Goal: Information Seeking & Learning: Understand process/instructions

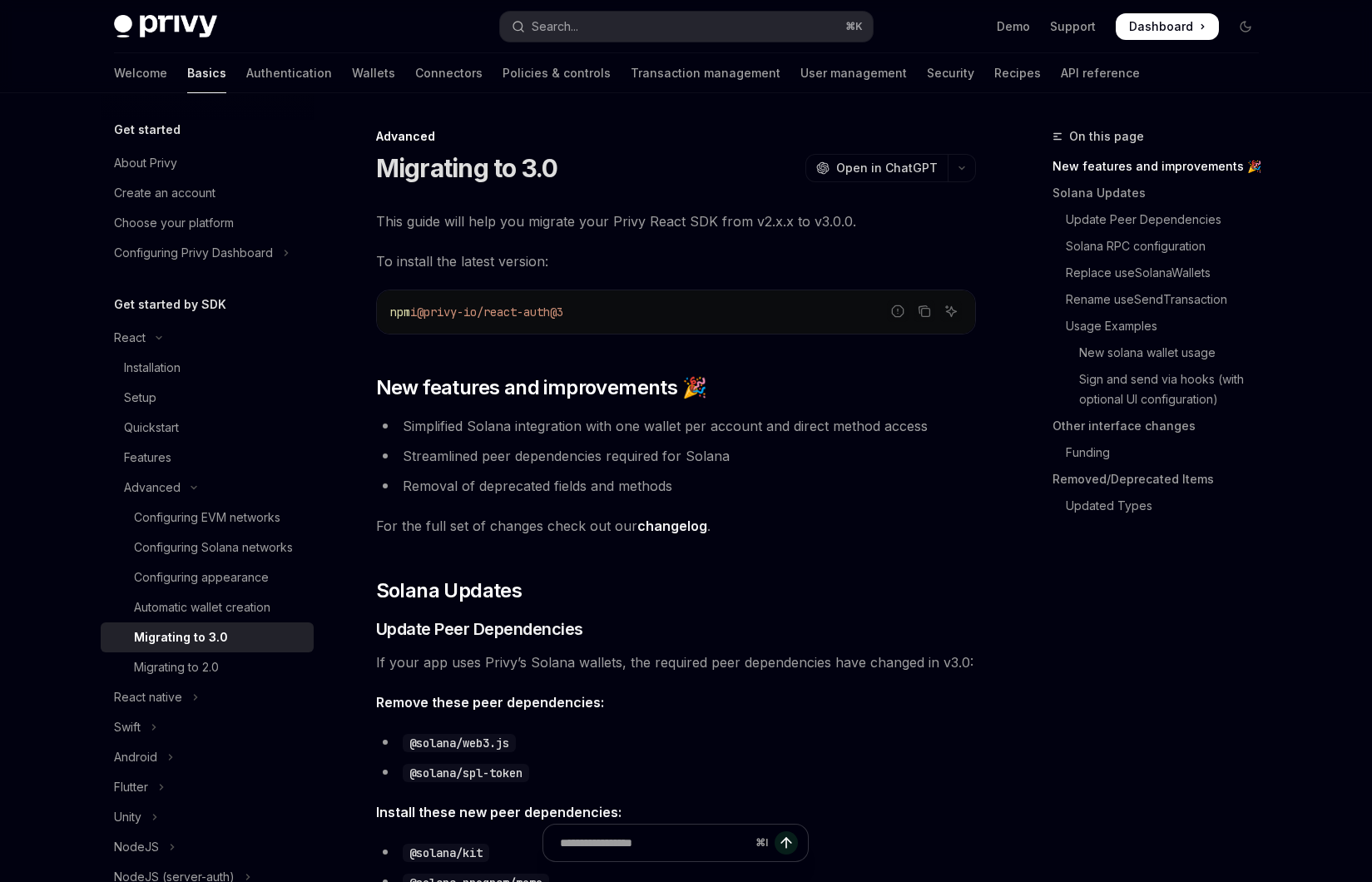
click at [655, 258] on span "To install the latest version:" at bounding box center [676, 261] width 600 height 23
drag, startPoint x: 431, startPoint y: 311, endPoint x: 571, endPoint y: 308, distance: 140.0
click at [563, 308] on span "@privy-io/react-auth@3" at bounding box center [490, 311] width 146 height 15
copy span "@privy-io/react-auth"
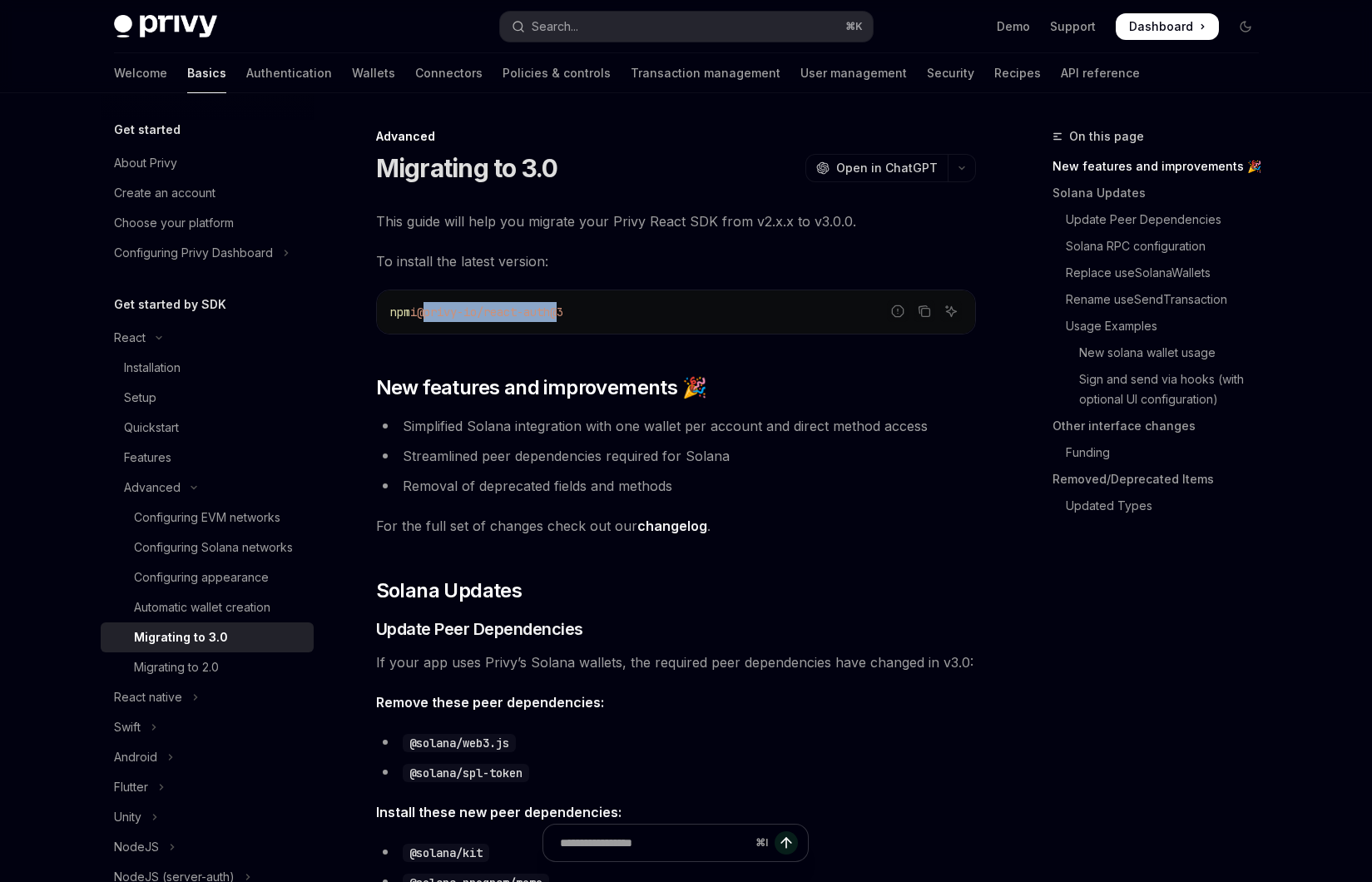
click at [563, 308] on span "@privy-io/react-auth@3" at bounding box center [490, 311] width 146 height 15
click at [673, 228] on span "This guide will help you migrate your Privy React SDK from v2.x.x to v3.0.0." at bounding box center [676, 221] width 600 height 23
click at [649, 416] on li "Simplified Solana integration with one wallet per account and direct method acc…" at bounding box center [676, 426] width 600 height 23
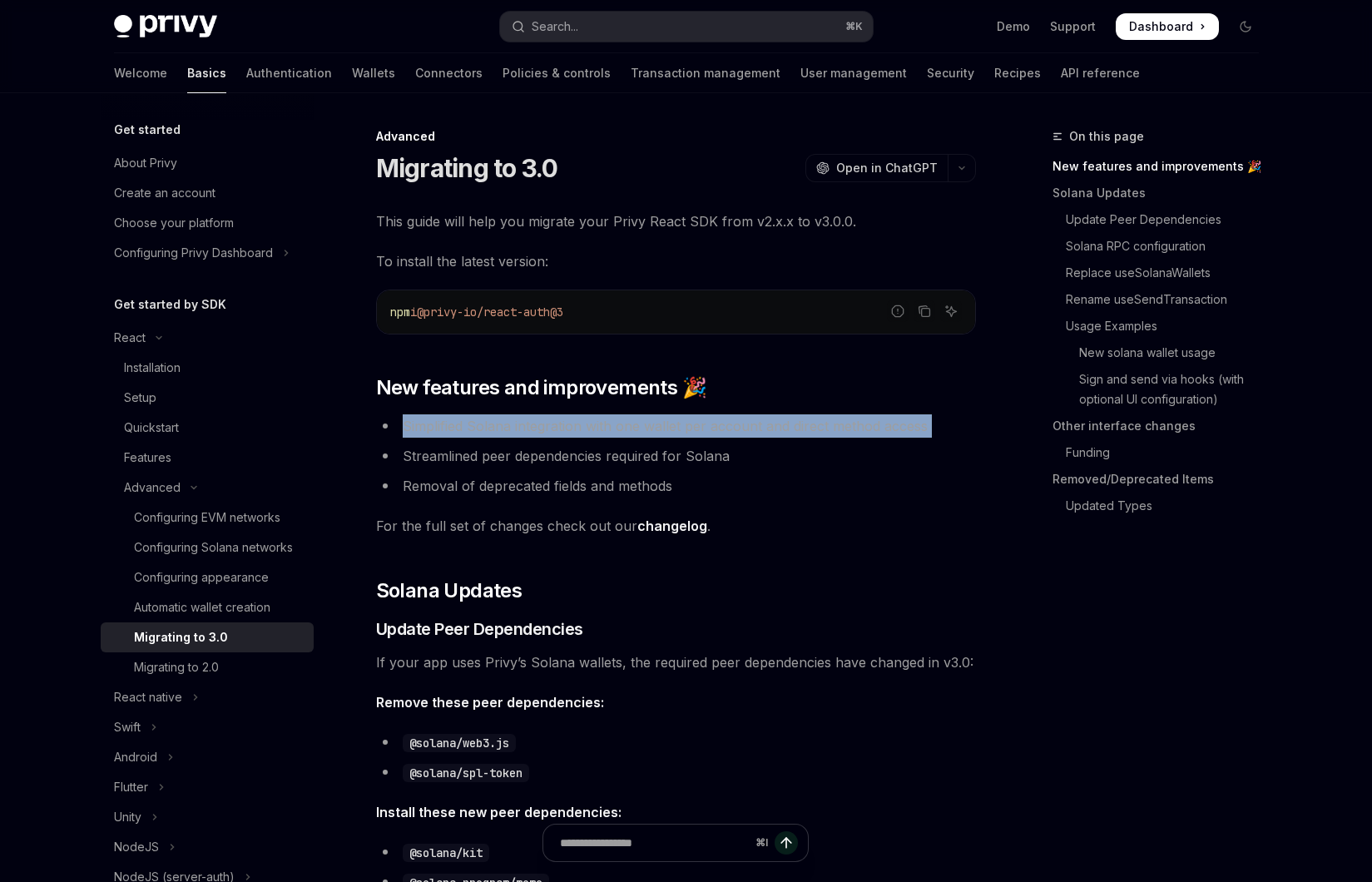
click at [636, 424] on li "Simplified Solana integration with one wallet per account and direct method acc…" at bounding box center [676, 426] width 600 height 23
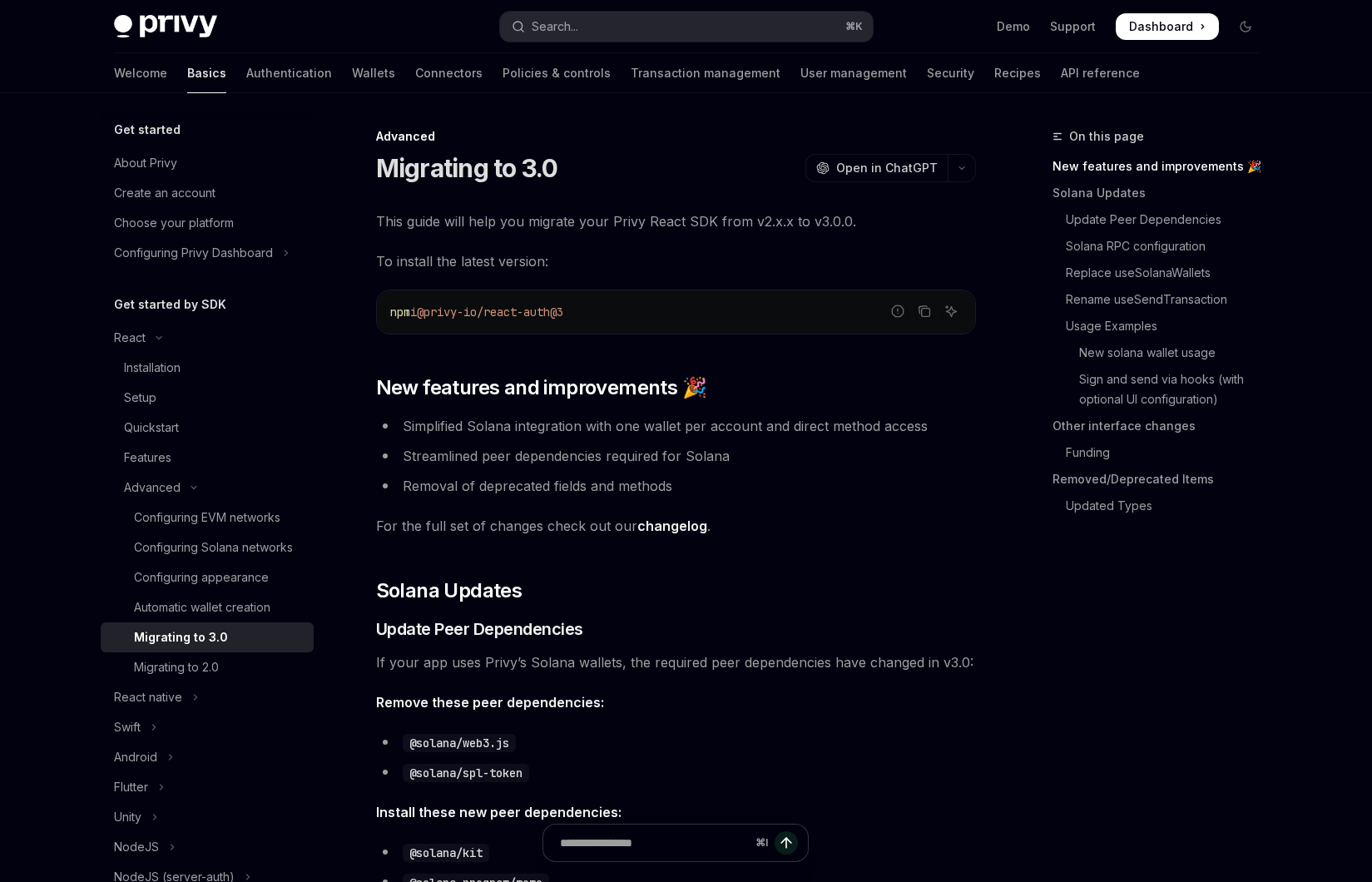
click at [636, 424] on li "Simplified Solana integration with one wallet per account and direct method acc…" at bounding box center [676, 426] width 600 height 23
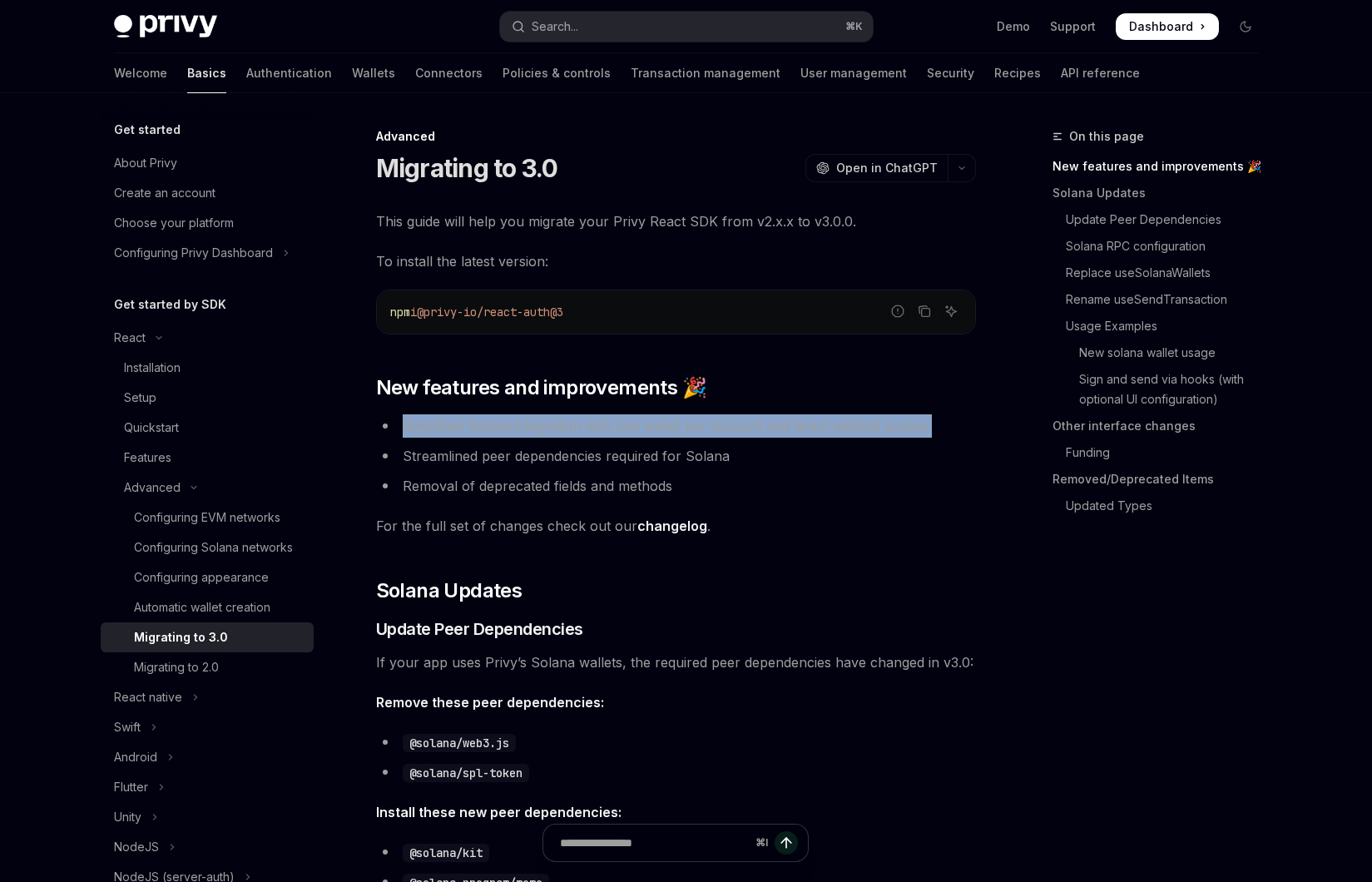
click at [619, 430] on li "Simplified Solana integration with one wallet per account and direct method acc…" at bounding box center [676, 426] width 600 height 23
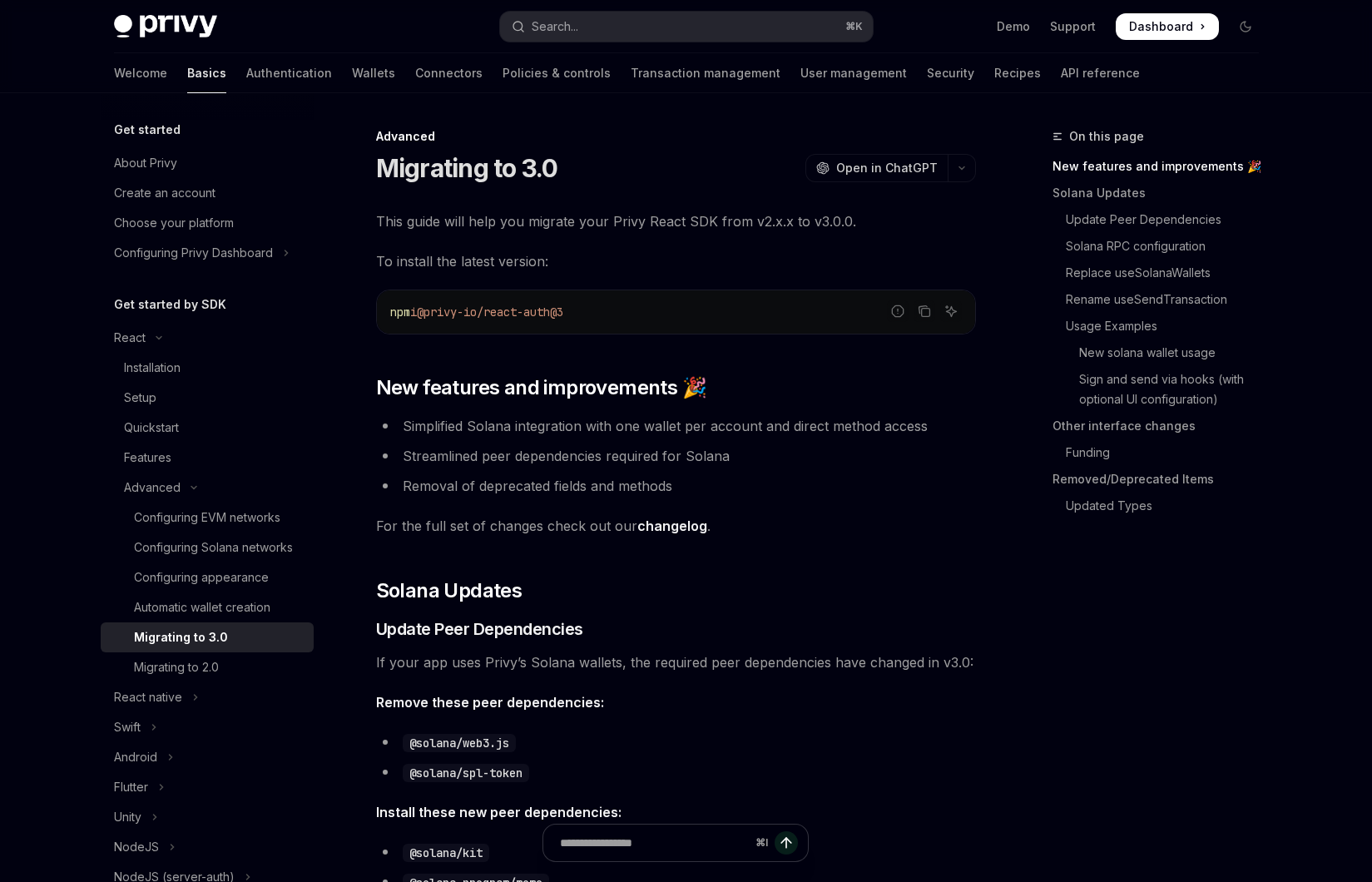
click at [619, 430] on li "Simplified Solana integration with one wallet per account and direct method acc…" at bounding box center [676, 426] width 600 height 23
click at [596, 453] on li "Streamlined peer dependencies required for Solana" at bounding box center [676, 456] width 600 height 23
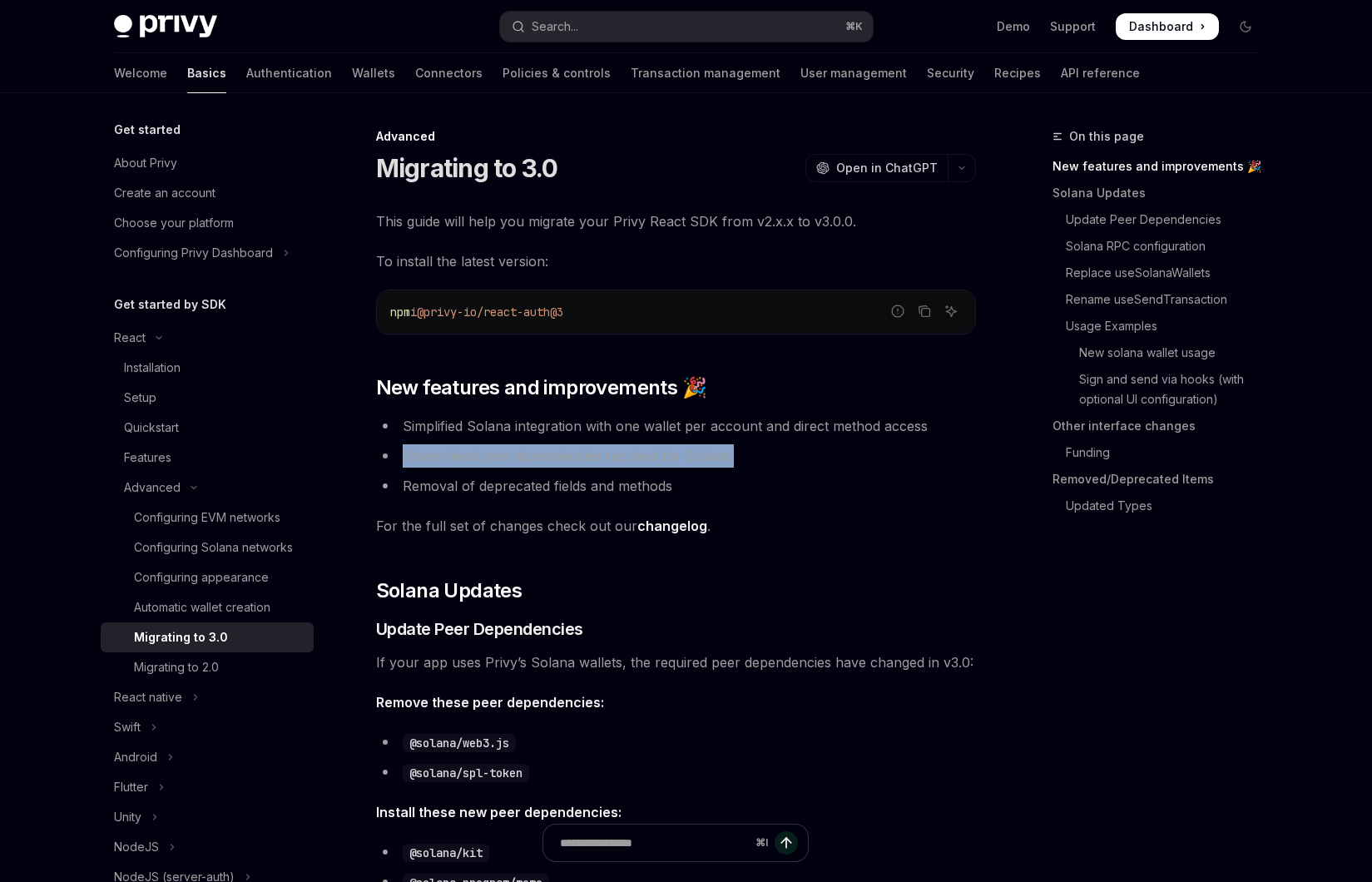
click at [585, 458] on li "Streamlined peer dependencies required for Solana" at bounding box center [676, 456] width 600 height 23
click at [600, 457] on li "Streamlined peer dependencies required for Solana" at bounding box center [676, 456] width 600 height 23
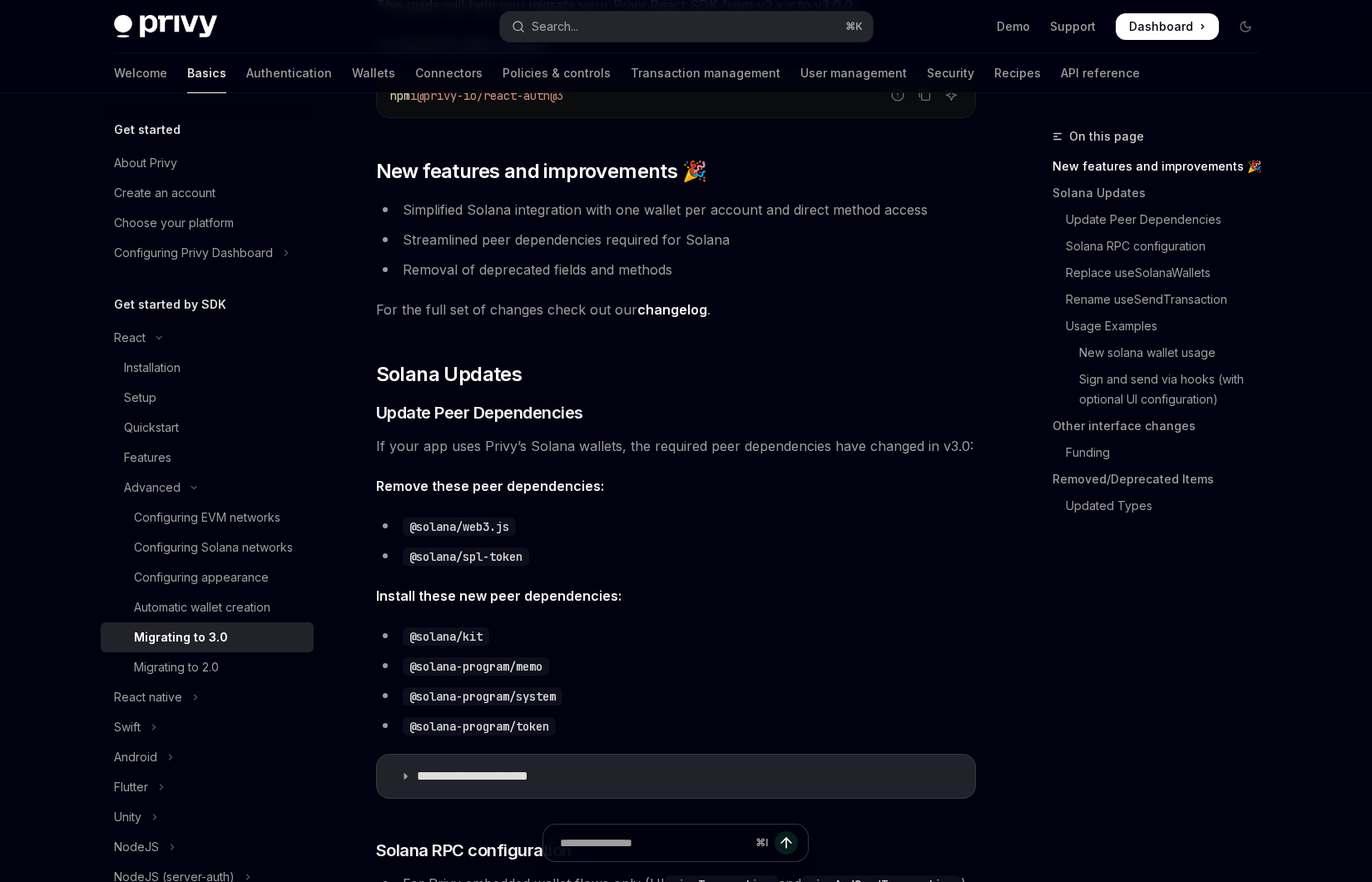
scroll to position [219, 0]
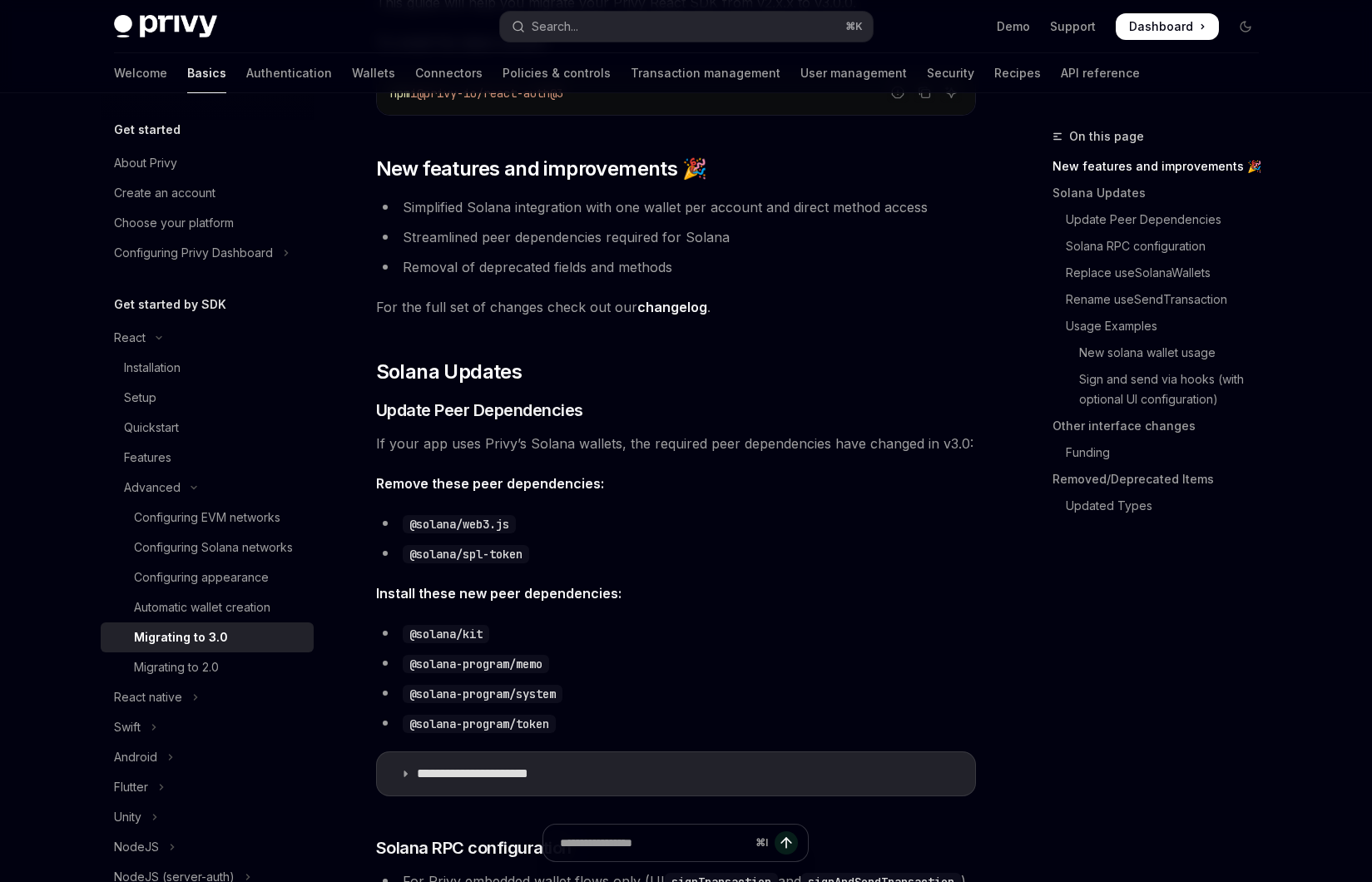
click at [628, 442] on span "If your app uses Privy’s Solana wallets, the required peer dependencies have ch…" at bounding box center [676, 443] width 600 height 23
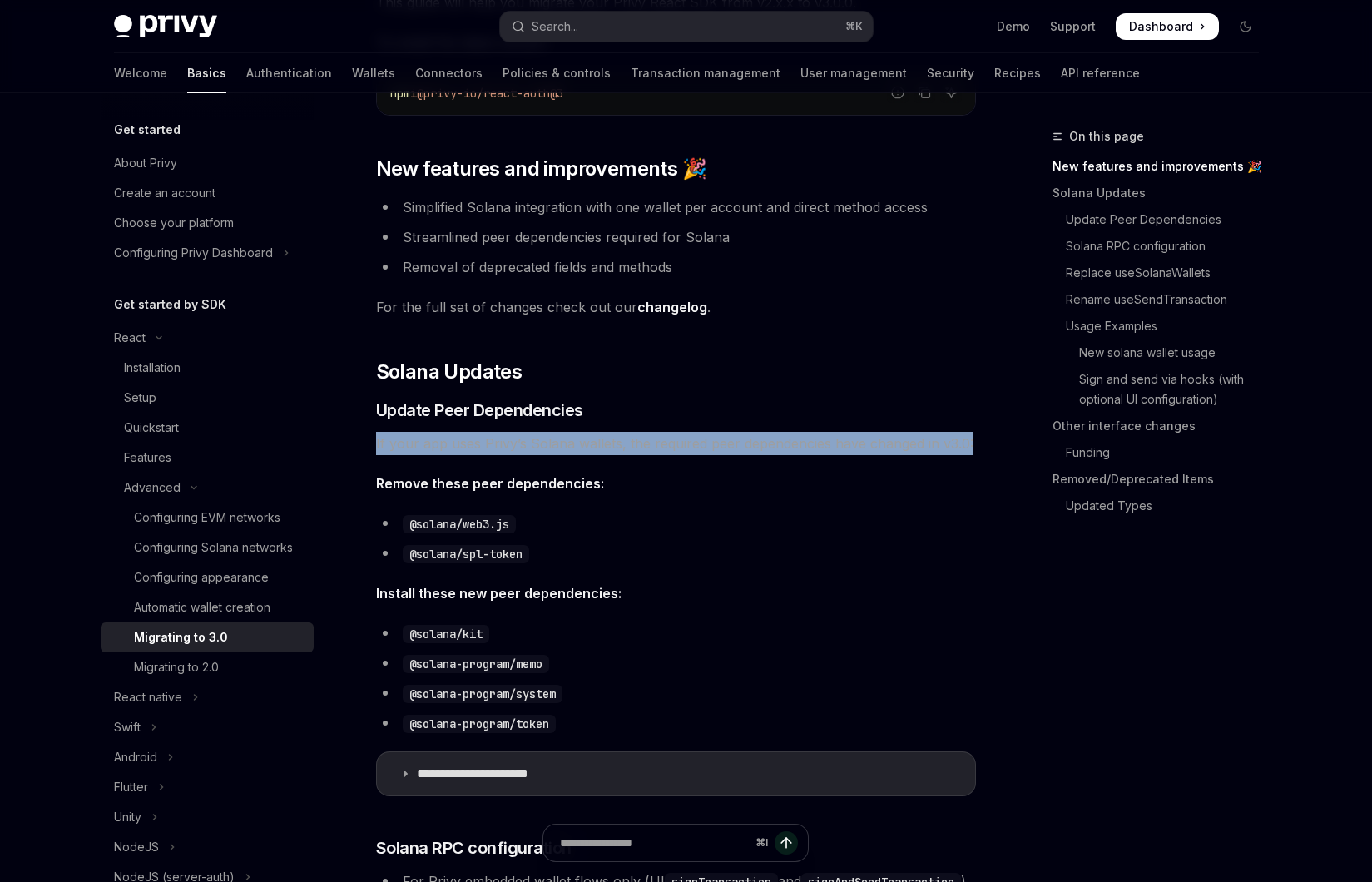
click at [649, 443] on span "If your app uses Privy’s Solana wallets, the required peer dependencies have ch…" at bounding box center [676, 443] width 600 height 23
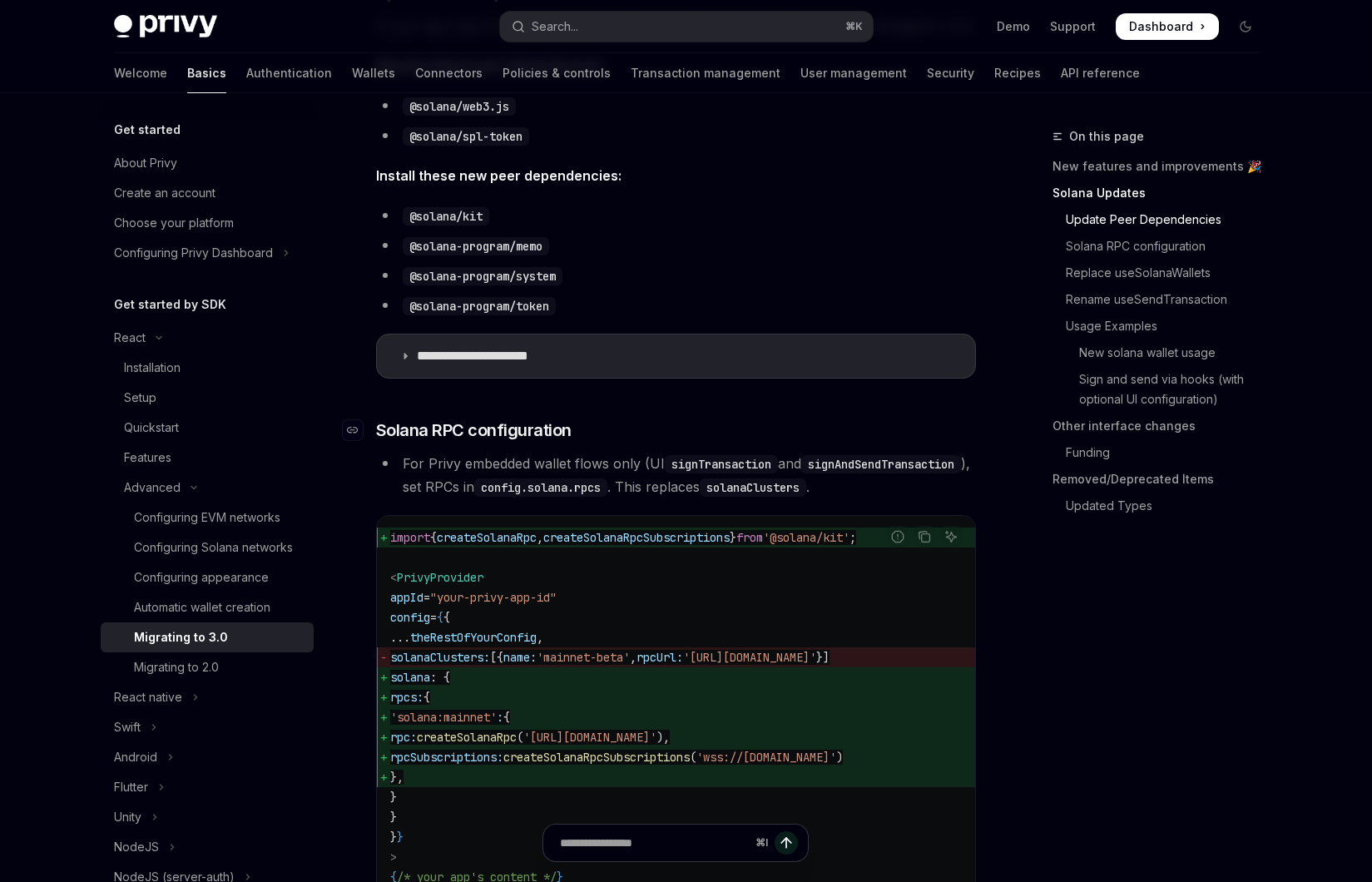
scroll to position [641, 0]
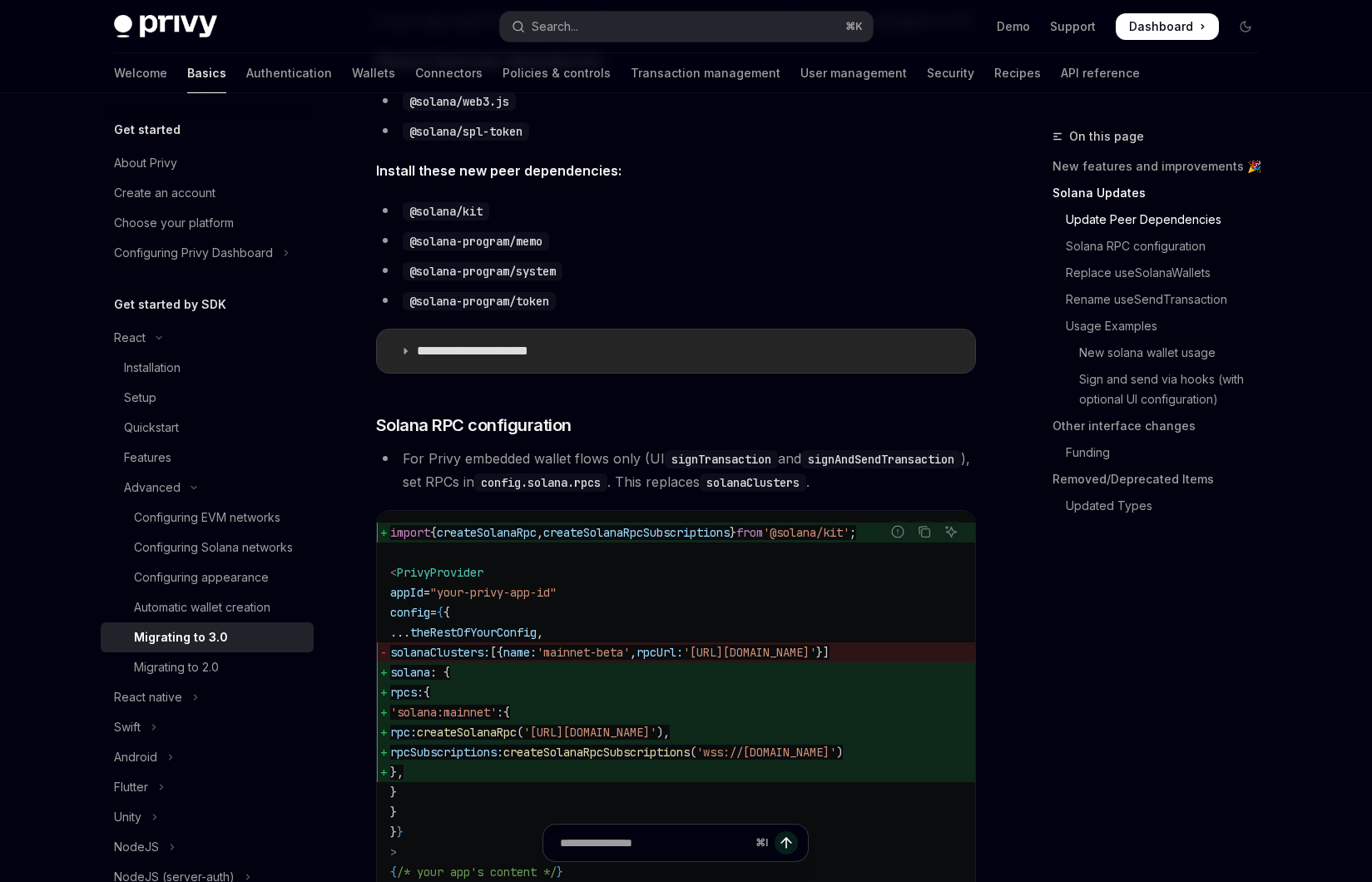
click at [592, 371] on summary "**********" at bounding box center [676, 350] width 598 height 43
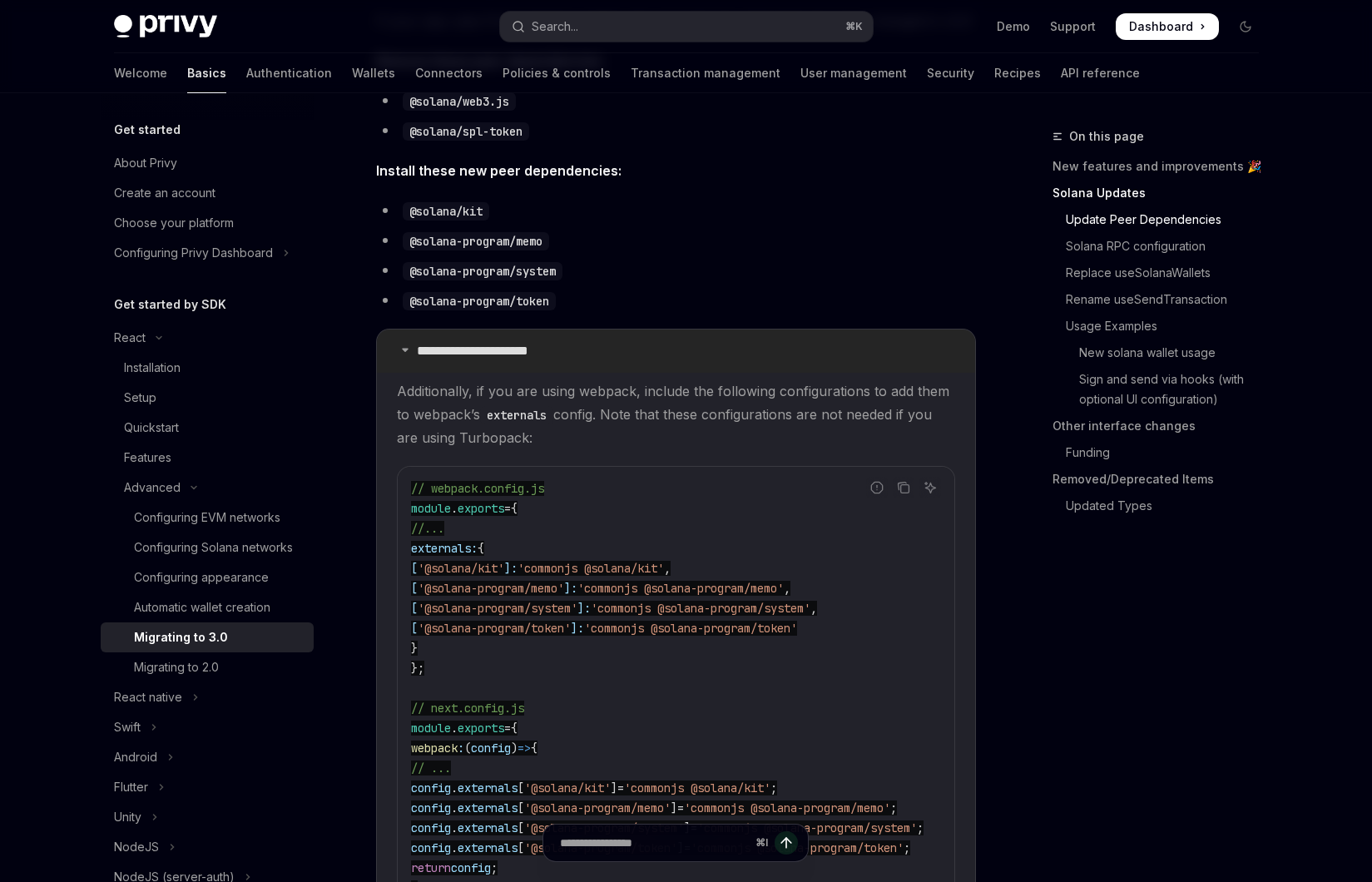
click at [570, 350] on p "**********" at bounding box center [494, 351] width 155 height 17
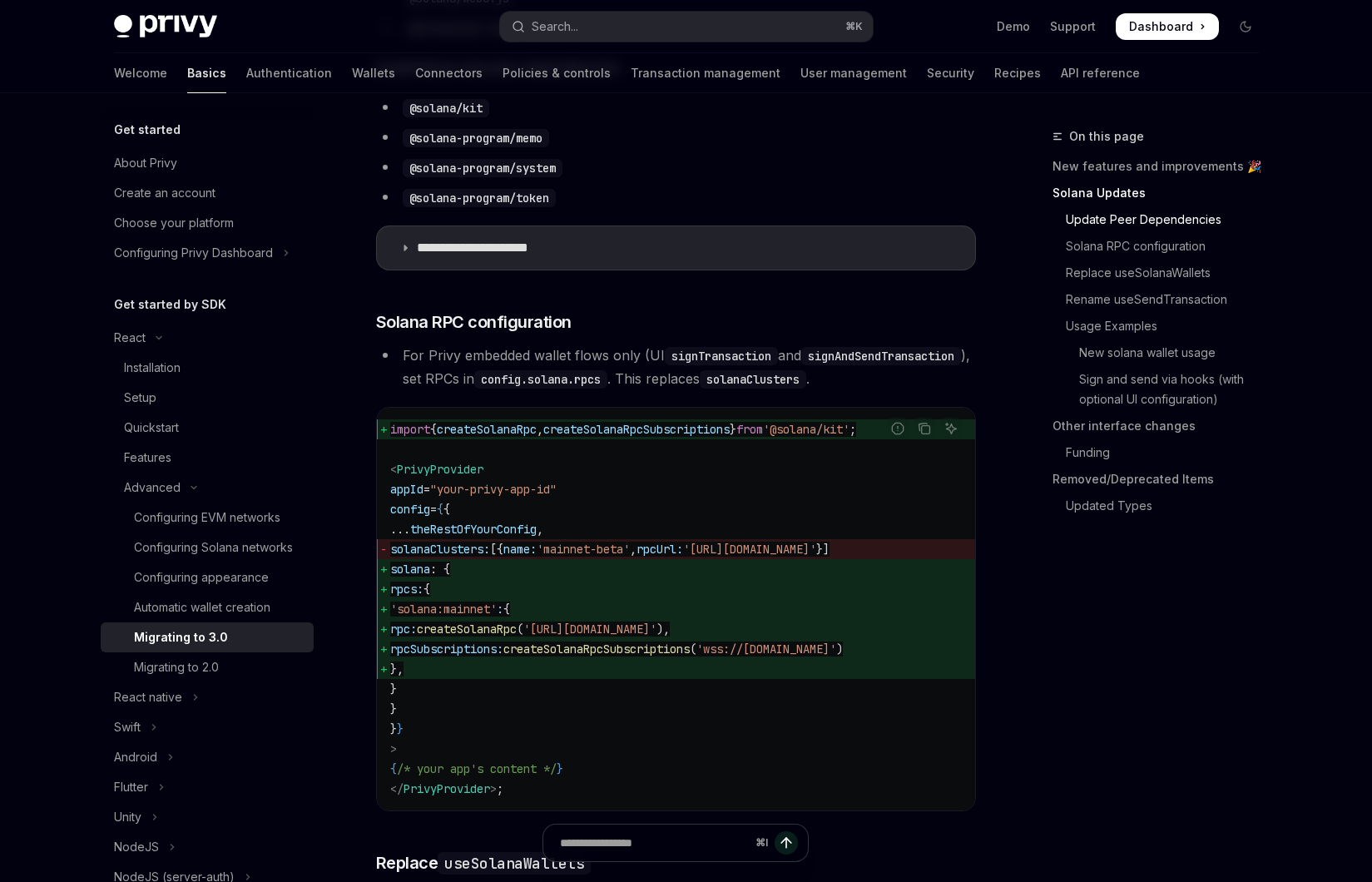
scroll to position [747, 0]
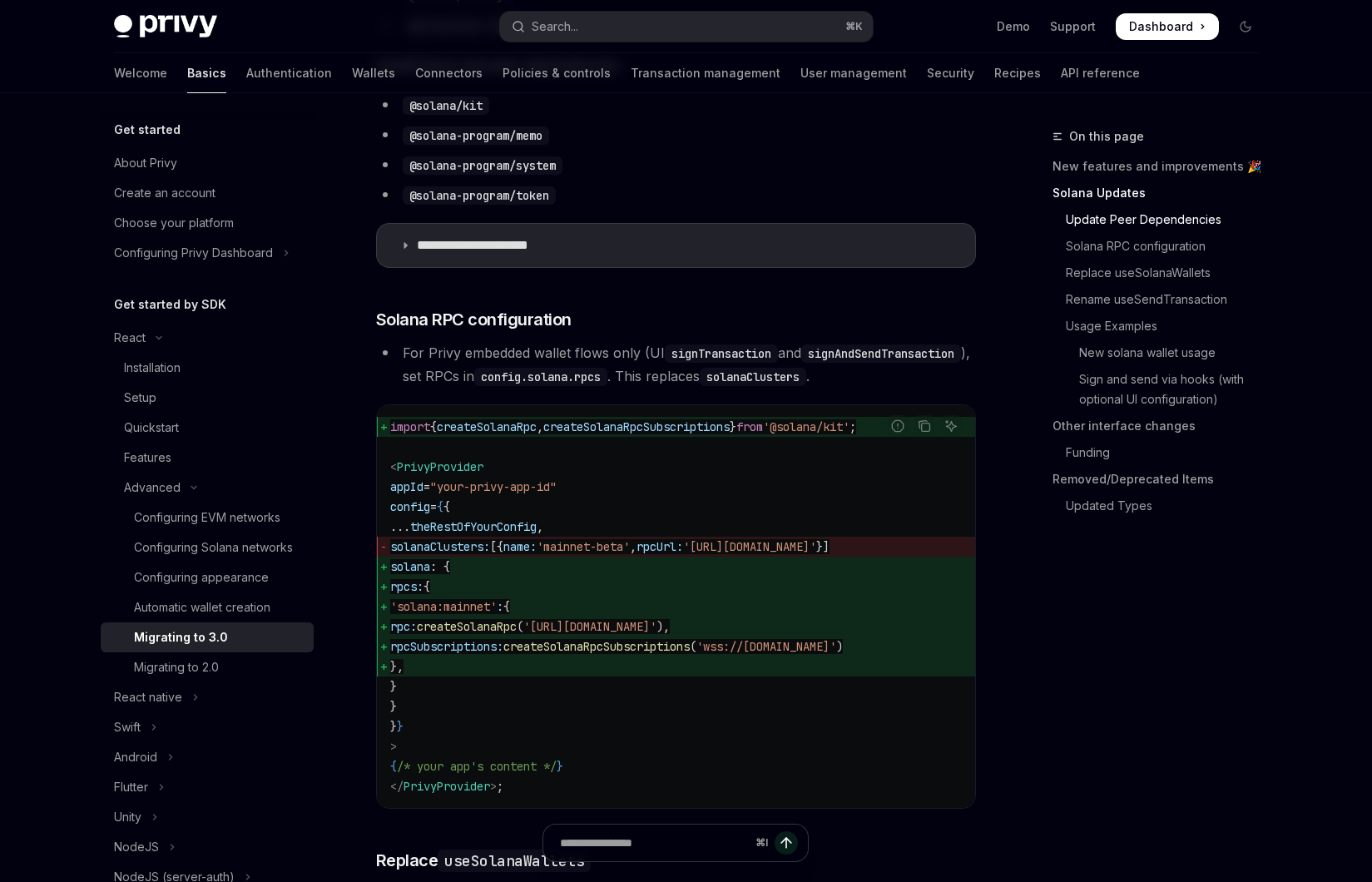
click at [629, 347] on li "For Privy embedded wallet flows only (UI signTransaction and signAndSendTransac…" at bounding box center [676, 364] width 600 height 47
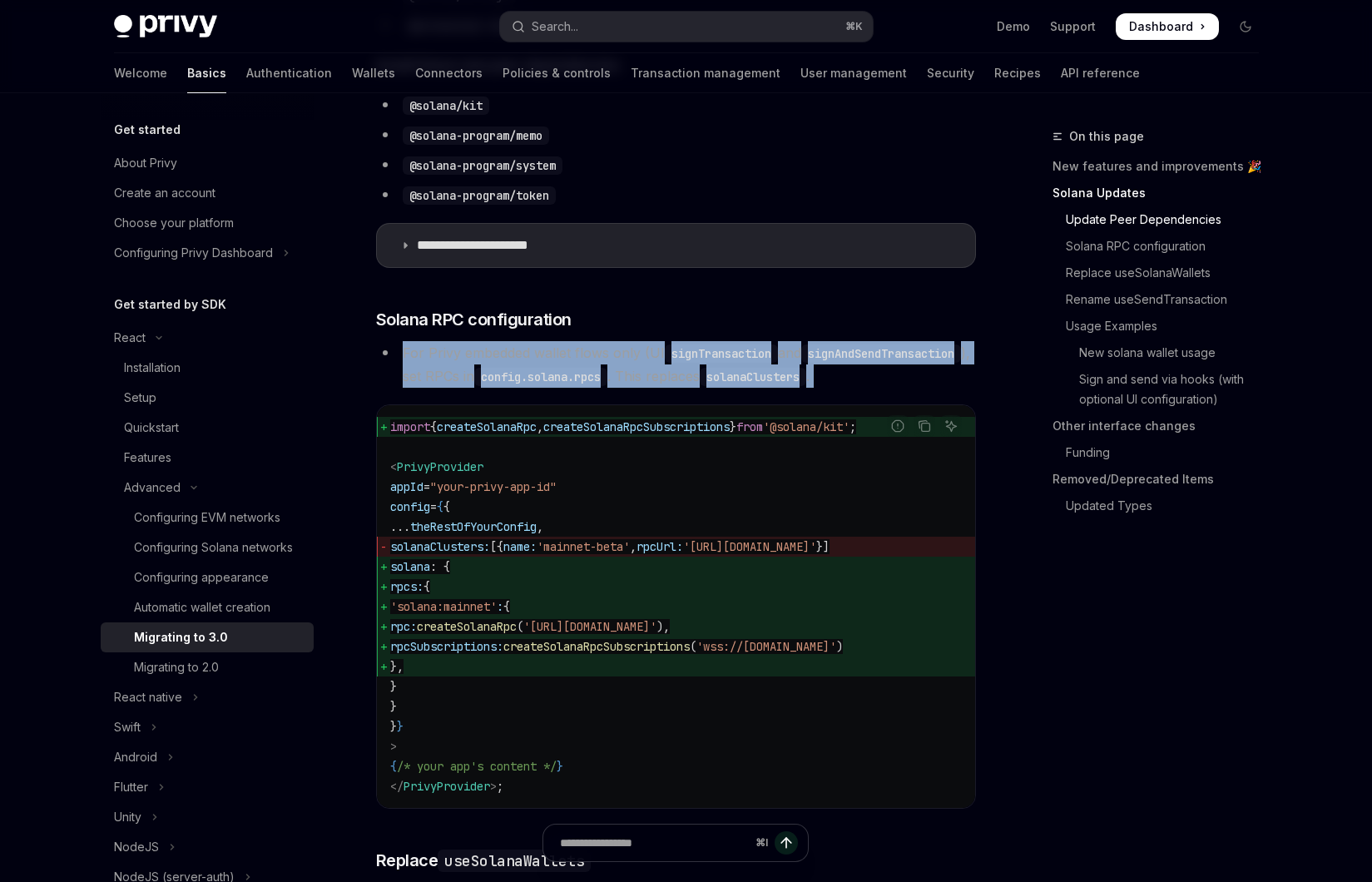
click at [608, 347] on li "For Privy embedded wallet flows only (UI signTransaction and signAndSendTransac…" at bounding box center [676, 364] width 600 height 47
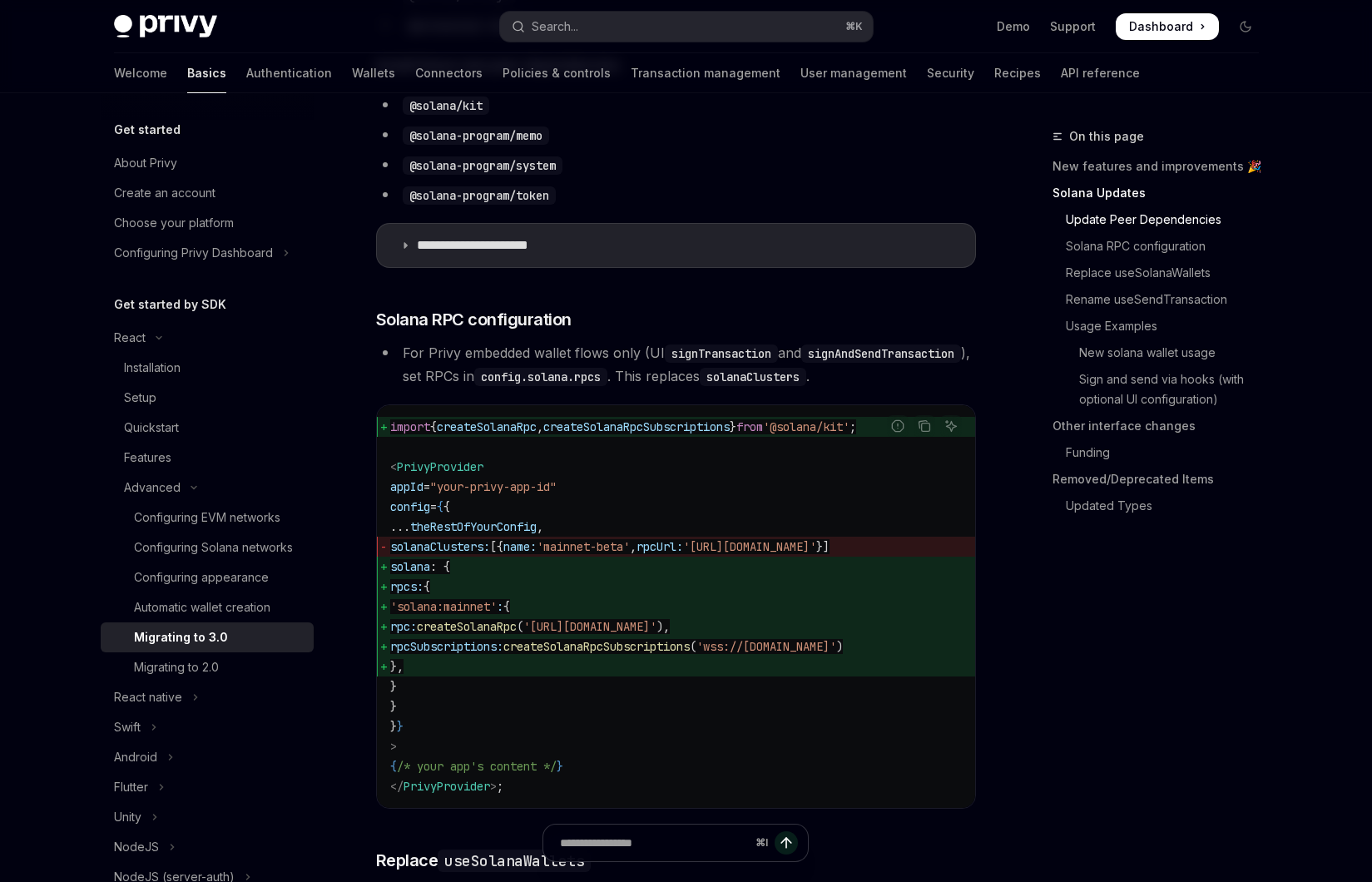
click at [608, 347] on li "For Privy embedded wallet flows only (UI signTransaction and signAndSendTransac…" at bounding box center [676, 364] width 600 height 47
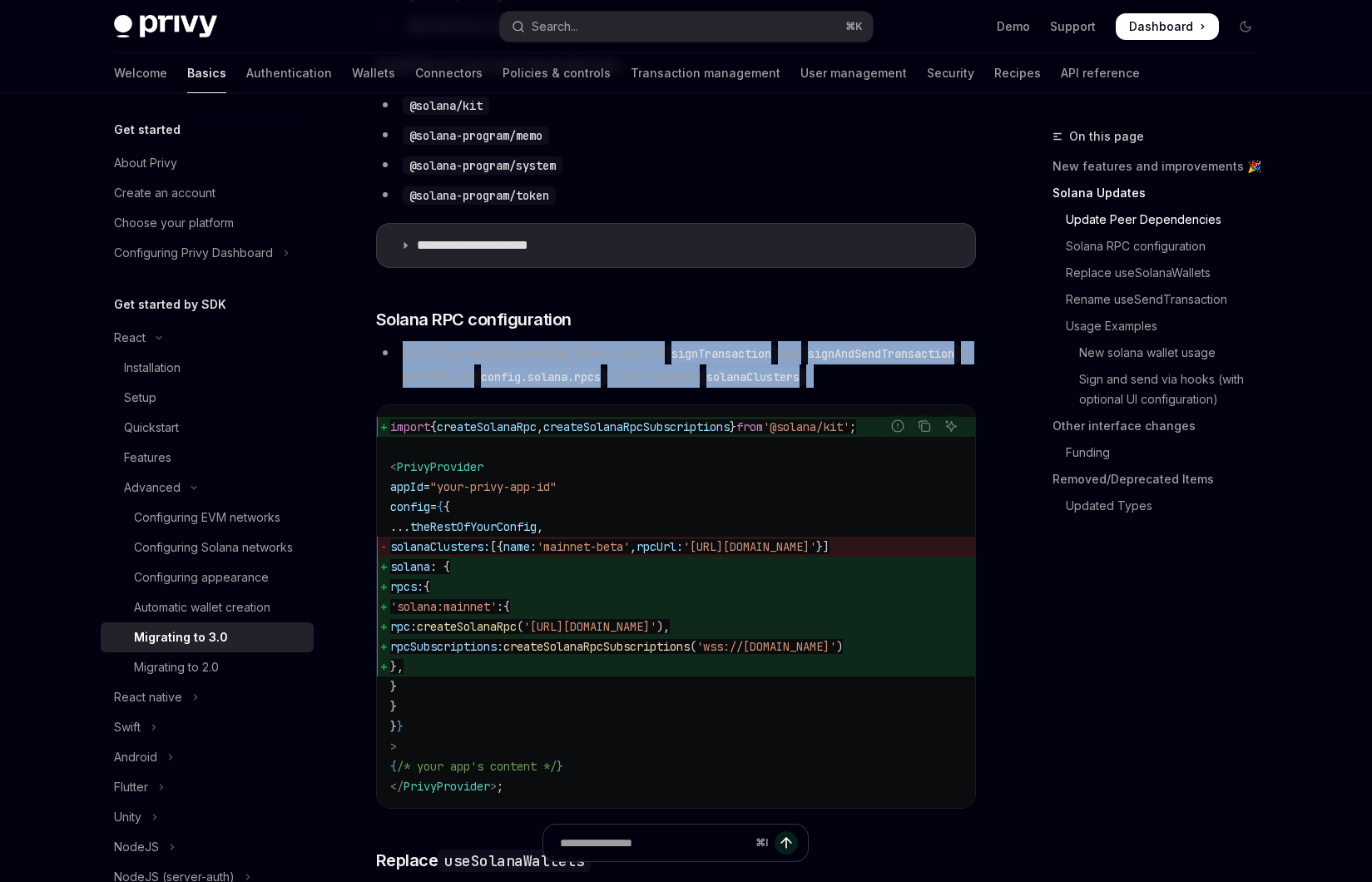
click at [589, 347] on li "For Privy embedded wallet flows only (UI signTransaction and signAndSendTransac…" at bounding box center [676, 364] width 600 height 47
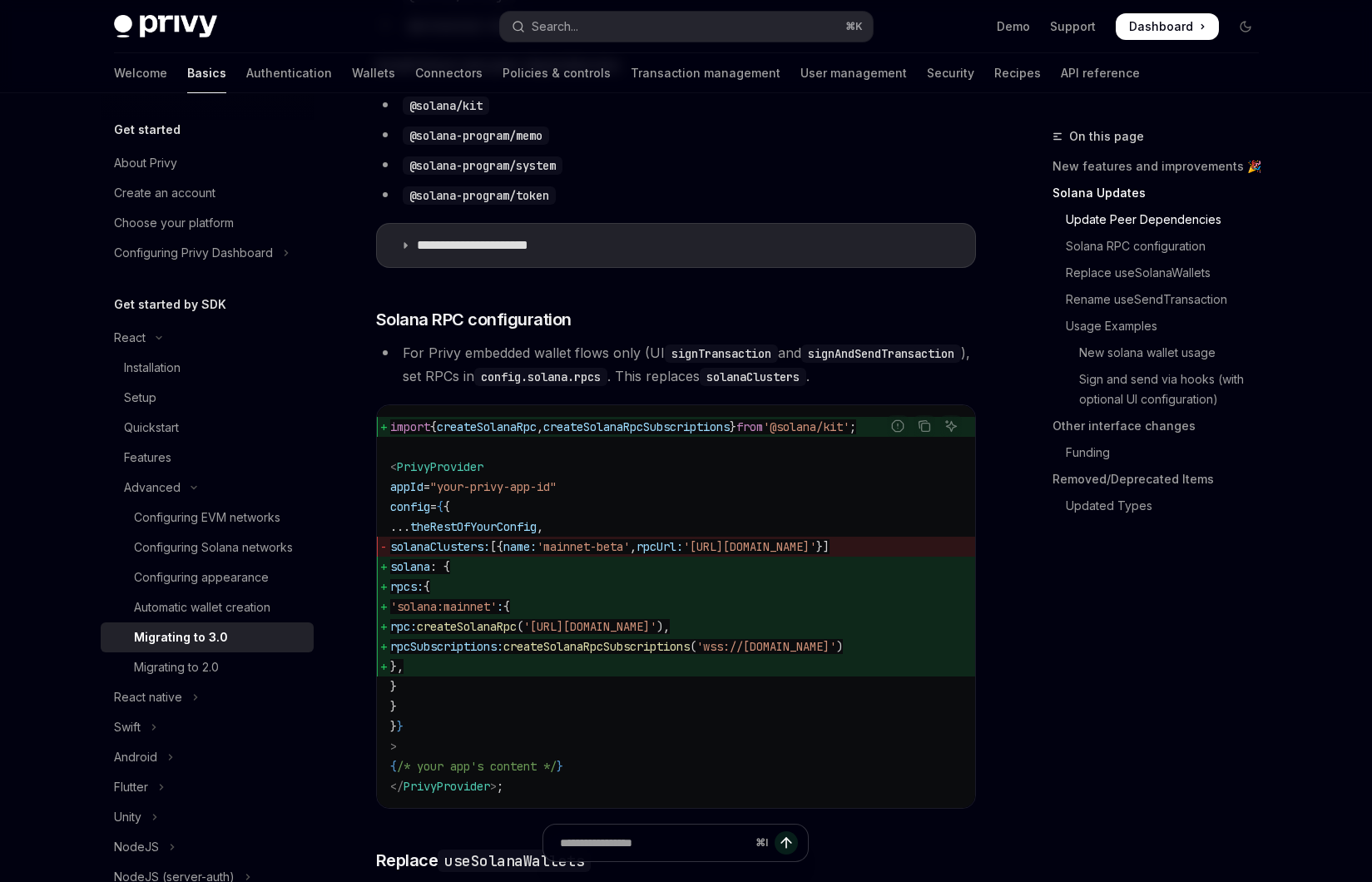
click at [589, 347] on li "For Privy embedded wallet flows only (UI signTransaction and signAndSendTransac…" at bounding box center [676, 364] width 600 height 47
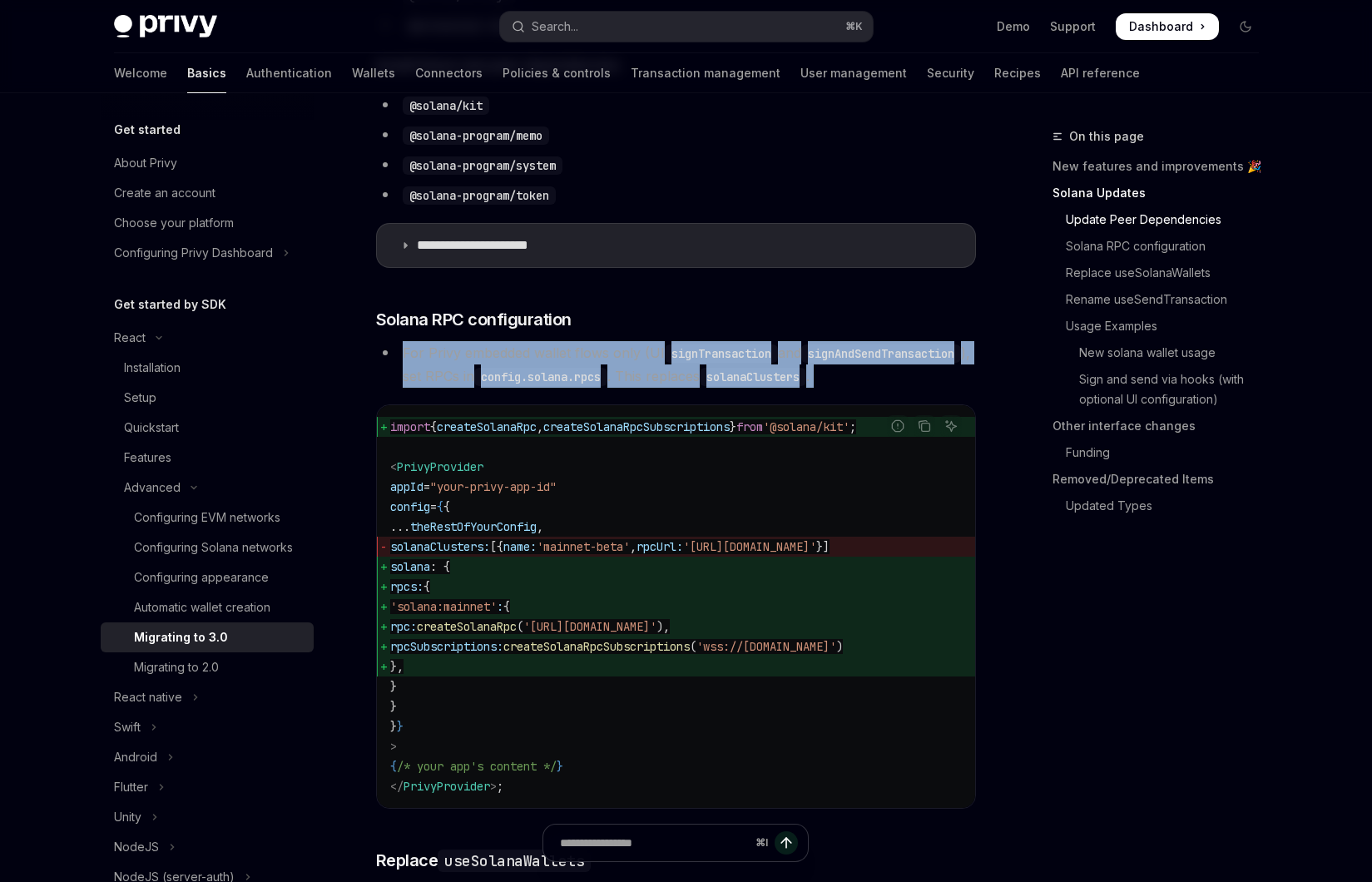
click at [589, 347] on li "For Privy embedded wallet flows only (UI signTransaction and signAndSendTransac…" at bounding box center [676, 364] width 600 height 47
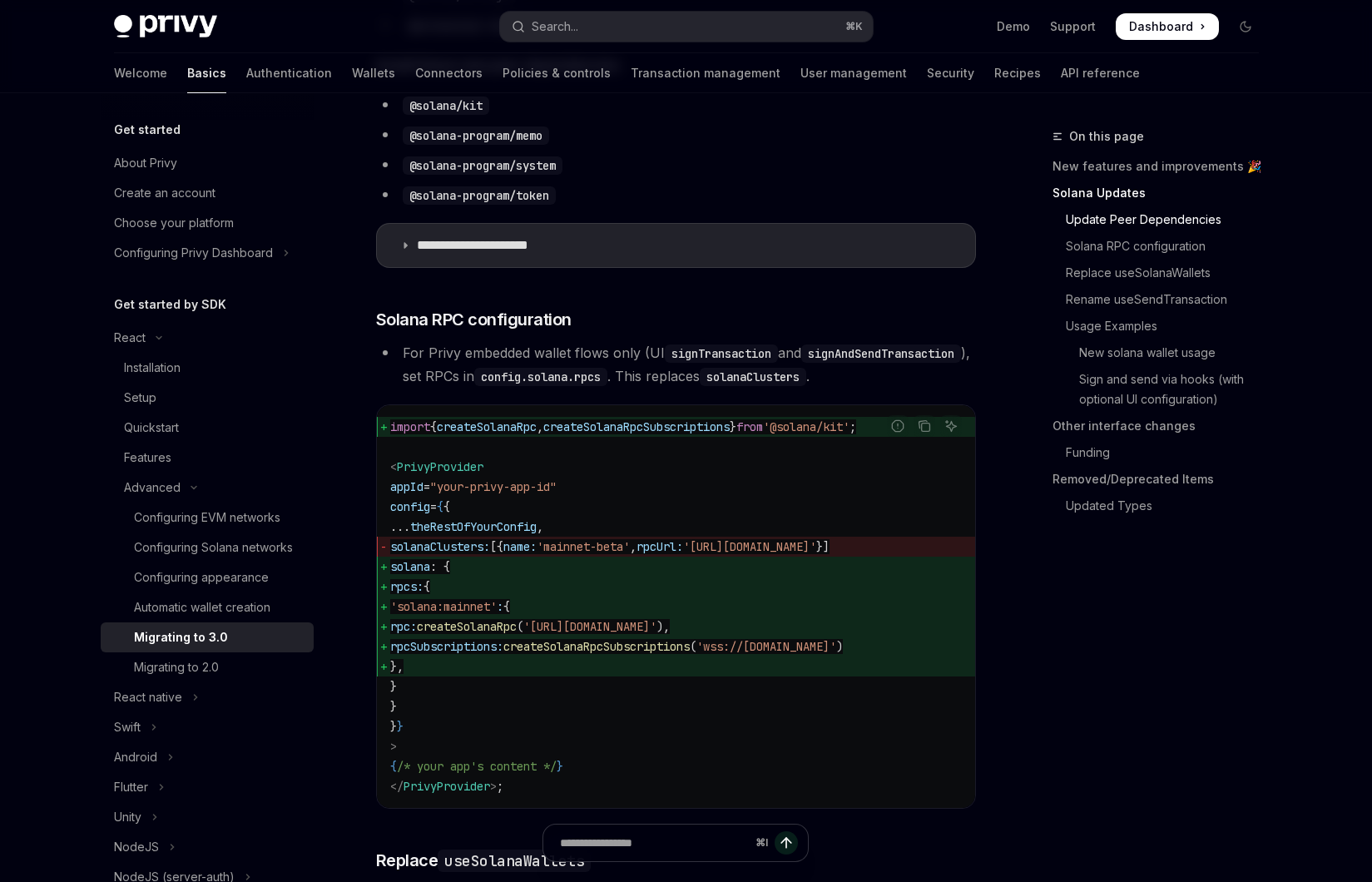
click at [589, 347] on li "For Privy embedded wallet flows only (UI signTransaction and signAndSendTransac…" at bounding box center [676, 364] width 600 height 47
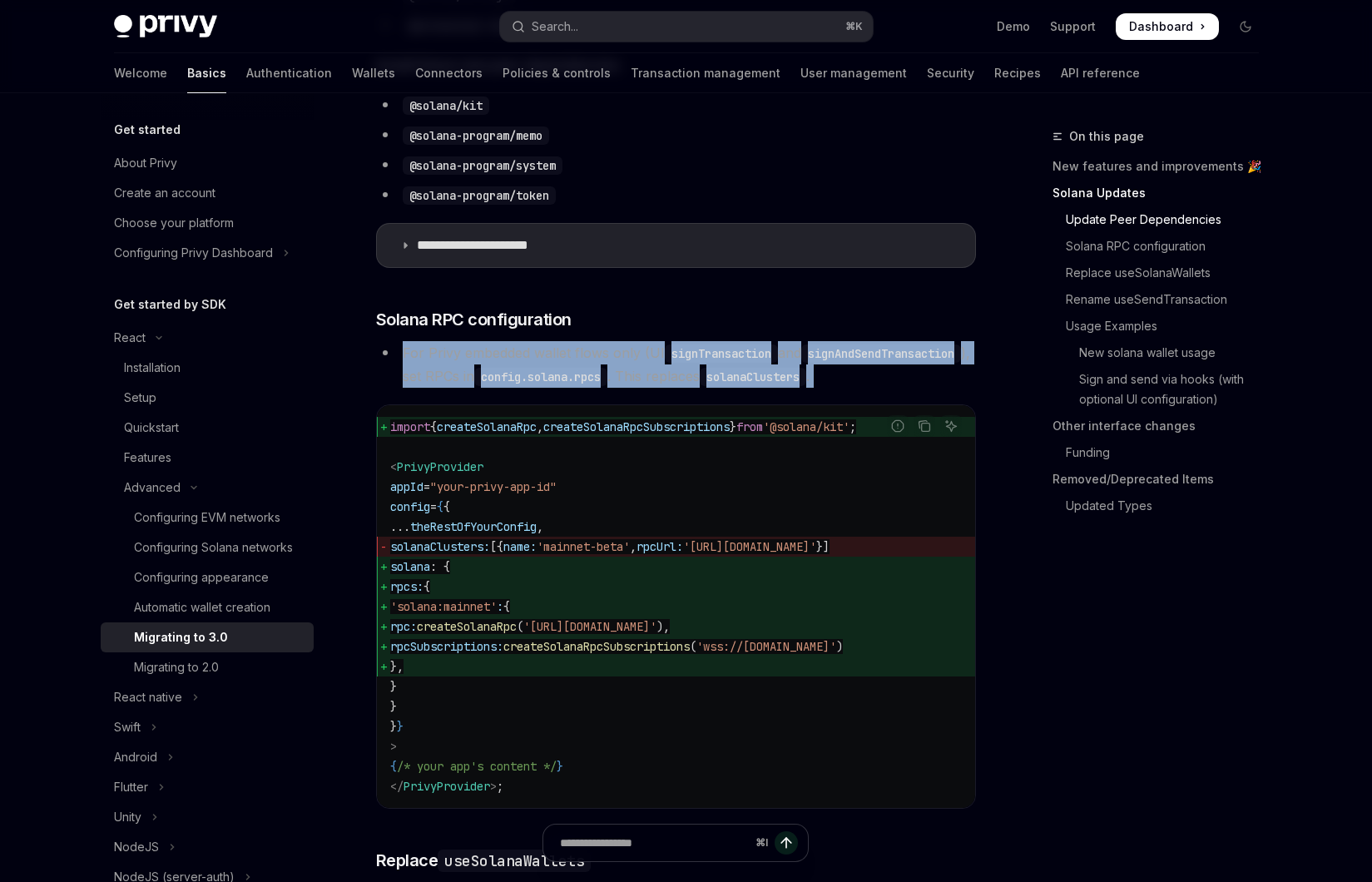
click at [589, 347] on li "For Privy embedded wallet flows only (UI signTransaction and signAndSendTransac…" at bounding box center [676, 364] width 600 height 47
click at [598, 349] on li "For Privy embedded wallet flows only (UI signTransaction and signAndSendTransac…" at bounding box center [676, 364] width 600 height 47
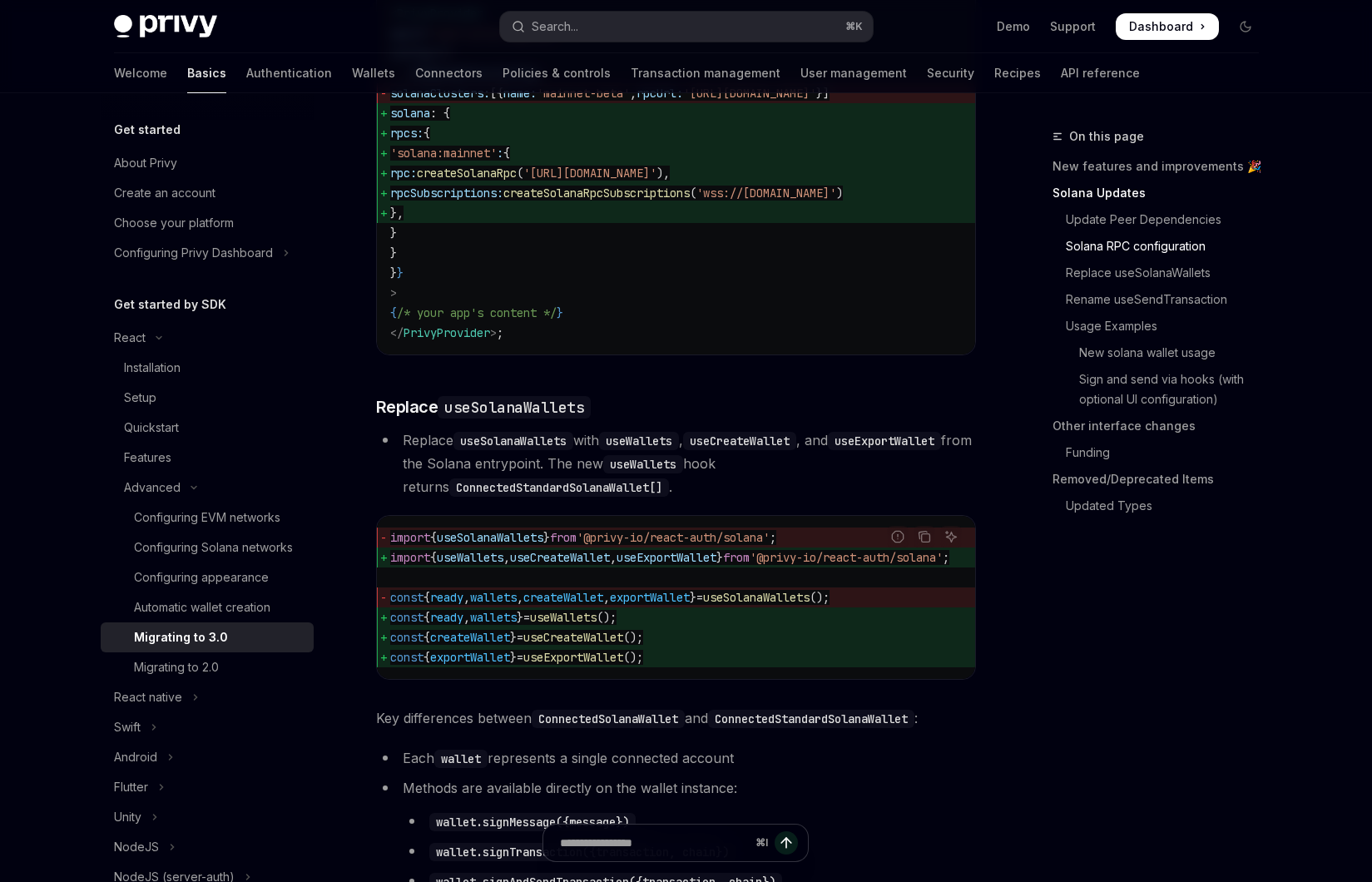
scroll to position [1202, 0]
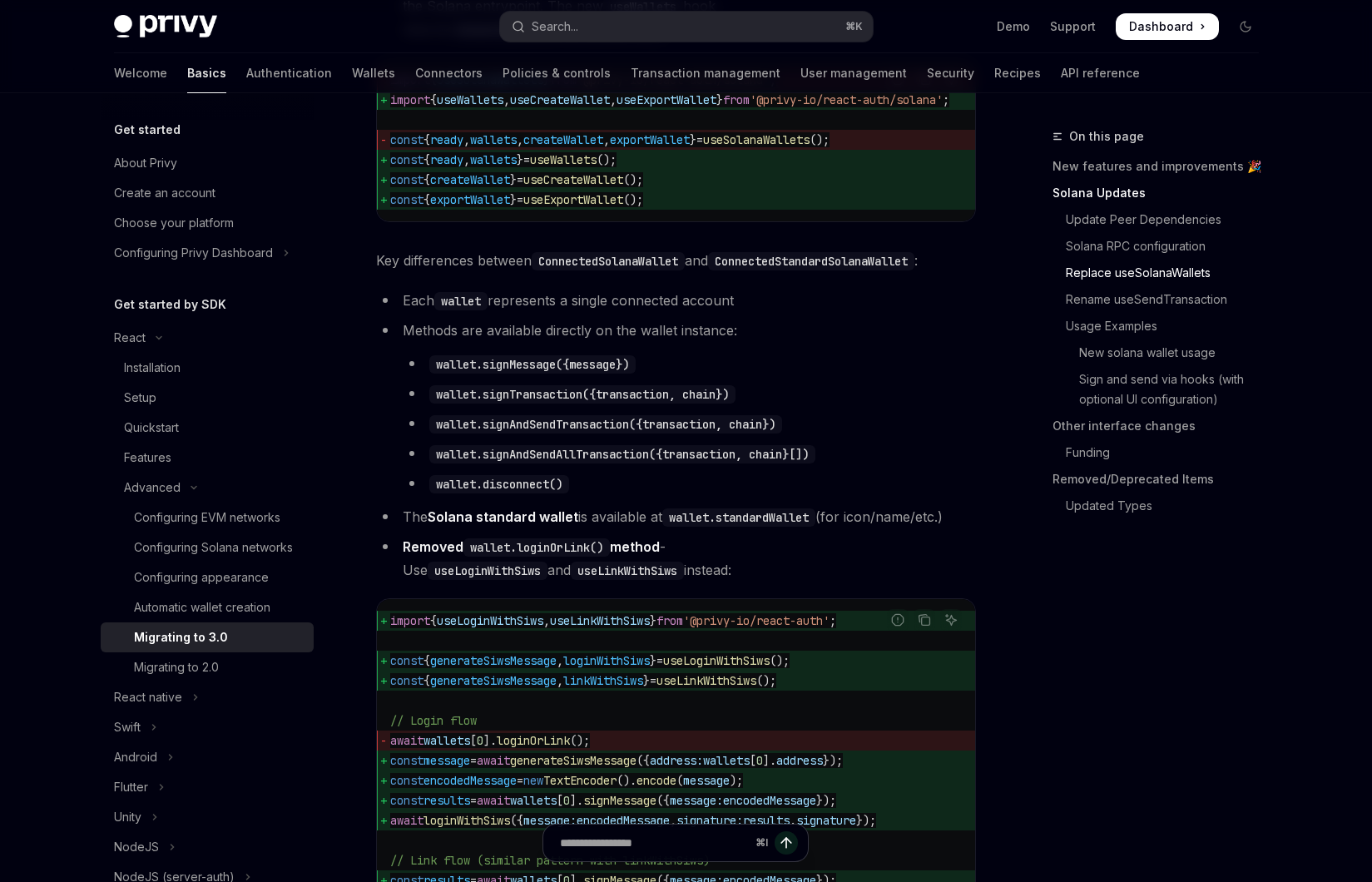
scroll to position [1680, 0]
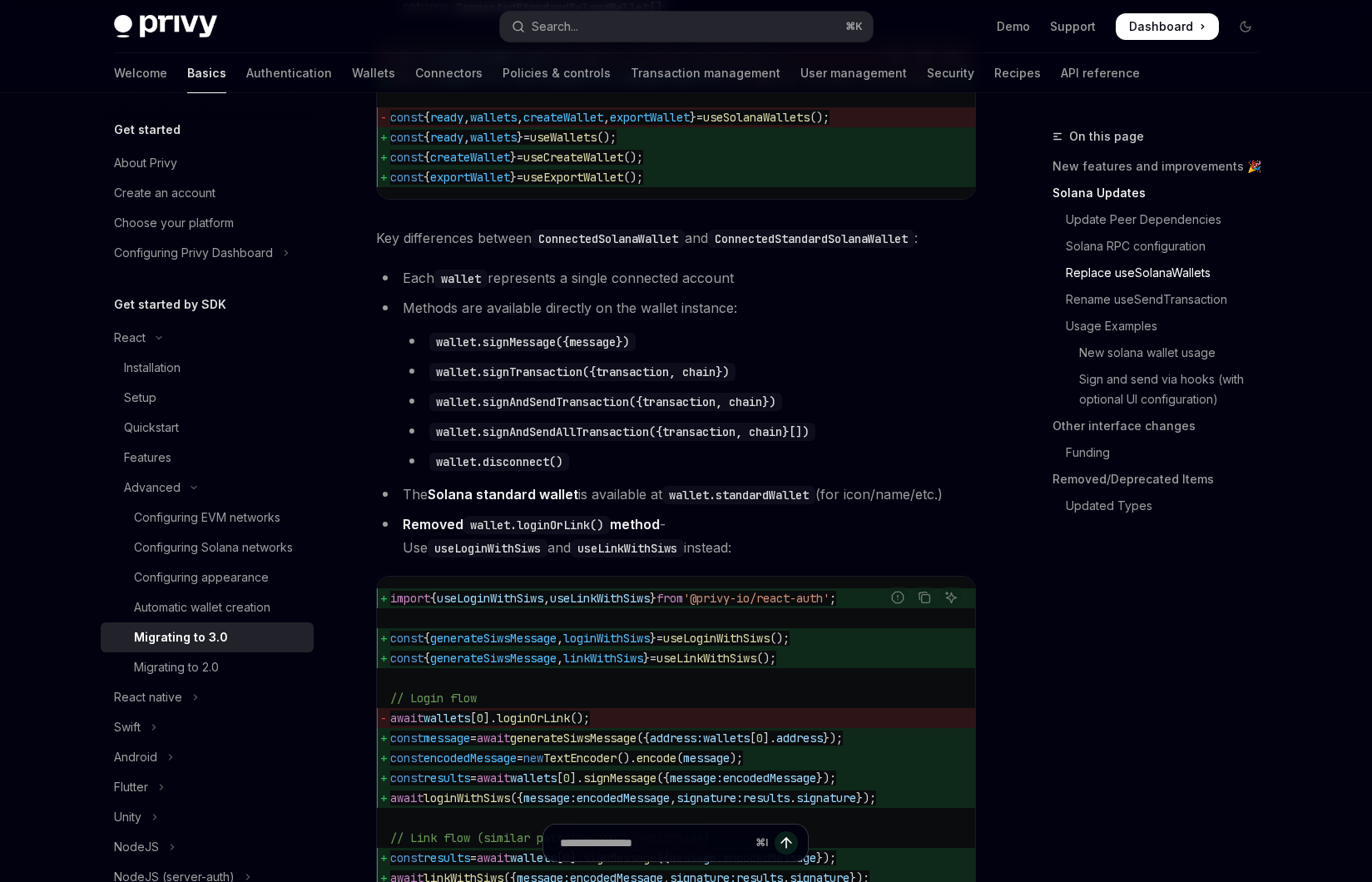
click at [652, 289] on li "Each wallet represents a single connected account" at bounding box center [676, 278] width 600 height 23
click at [670, 332] on li "Methods are available directly on the wallet instance: wallet.signMessage({mess…" at bounding box center [676, 385] width 600 height 176
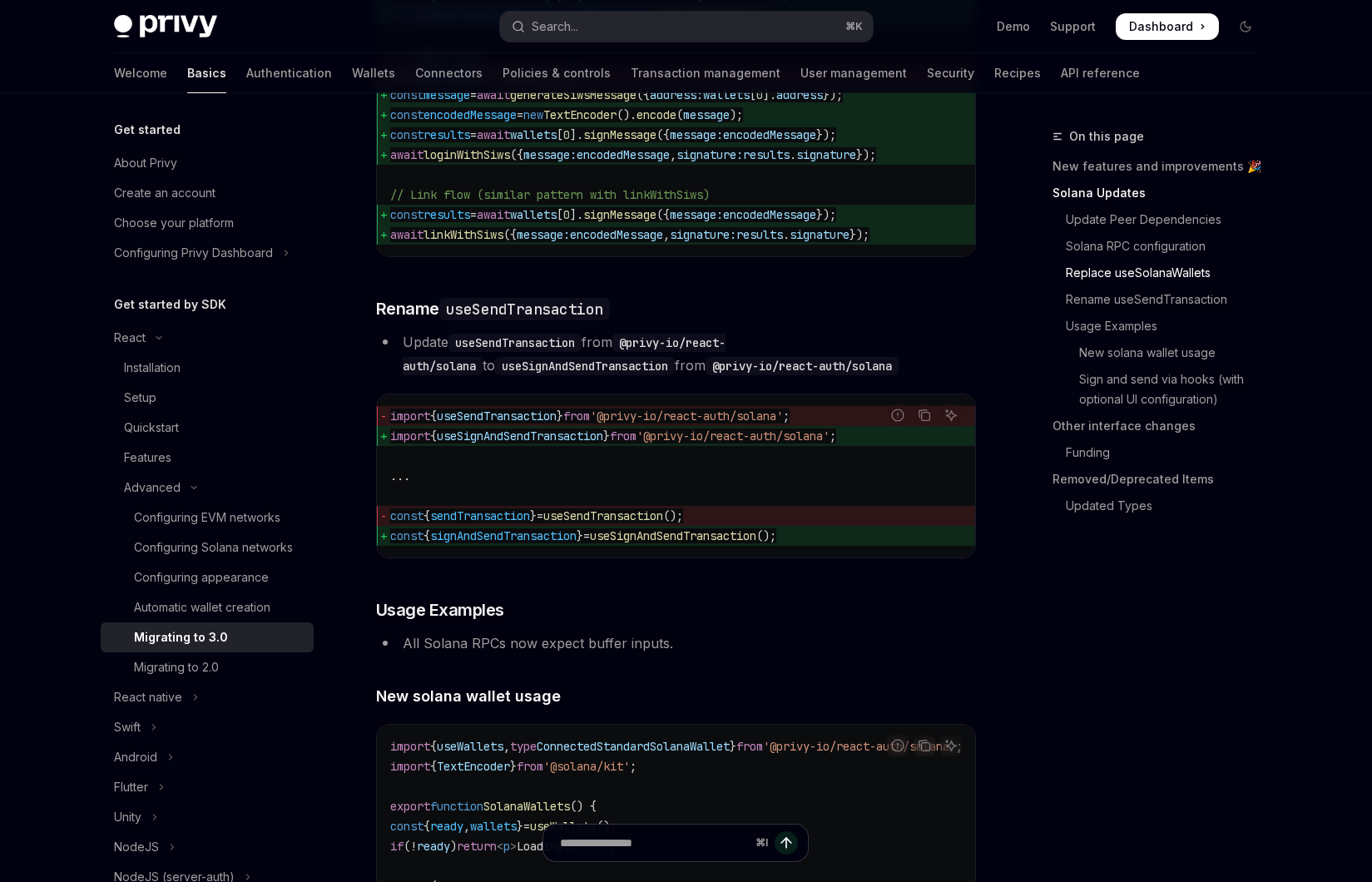
scroll to position [2325, 0]
click at [690, 318] on h3 "​ Rename useSendTransaction" at bounding box center [676, 307] width 600 height 23
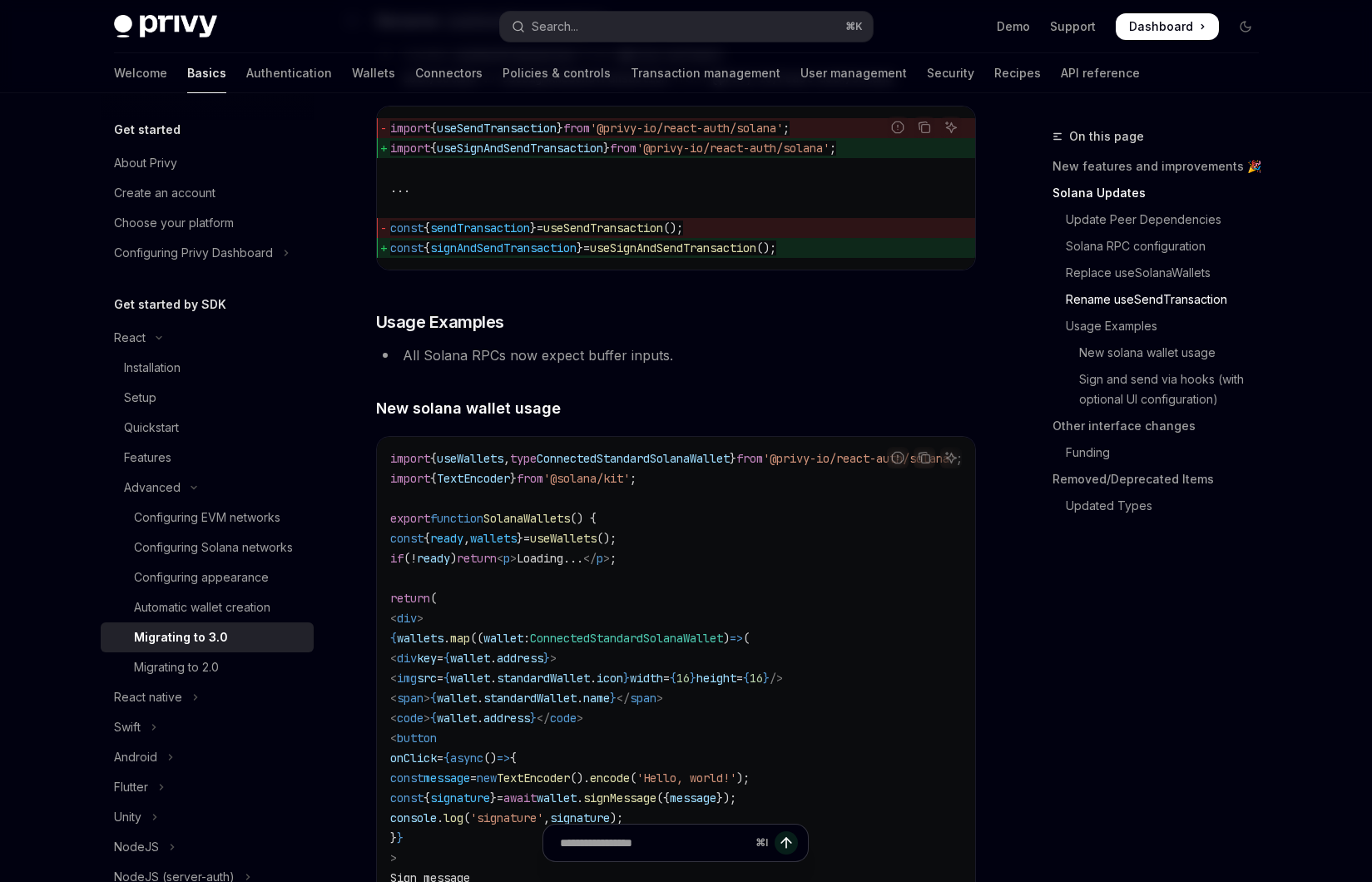
scroll to position [2616, 0]
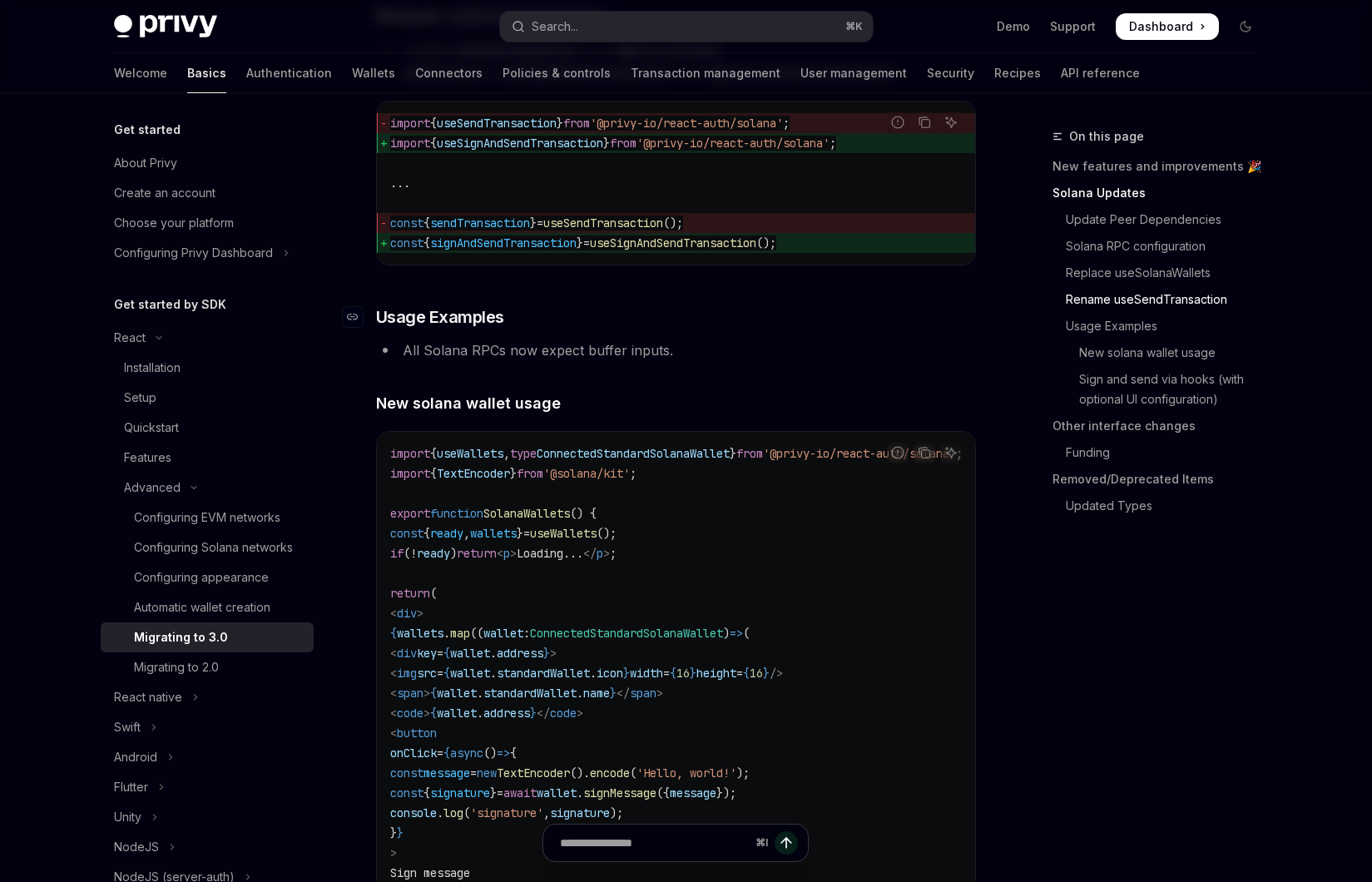
click at [691, 328] on h3 "​ Usage Examples" at bounding box center [676, 317] width 600 height 23
click at [692, 362] on li "All Solana RPCs now expect buffer inputs." at bounding box center [676, 350] width 600 height 23
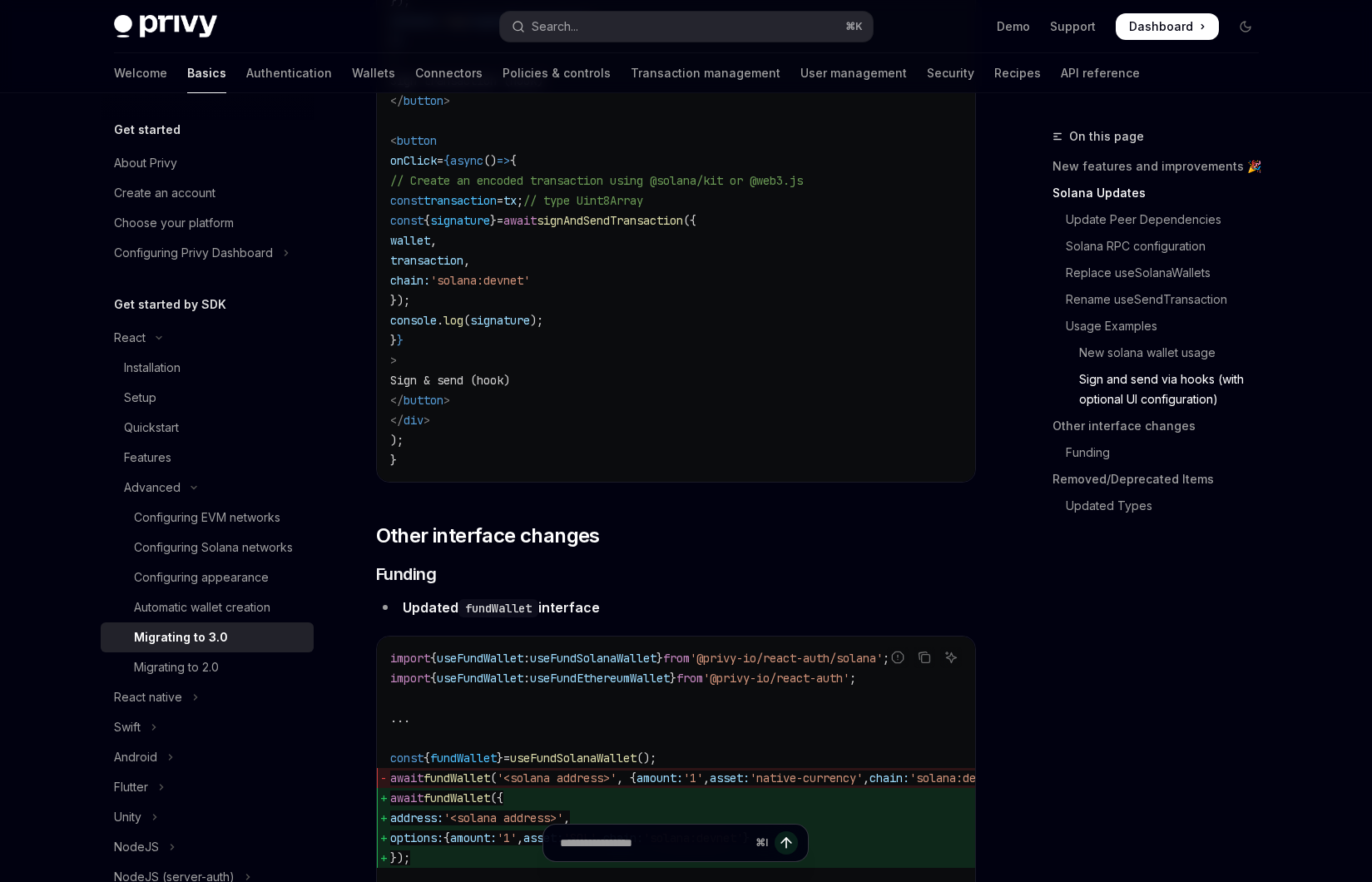
scroll to position [4892, 0]
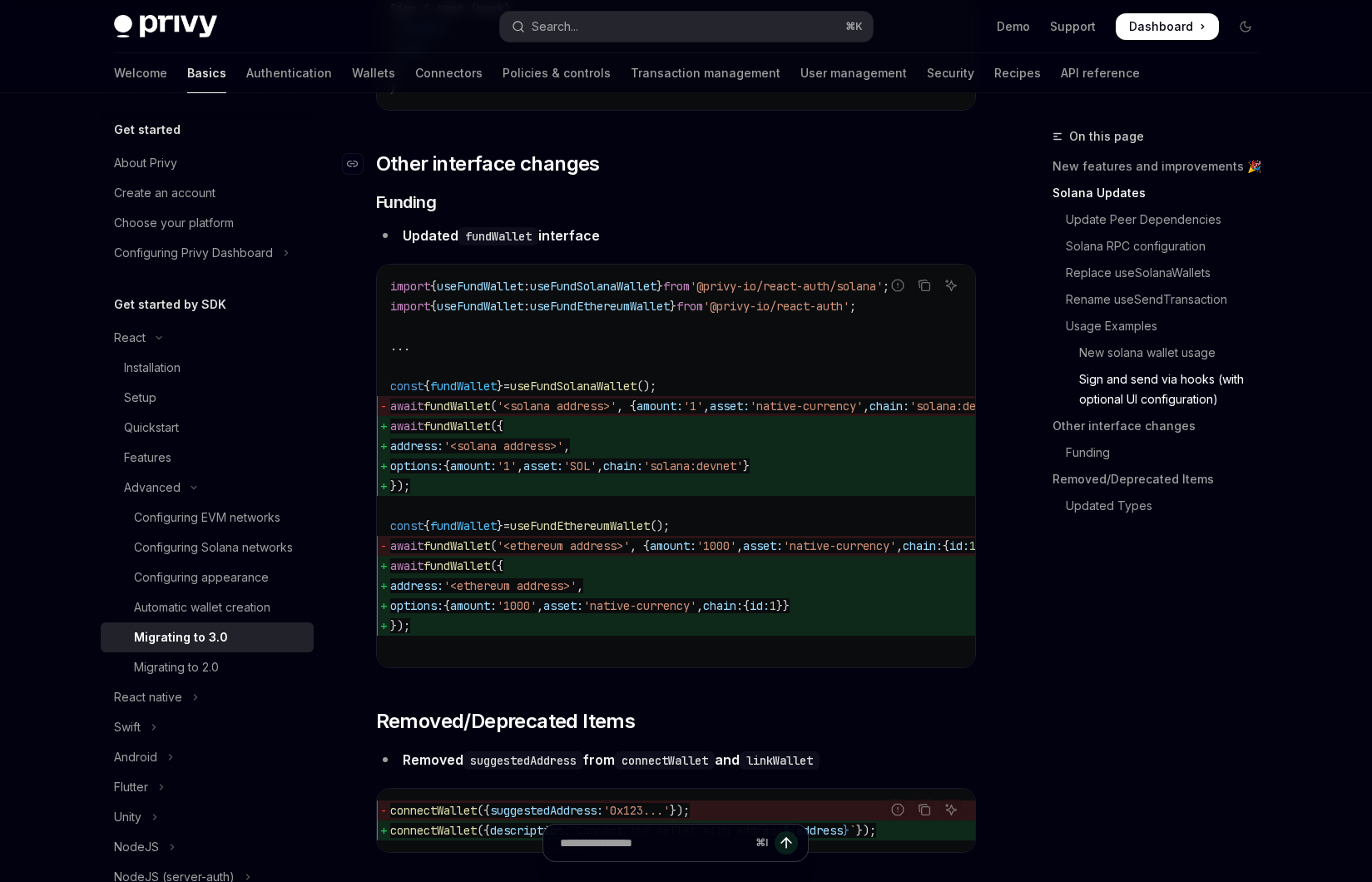
click at [668, 177] on h2 "​ Other interface changes" at bounding box center [676, 164] width 600 height 26
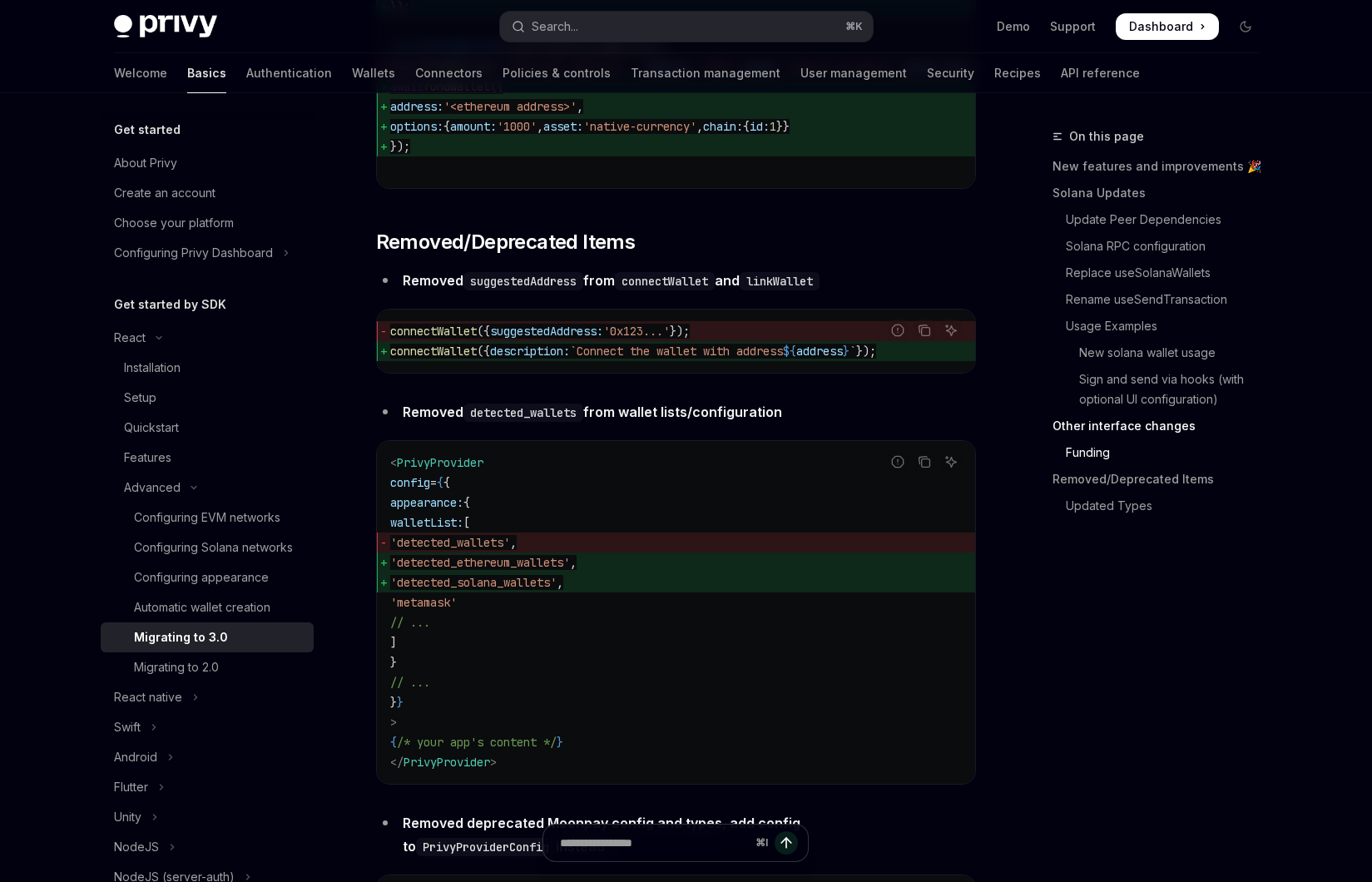
scroll to position [5378, 0]
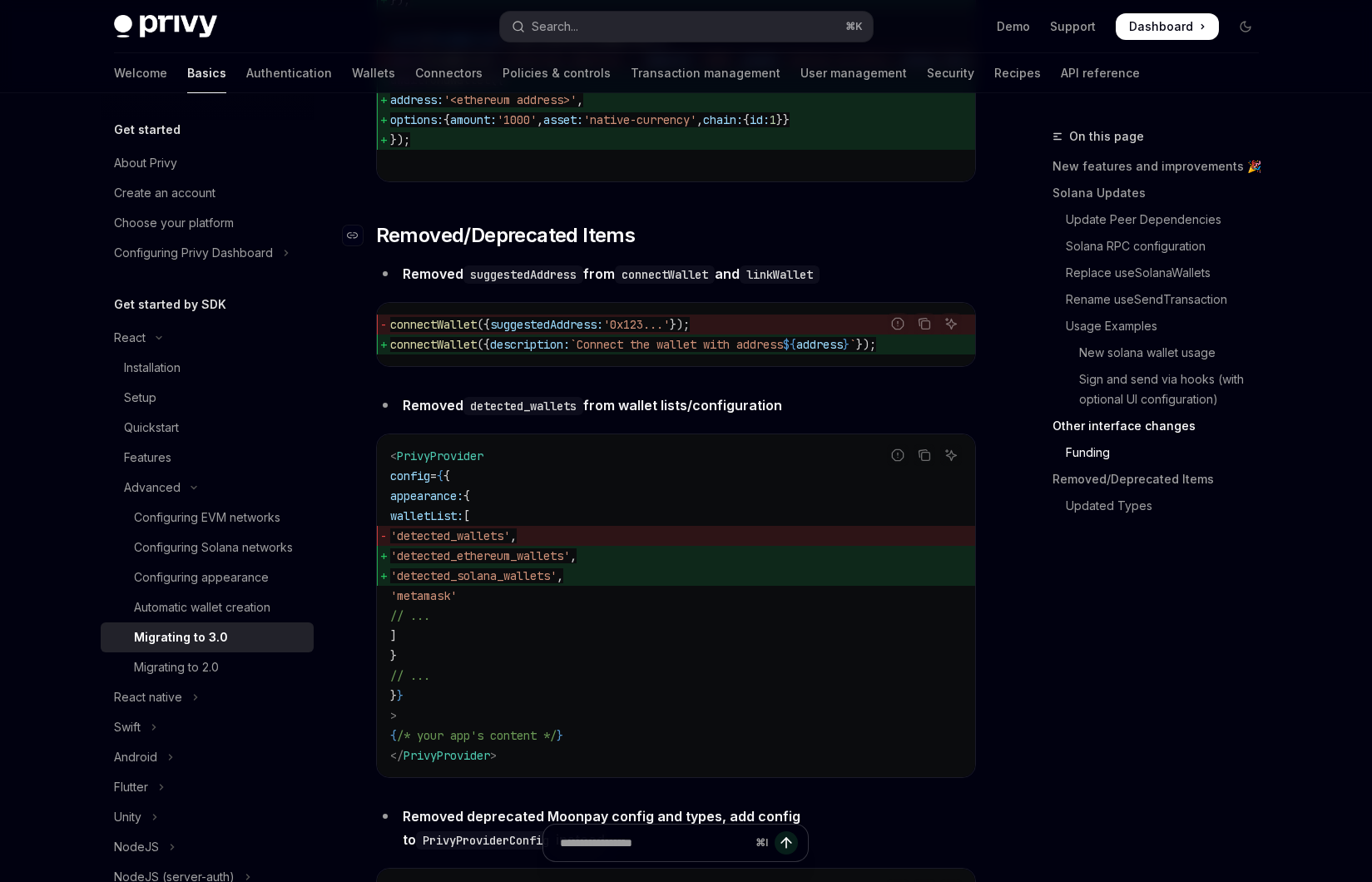
click at [701, 249] on h2 "​ Removed/Deprecated Items" at bounding box center [676, 235] width 600 height 26
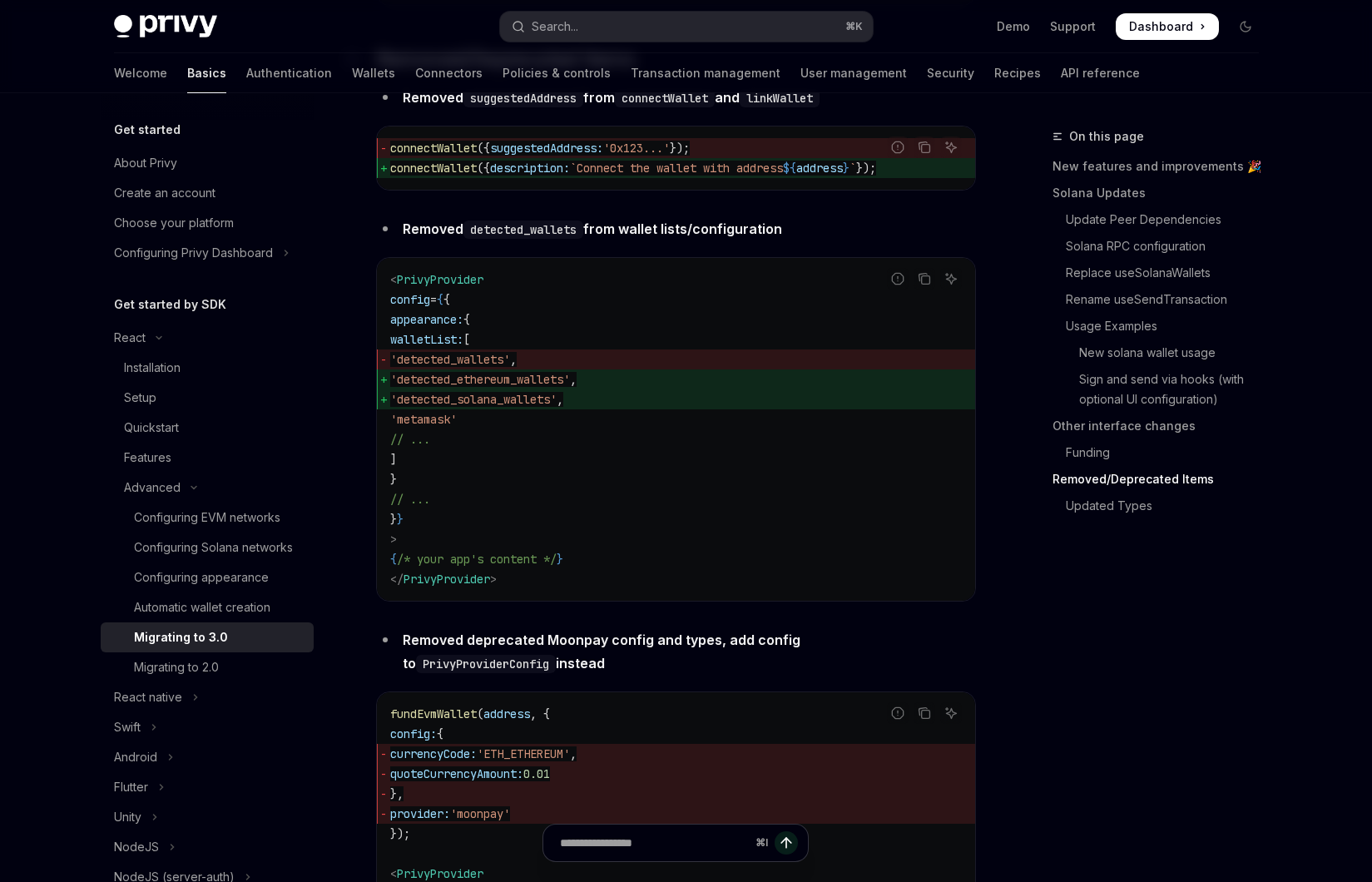
scroll to position [5554, 0]
click at [680, 236] on strong "Removed detected_wallets from wallet lists/configuration" at bounding box center [592, 228] width 379 height 17
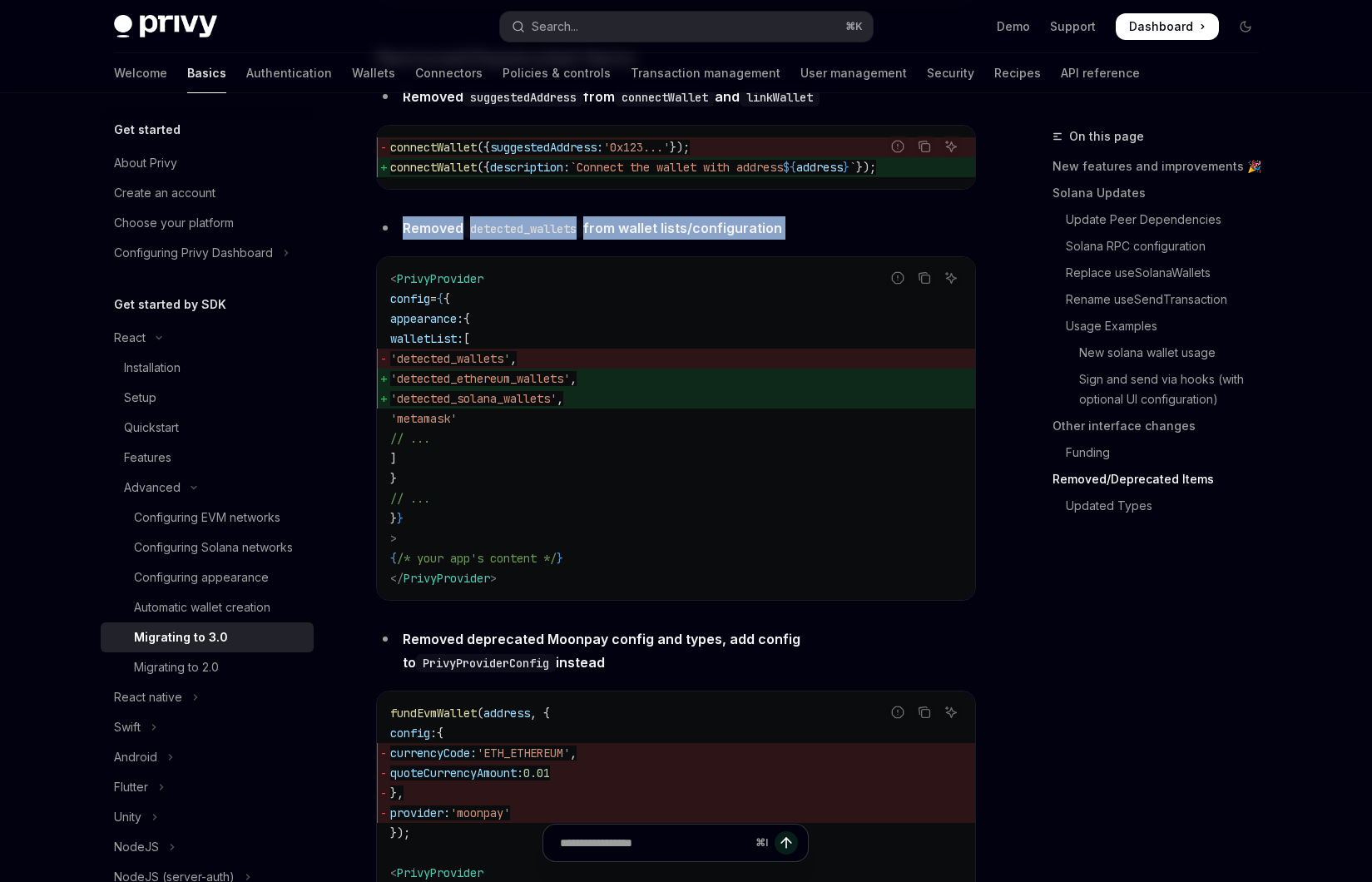
click at [688, 236] on strong "Removed detected_wallets from wallet lists/configuration" at bounding box center [592, 228] width 379 height 17
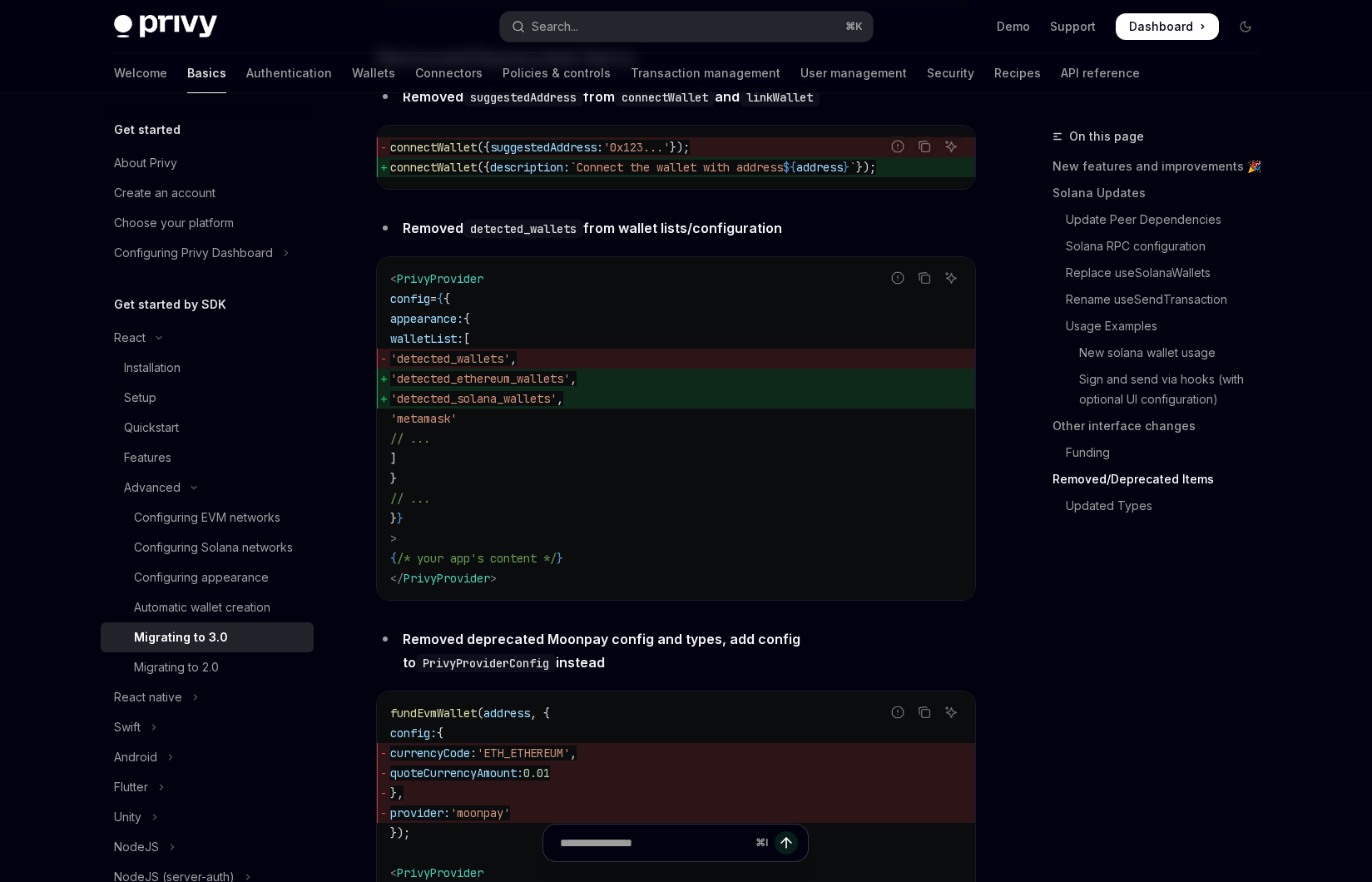
click at [688, 236] on strong "Removed detected_wallets from wallet lists/configuration" at bounding box center [592, 228] width 379 height 17
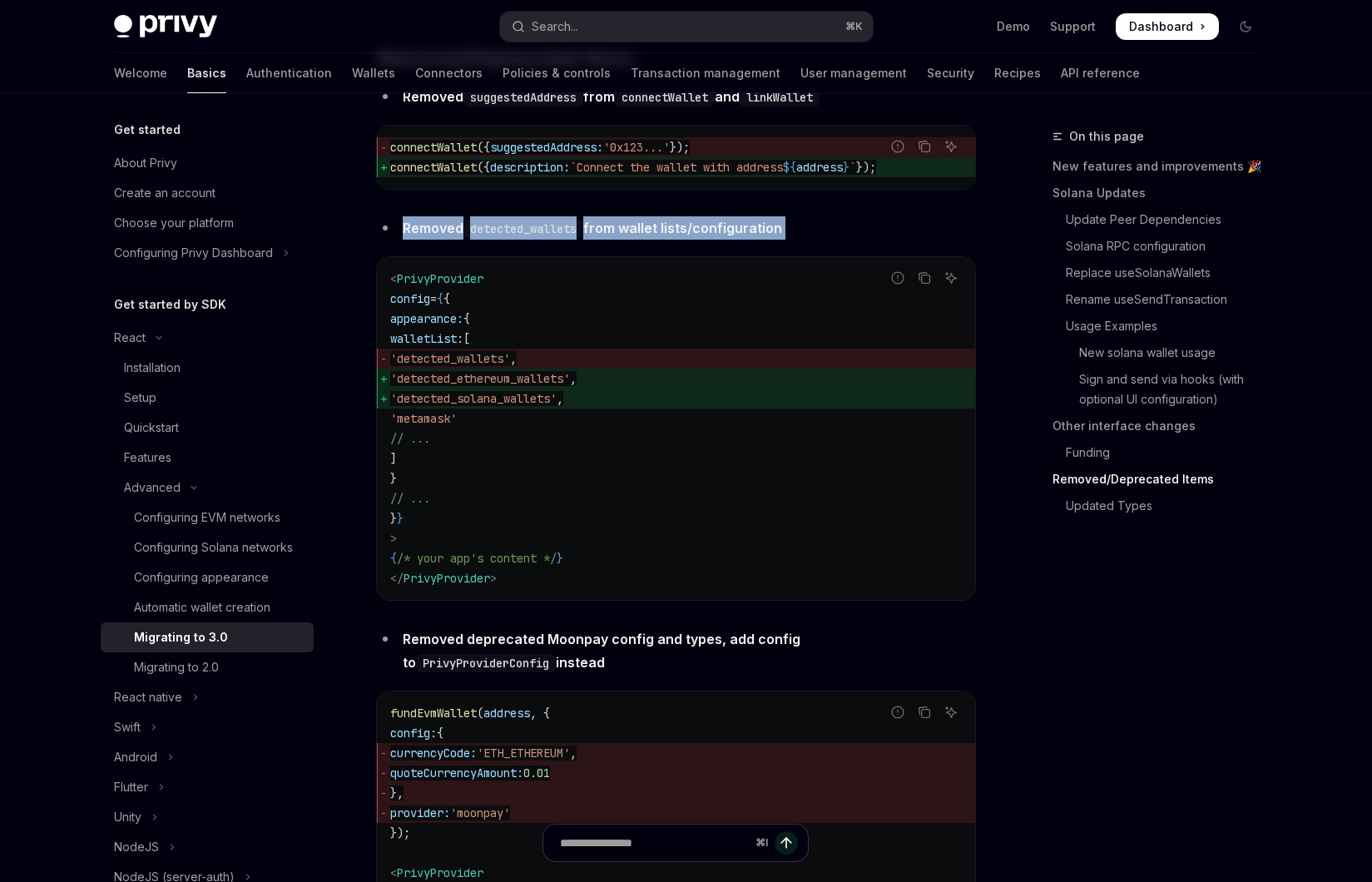
click at [681, 236] on strong "Removed detected_wallets from wallet lists/configuration" at bounding box center [592, 228] width 379 height 17
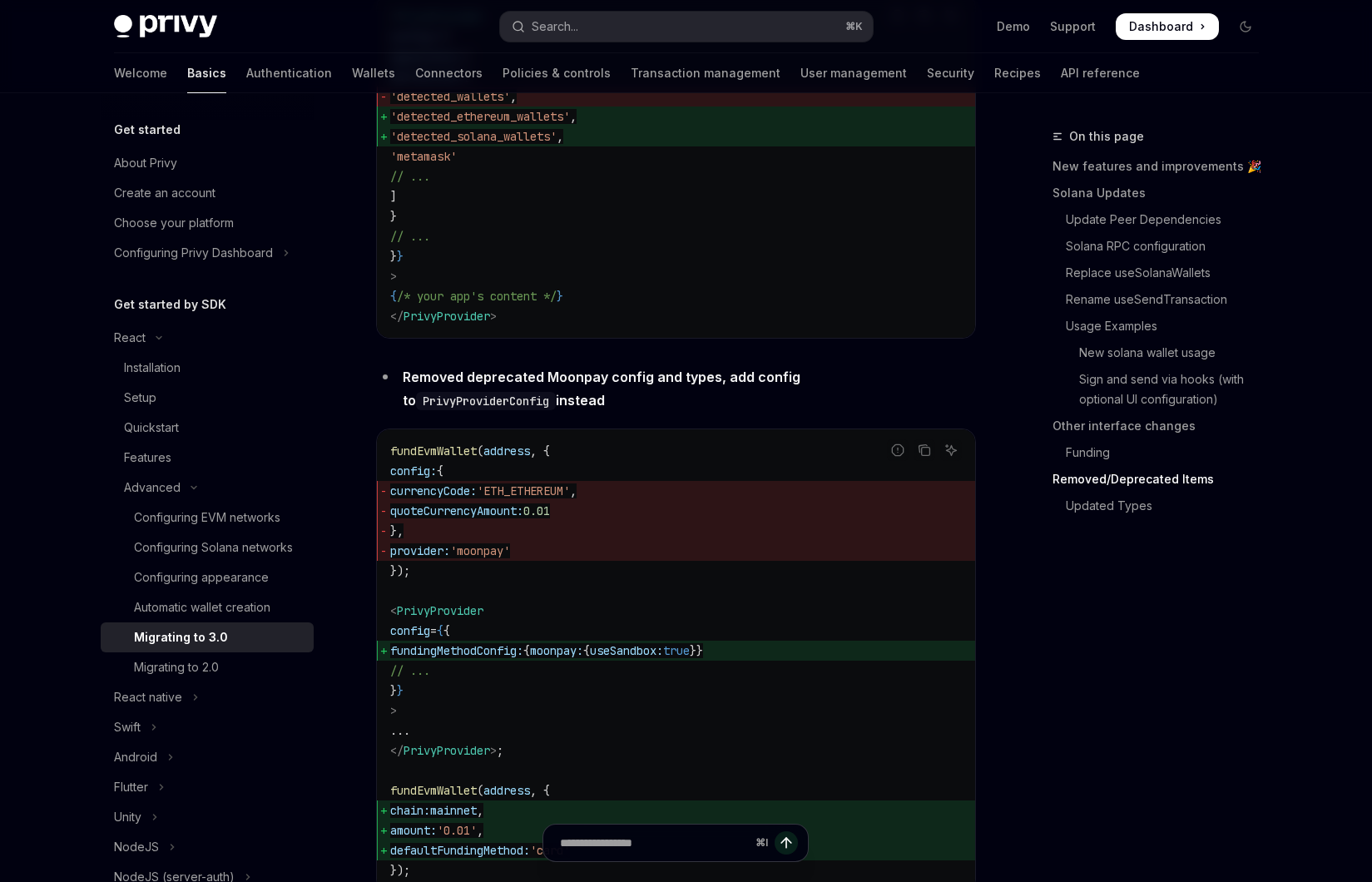
click at [731, 412] on li "Removed deprecated Moonpay config and types, add config to PrivyProviderConfig …" at bounding box center [676, 388] width 600 height 47
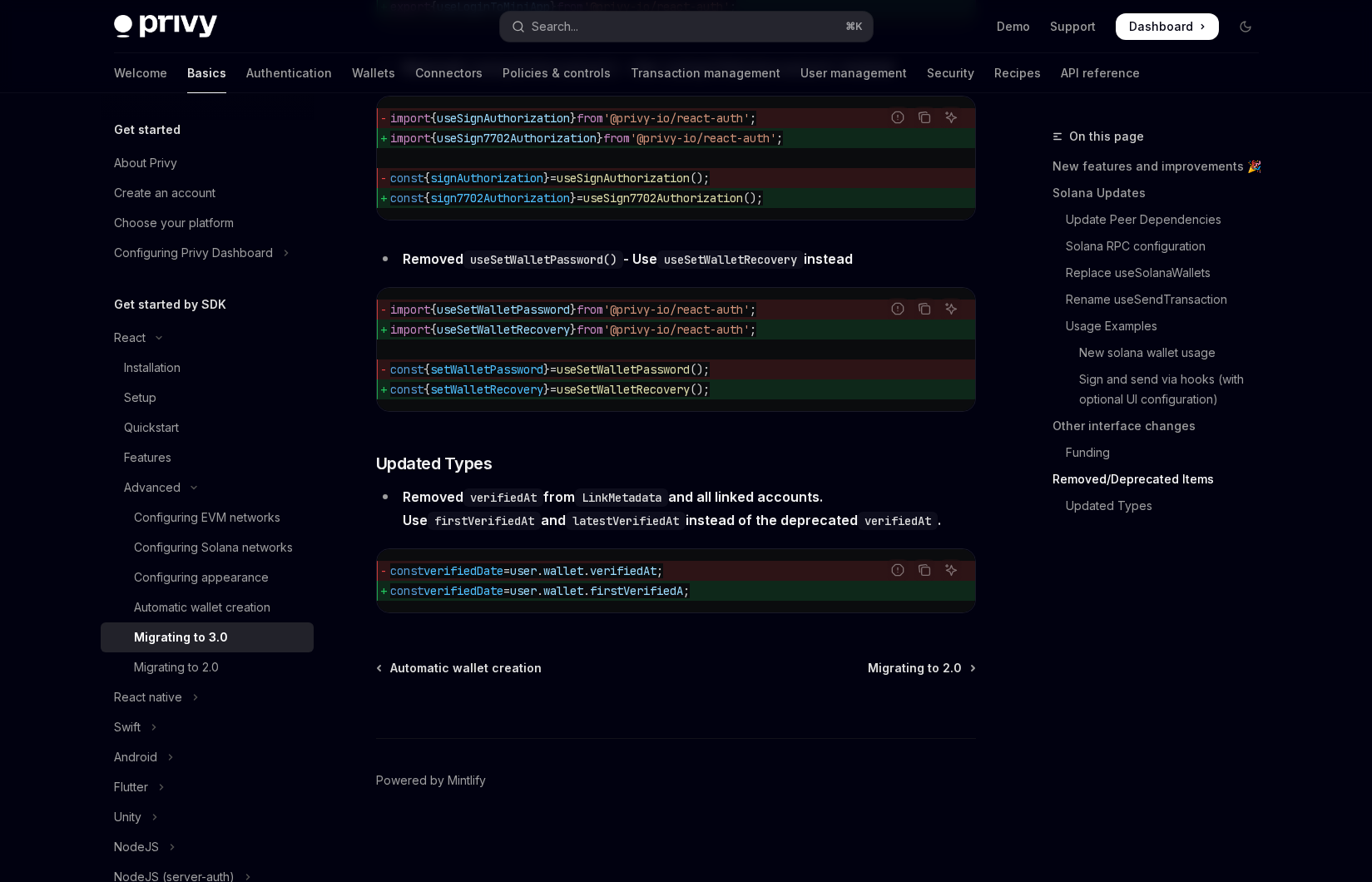
scroll to position [7319, 0]
click at [679, 454] on h3 "​ Updated Types" at bounding box center [676, 463] width 600 height 23
click at [262, 659] on div "Migrating to 2.0" at bounding box center [219, 667] width 169 height 20
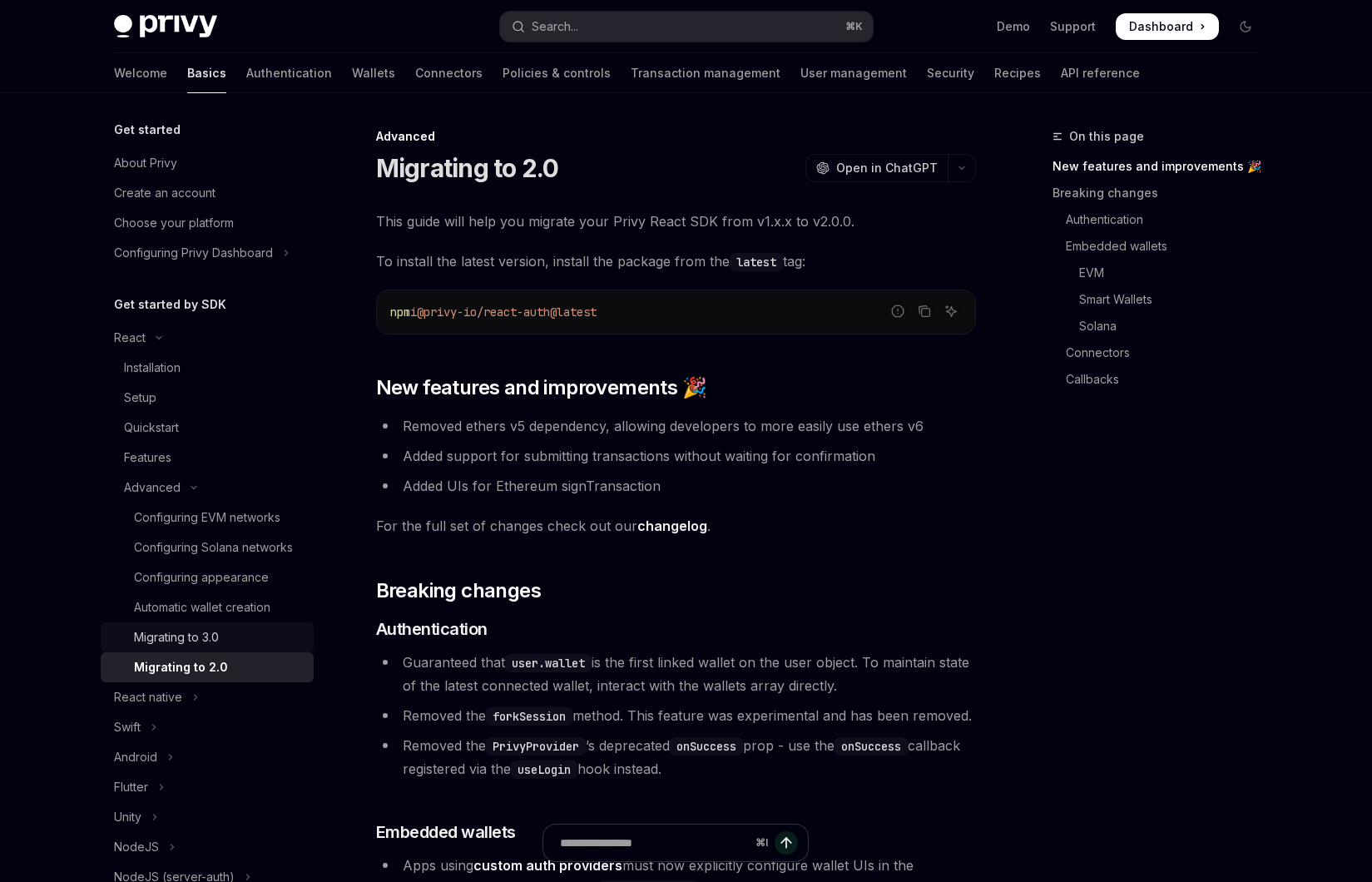
click at [250, 642] on div "Migrating to 3.0" at bounding box center [219, 637] width 169 height 20
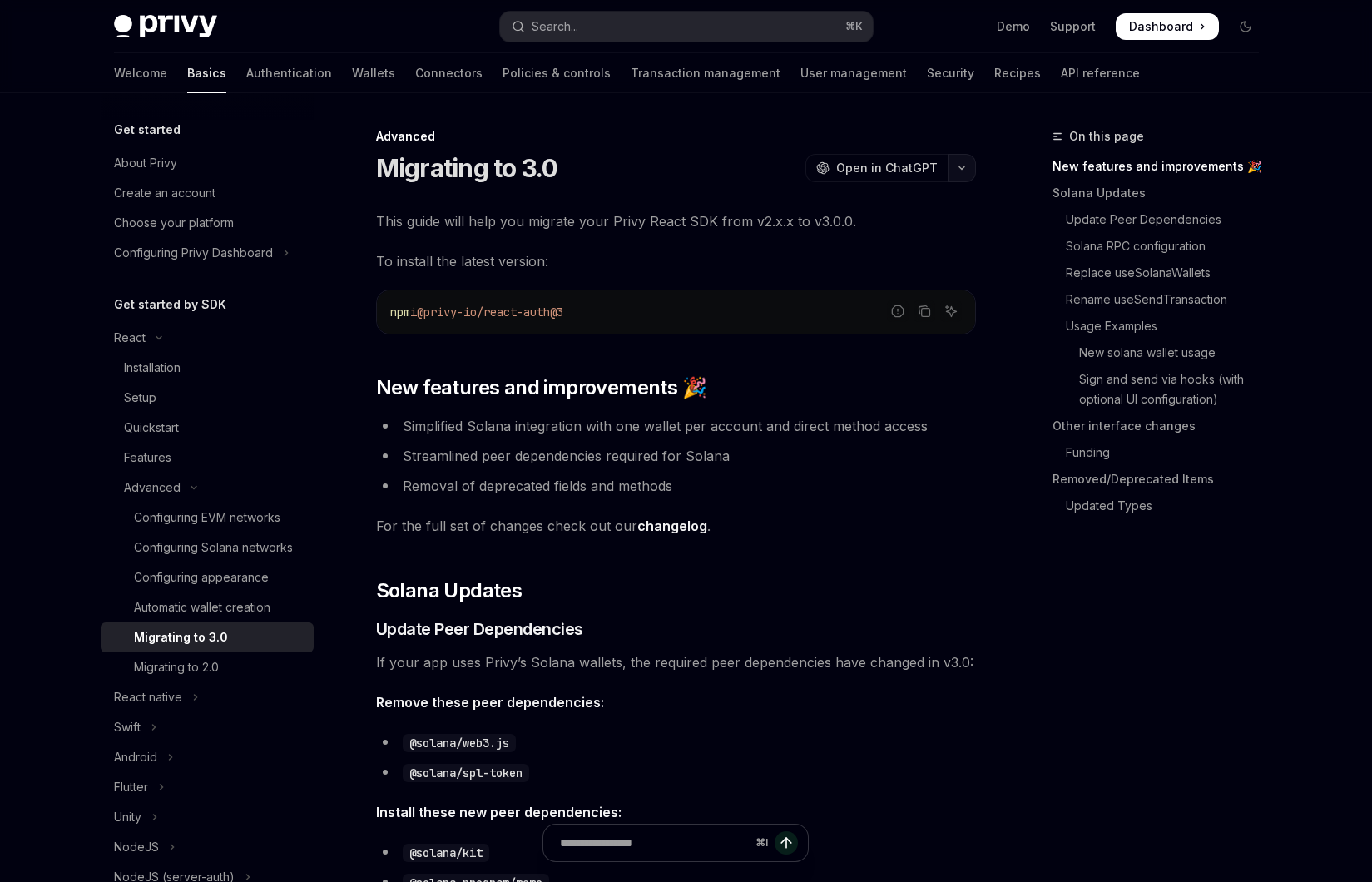
click at [966, 169] on icon "button" at bounding box center [962, 168] width 20 height 7
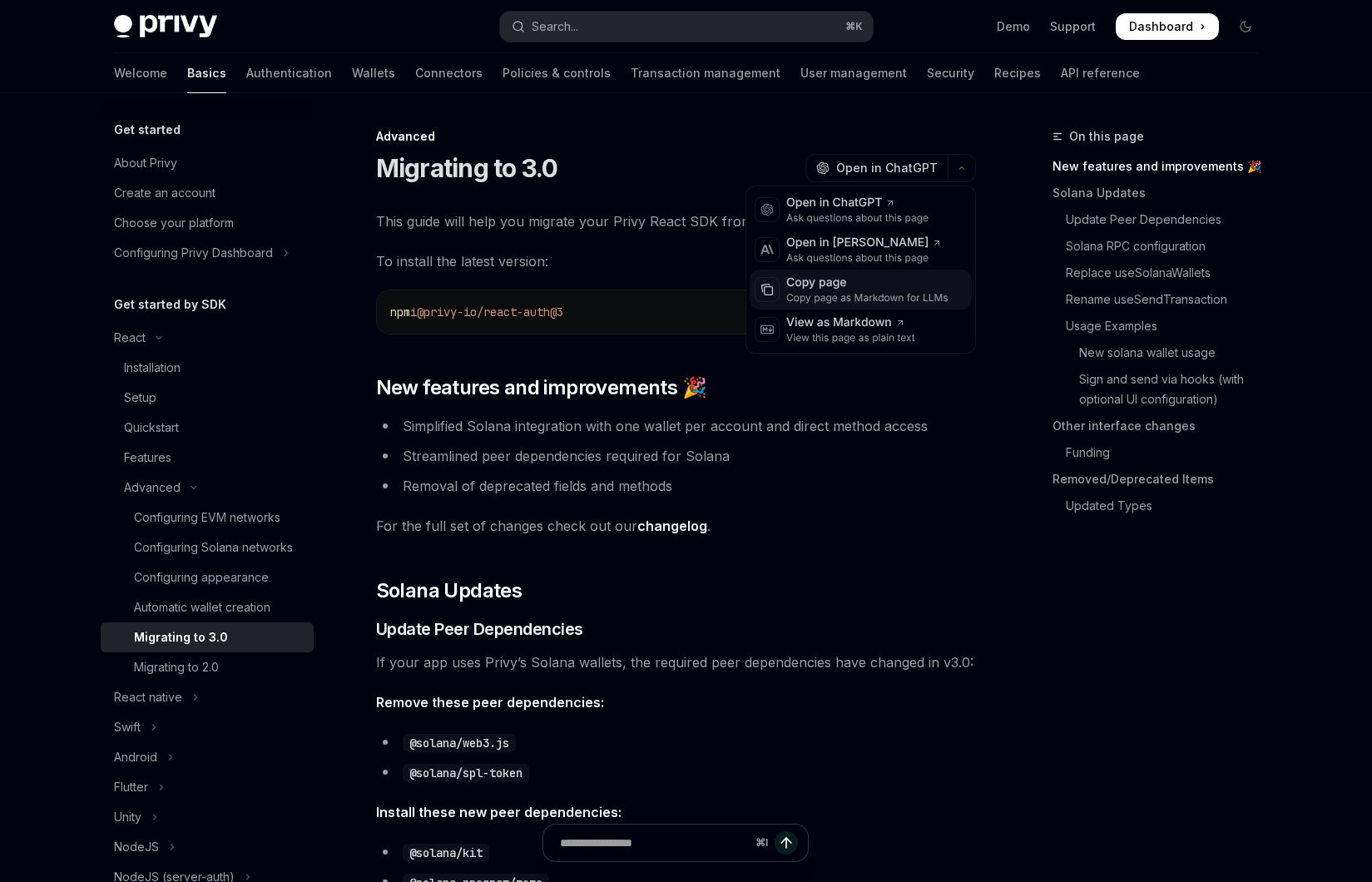
click at [890, 289] on div "Copy page" at bounding box center [867, 282] width 162 height 17
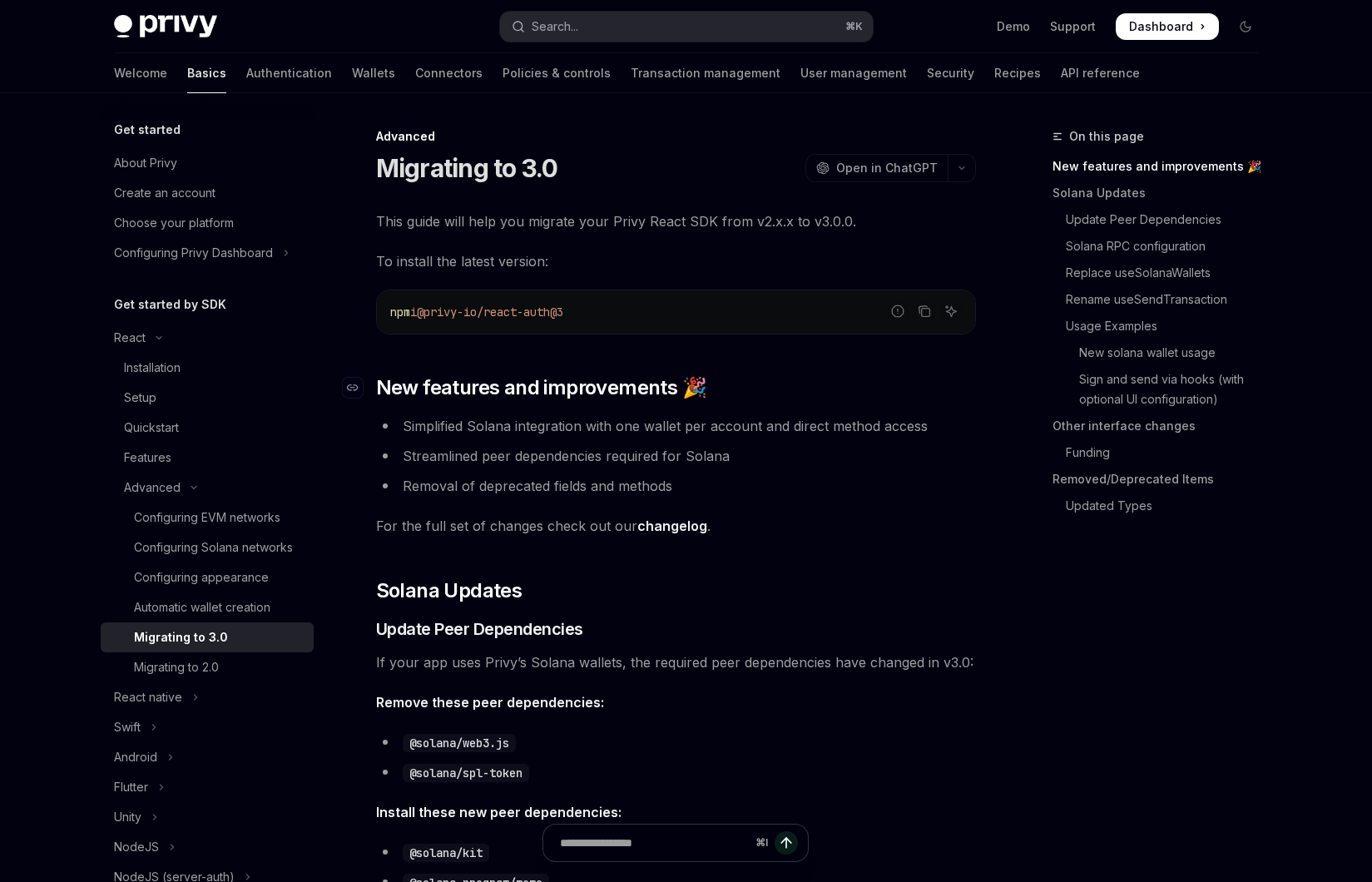
click at [830, 393] on h2 "​ New features and improvements 🎉" at bounding box center [676, 387] width 600 height 26
click at [540, 213] on span "This guide will help you migrate your Privy React SDK from v2.x.x to v3.0.0." at bounding box center [676, 221] width 600 height 23
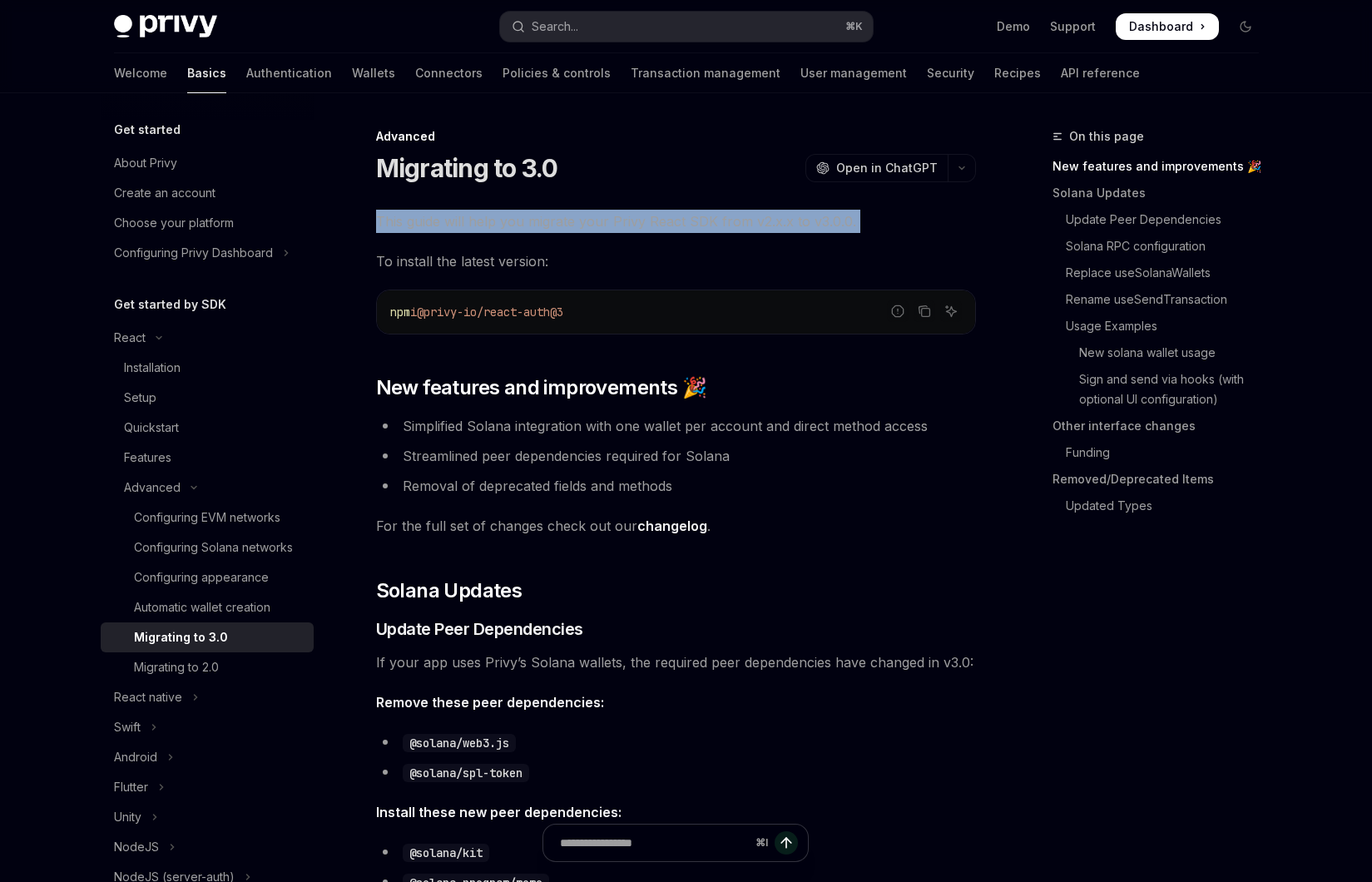
click at [633, 214] on span "This guide will help you migrate your Privy React SDK from v2.x.x to v3.0.0." at bounding box center [676, 221] width 600 height 23
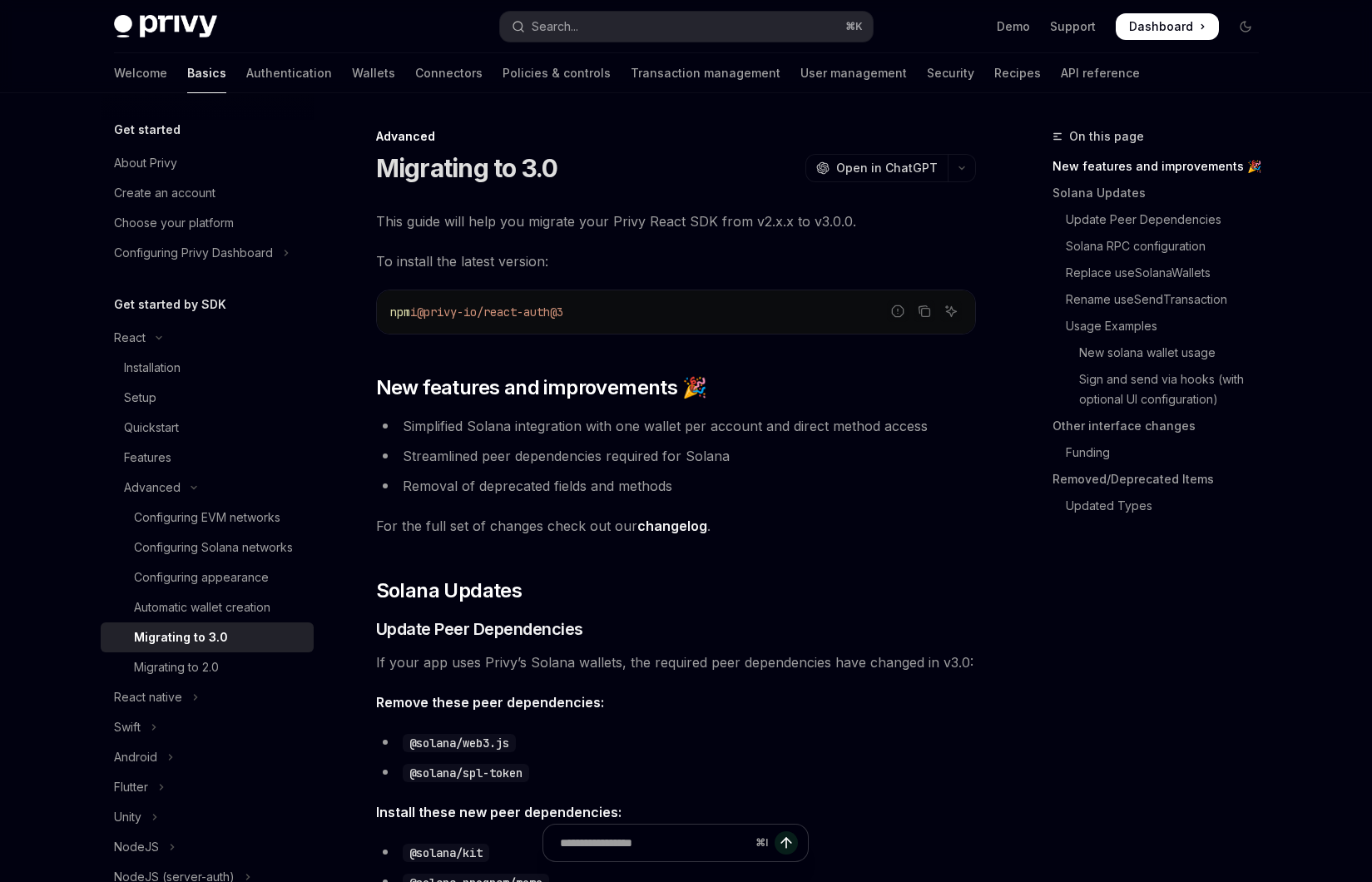
click at [633, 214] on span "This guide will help you migrate your Privy React SDK from v2.x.x to v3.0.0." at bounding box center [676, 221] width 600 height 23
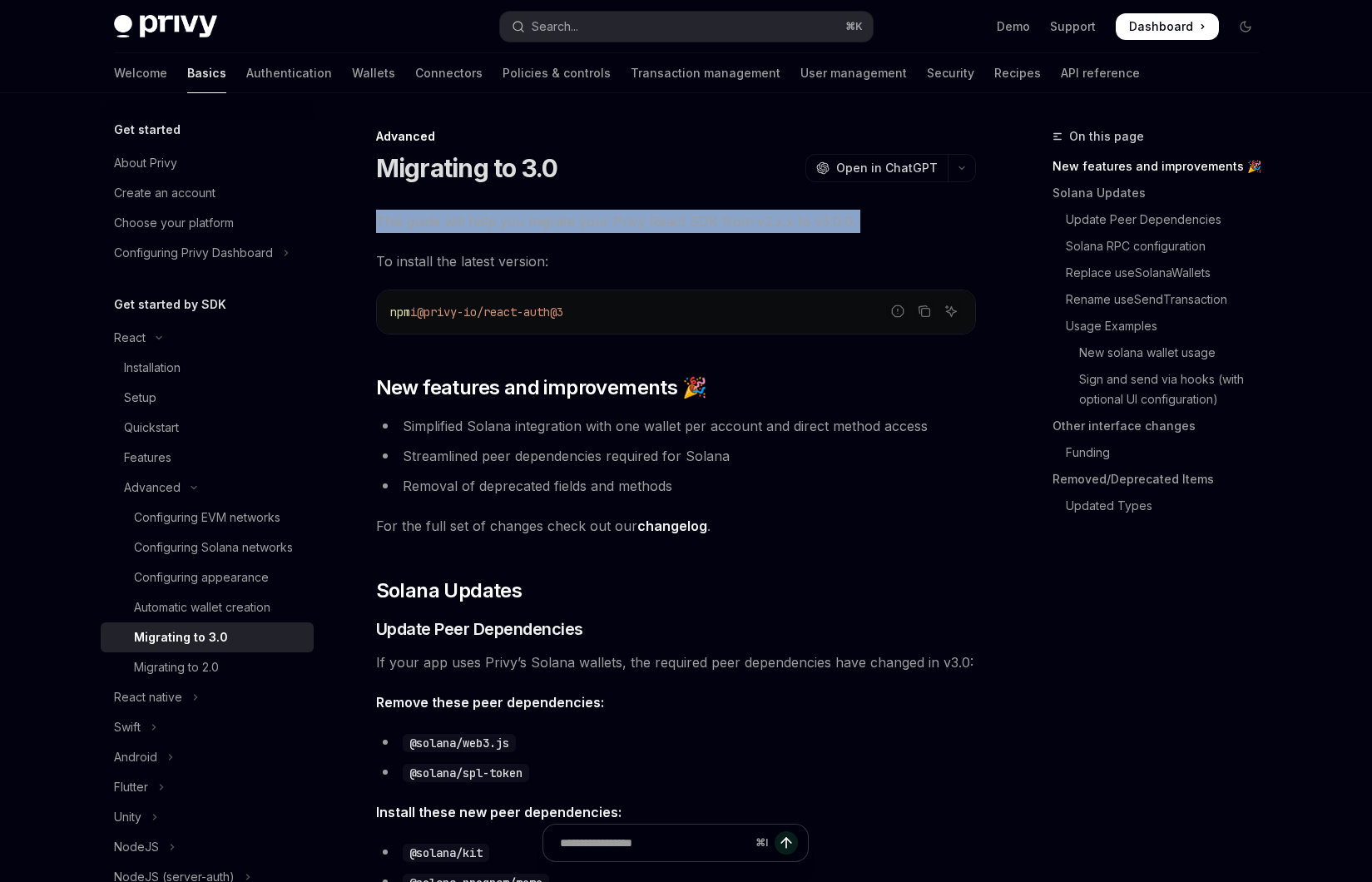
click at [587, 213] on span "This guide will help you migrate your Privy React SDK from v2.x.x to v3.0.0." at bounding box center [676, 221] width 600 height 23
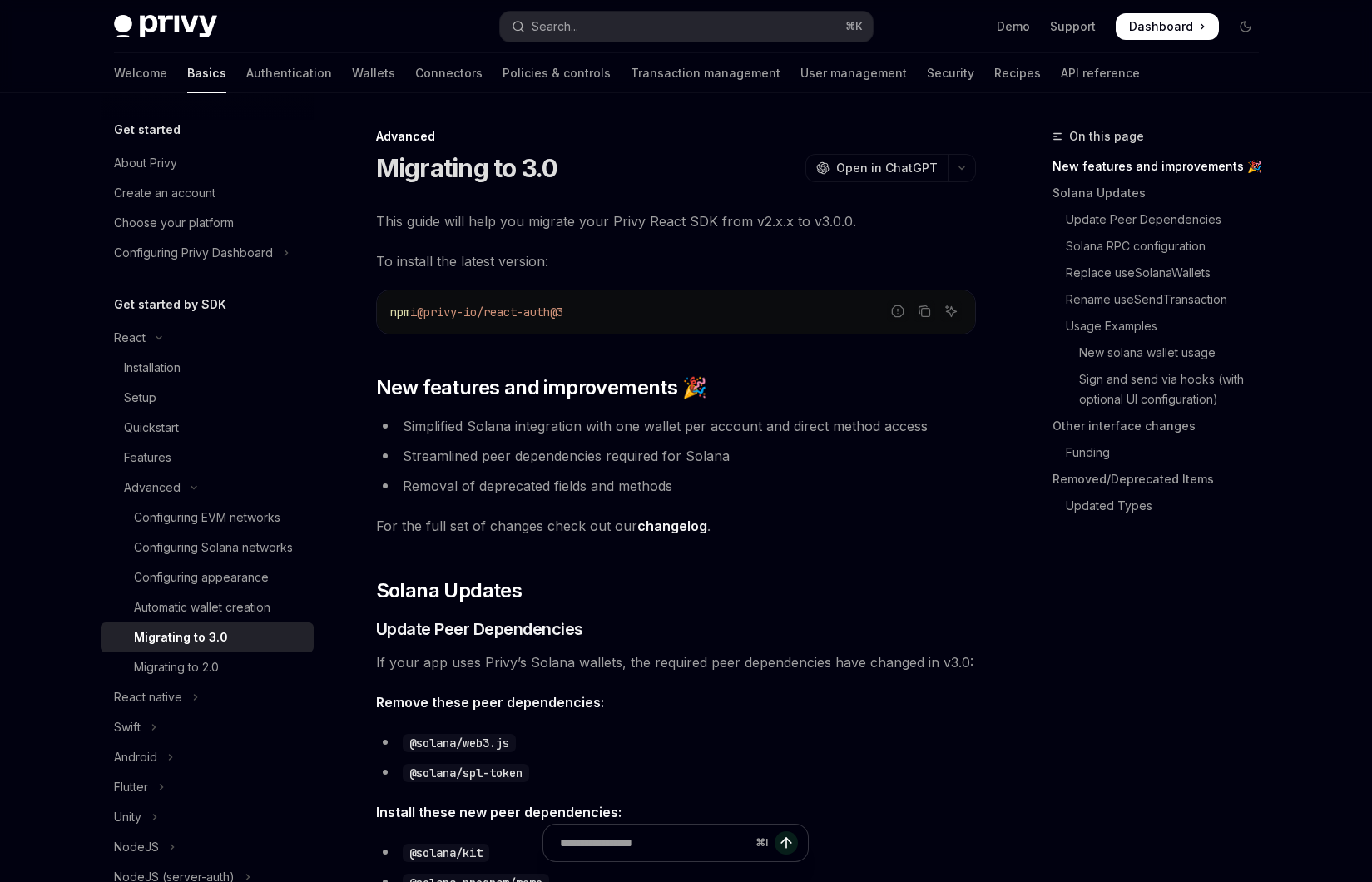
click at [711, 434] on li "Simplified Solana integration with one wallet per account and direct method acc…" at bounding box center [676, 426] width 600 height 23
click at [745, 433] on li "Simplified Solana integration with one wallet per account and direct method acc…" at bounding box center [676, 426] width 600 height 23
click at [604, 449] on li "Streamlined peer dependencies required for Solana" at bounding box center [676, 456] width 600 height 23
click at [719, 460] on li "Streamlined peer dependencies required for Solana" at bounding box center [676, 456] width 600 height 23
type textarea "*"
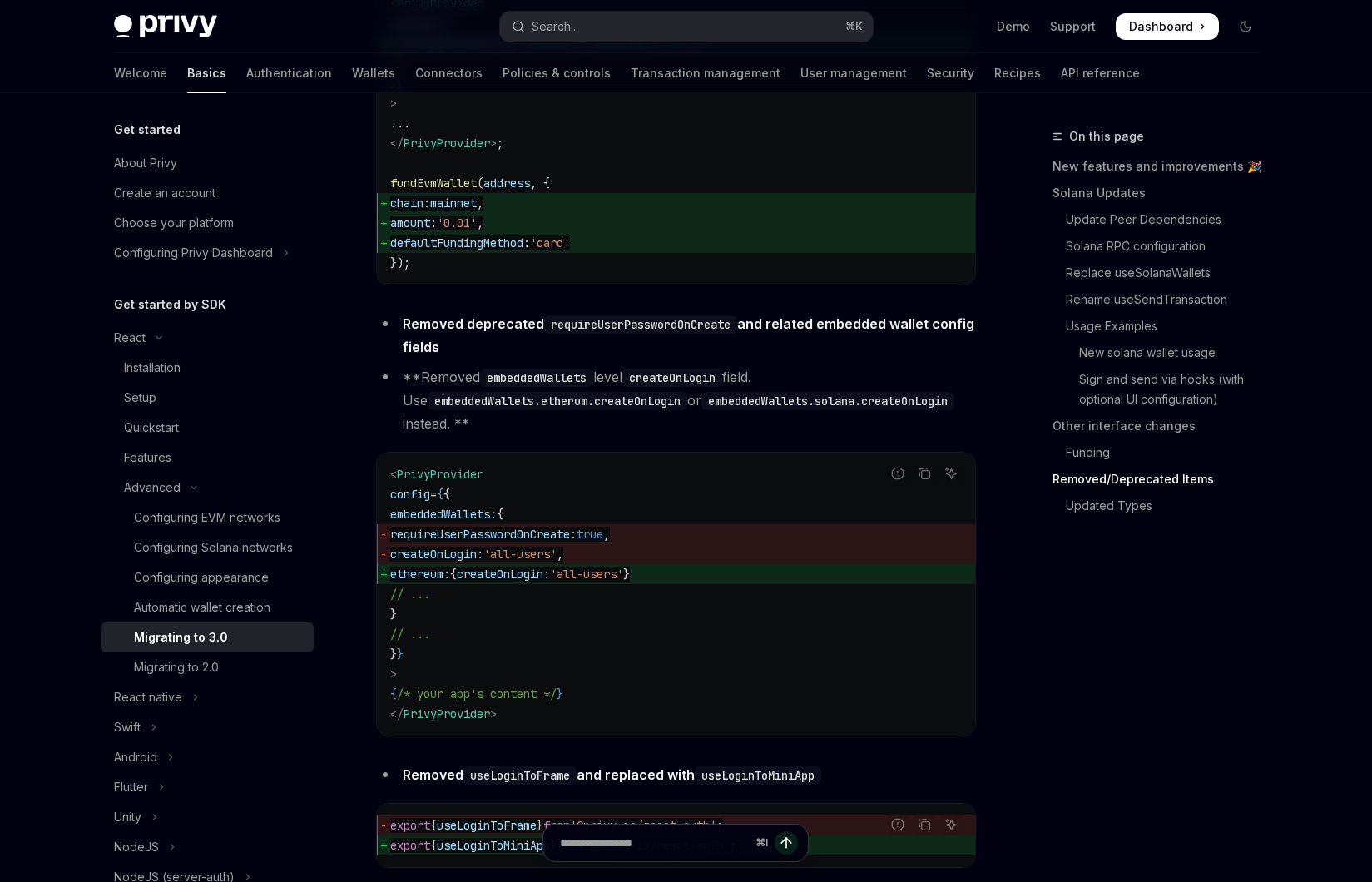
scroll to position [6856, 0]
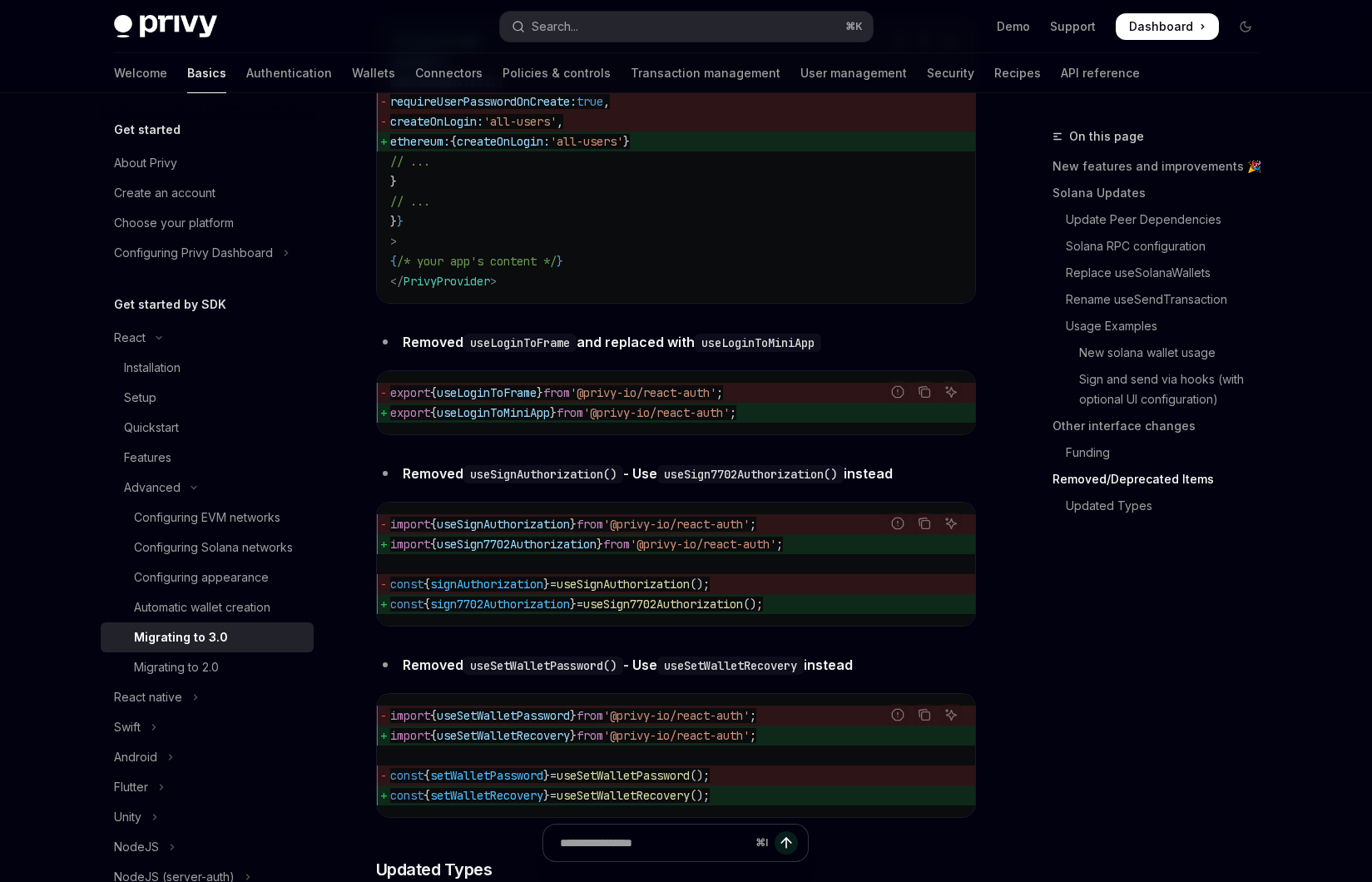
click at [646, 350] on strong "Removed useLoginToFrame and replaced with useLoginToMiniApp" at bounding box center [611, 341] width 418 height 17
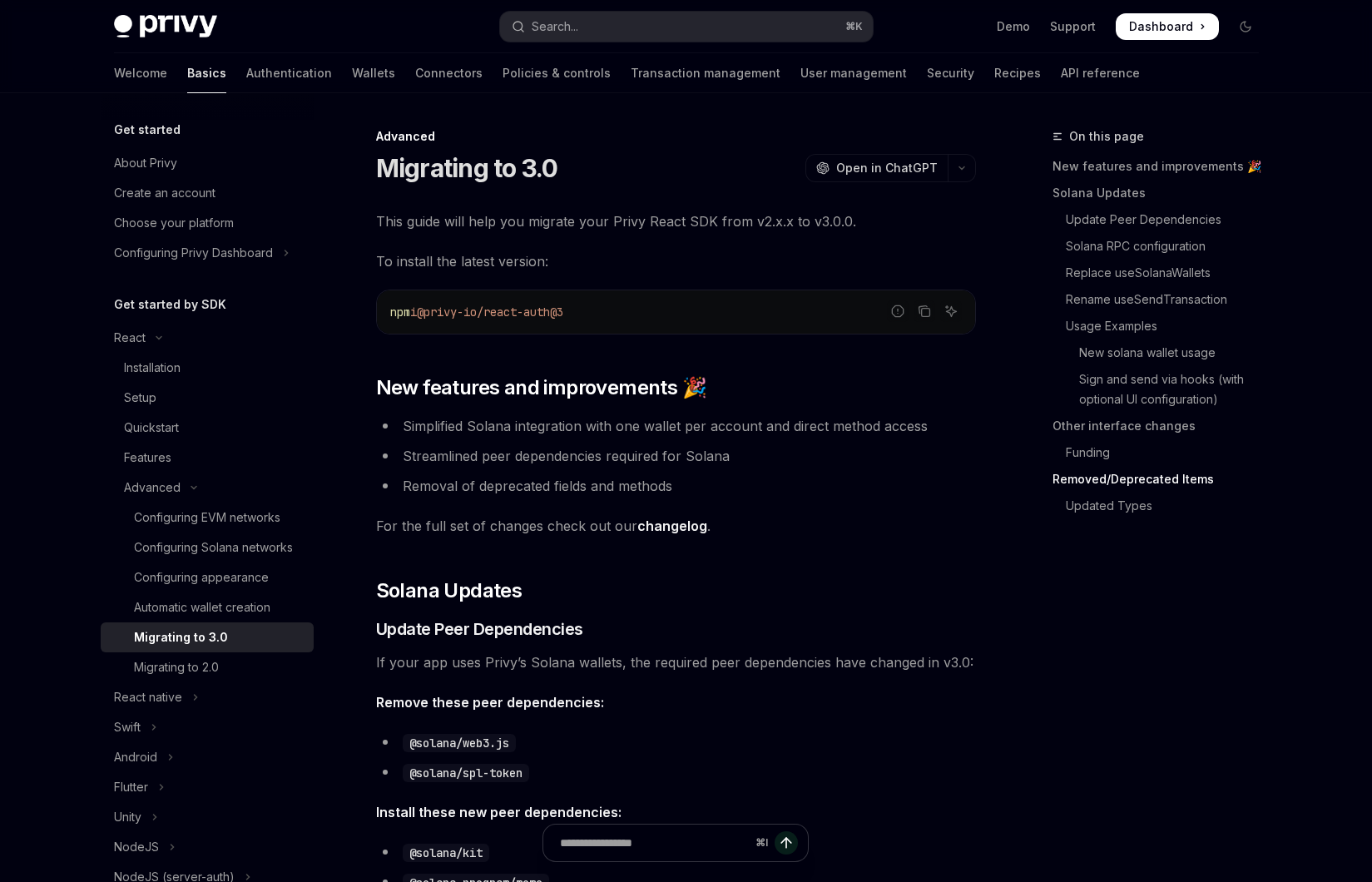
scroll to position [6856, 0]
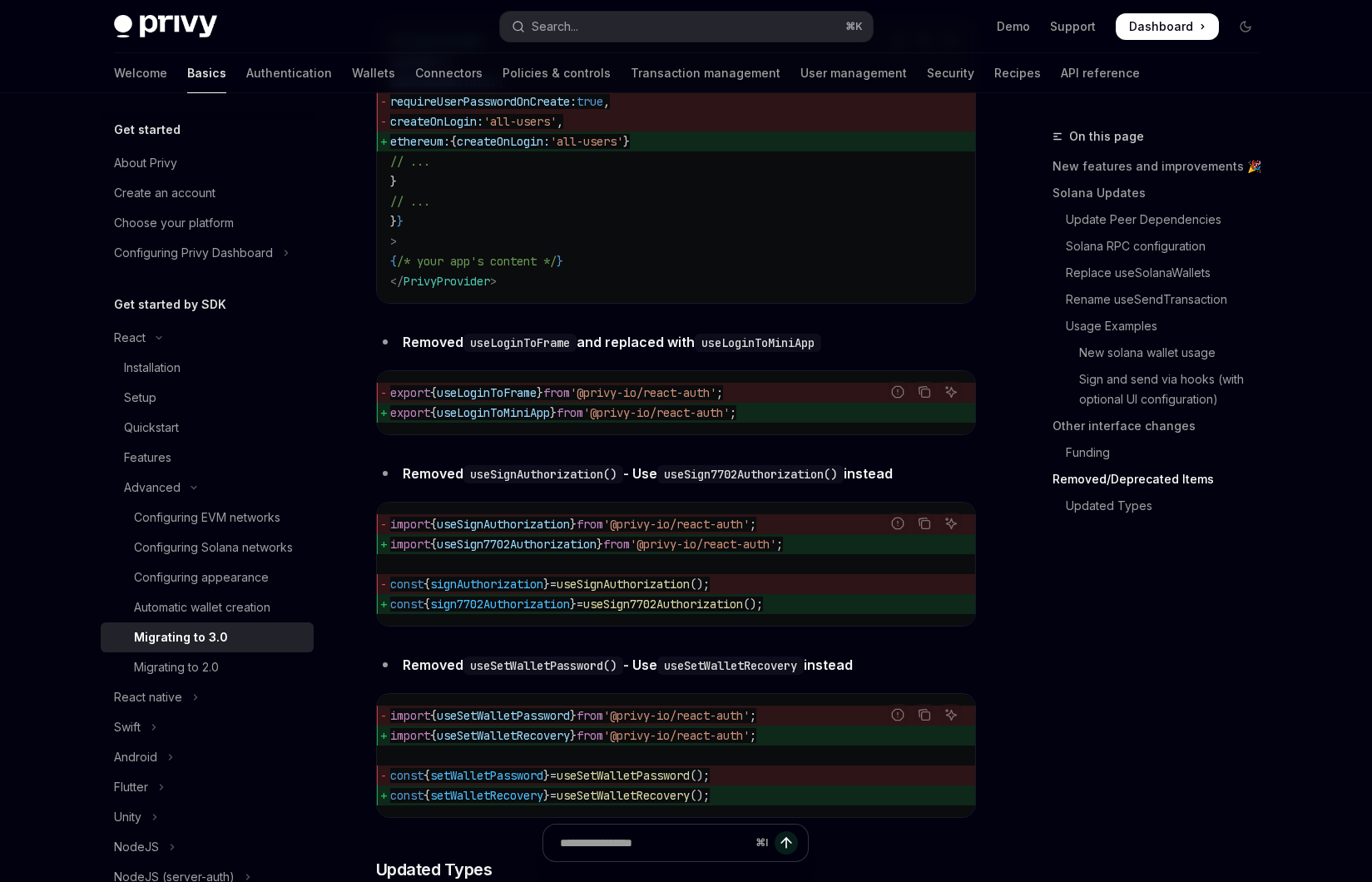
click at [506, 420] on span "useLoginToMiniApp" at bounding box center [493, 412] width 113 height 15
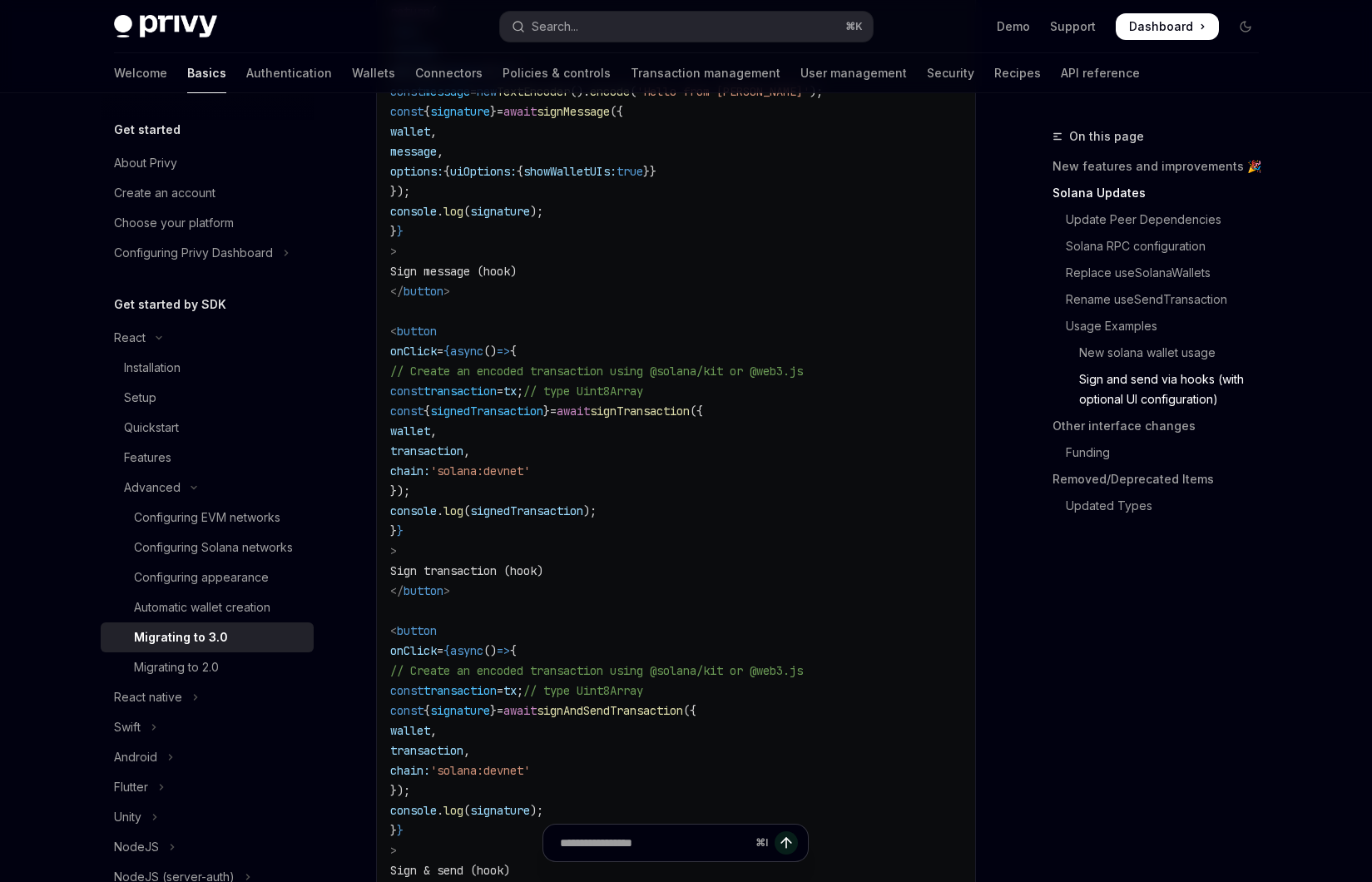
click at [606, 409] on code "import { useWallets , useSignMessage , useSignTransaction , useSignAndSendTrans…" at bounding box center [676, 321] width 572 height 1277
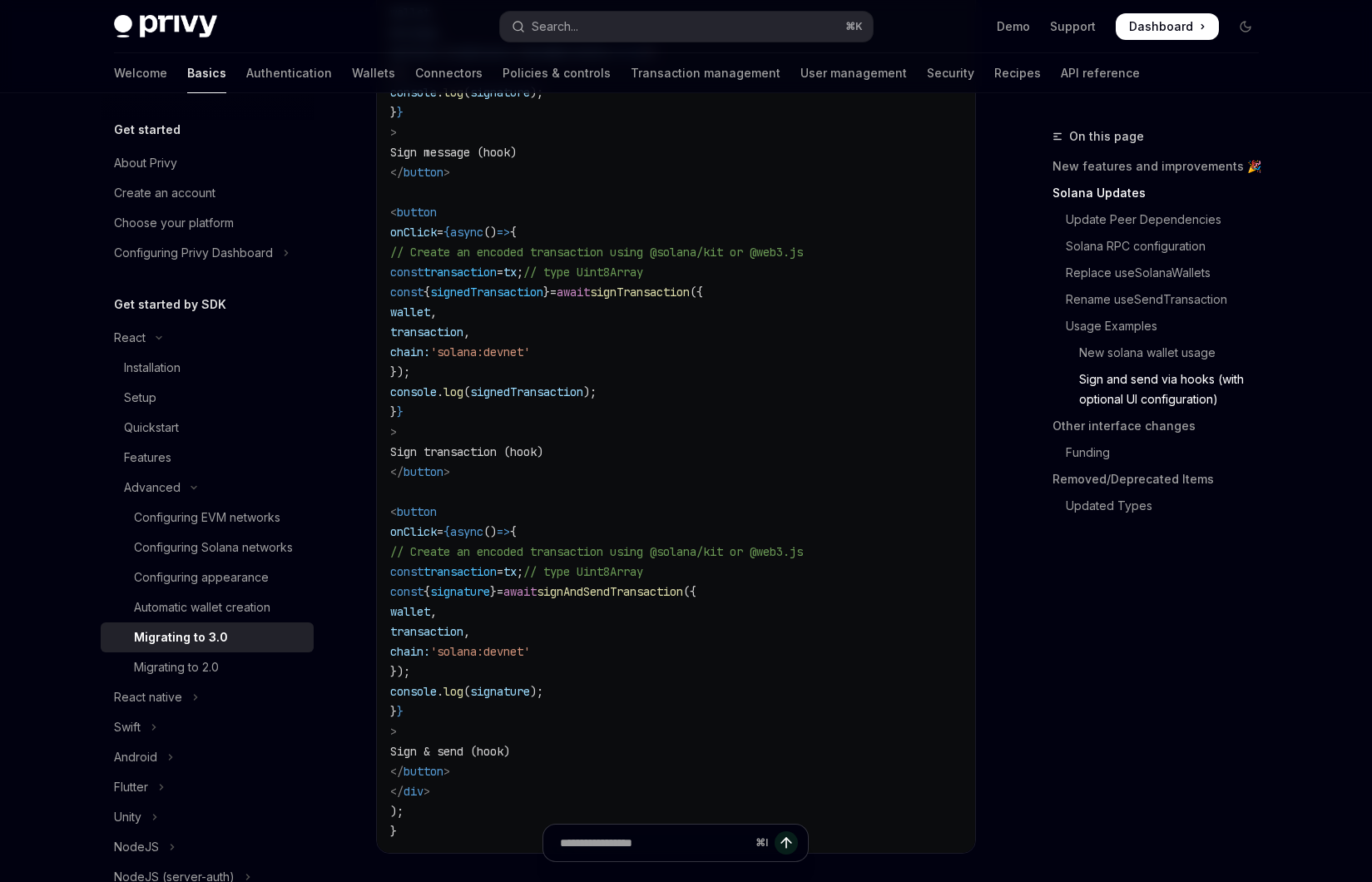
scroll to position [4146, 0]
click at [609, 470] on code "import { useWallets , useSignMessage , useSignTransaction , useSignAndSendTrans…" at bounding box center [676, 205] width 572 height 1277
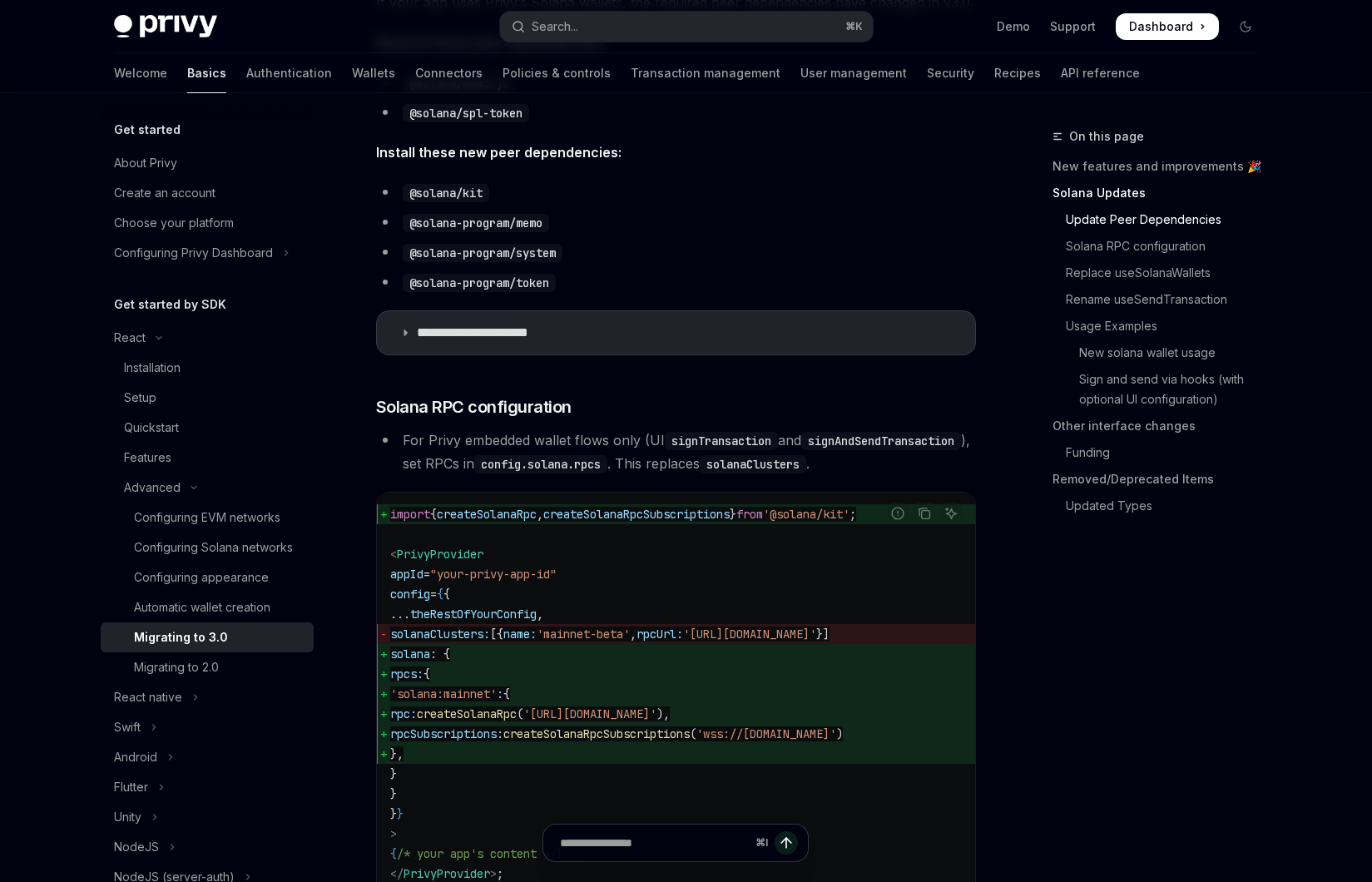
click at [538, 439] on li "For Privy embedded wallet flows only (UI signTransaction and signAndSendTransac…" at bounding box center [676, 452] width 600 height 47
click at [599, 447] on li "For Privy embedded wallet flows only (UI signTransaction and signAndSendTransac…" at bounding box center [676, 452] width 600 height 47
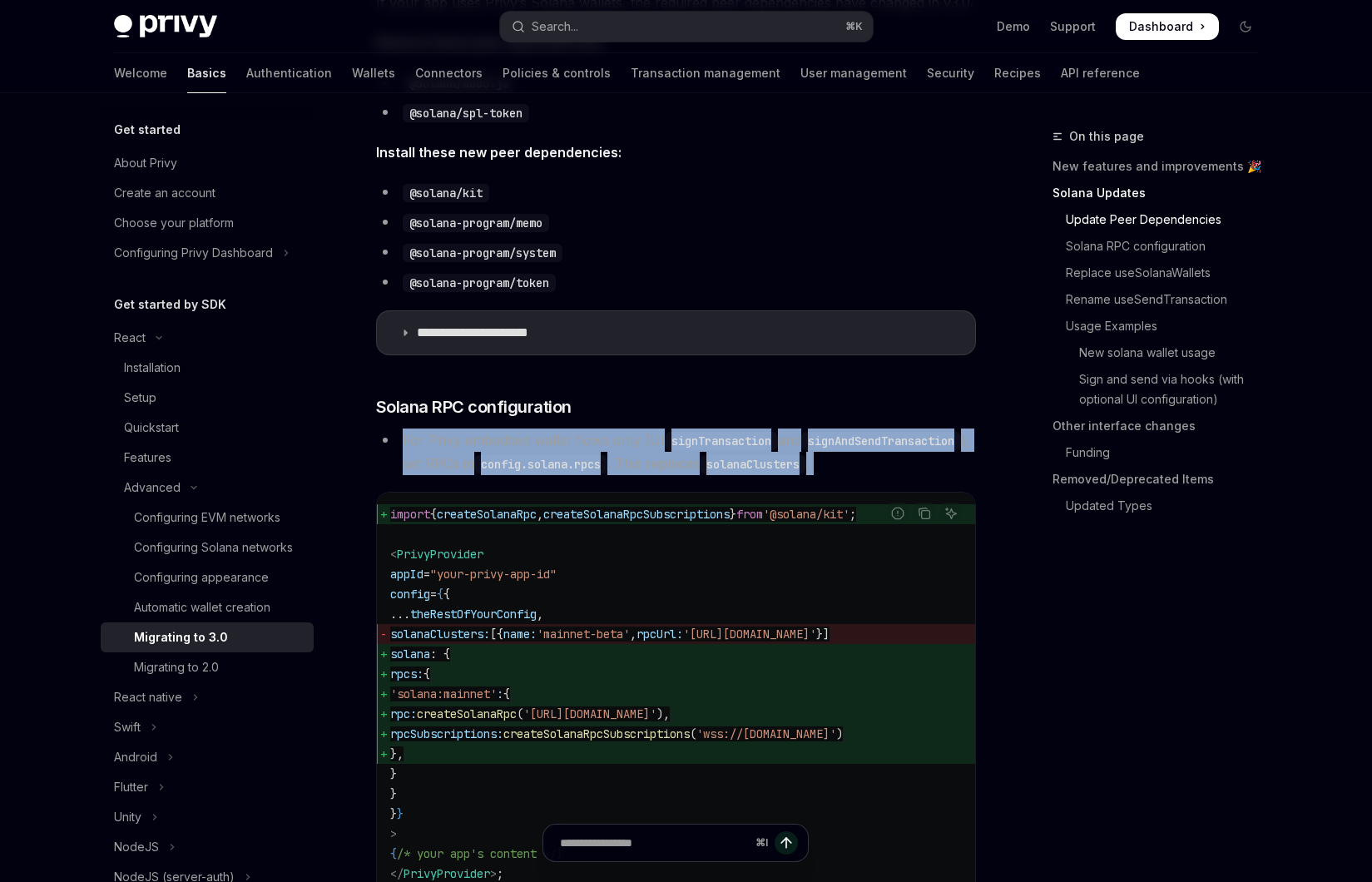
click at [581, 444] on li "For Privy embedded wallet flows only (UI signTransaction and signAndSendTransac…" at bounding box center [676, 452] width 600 height 47
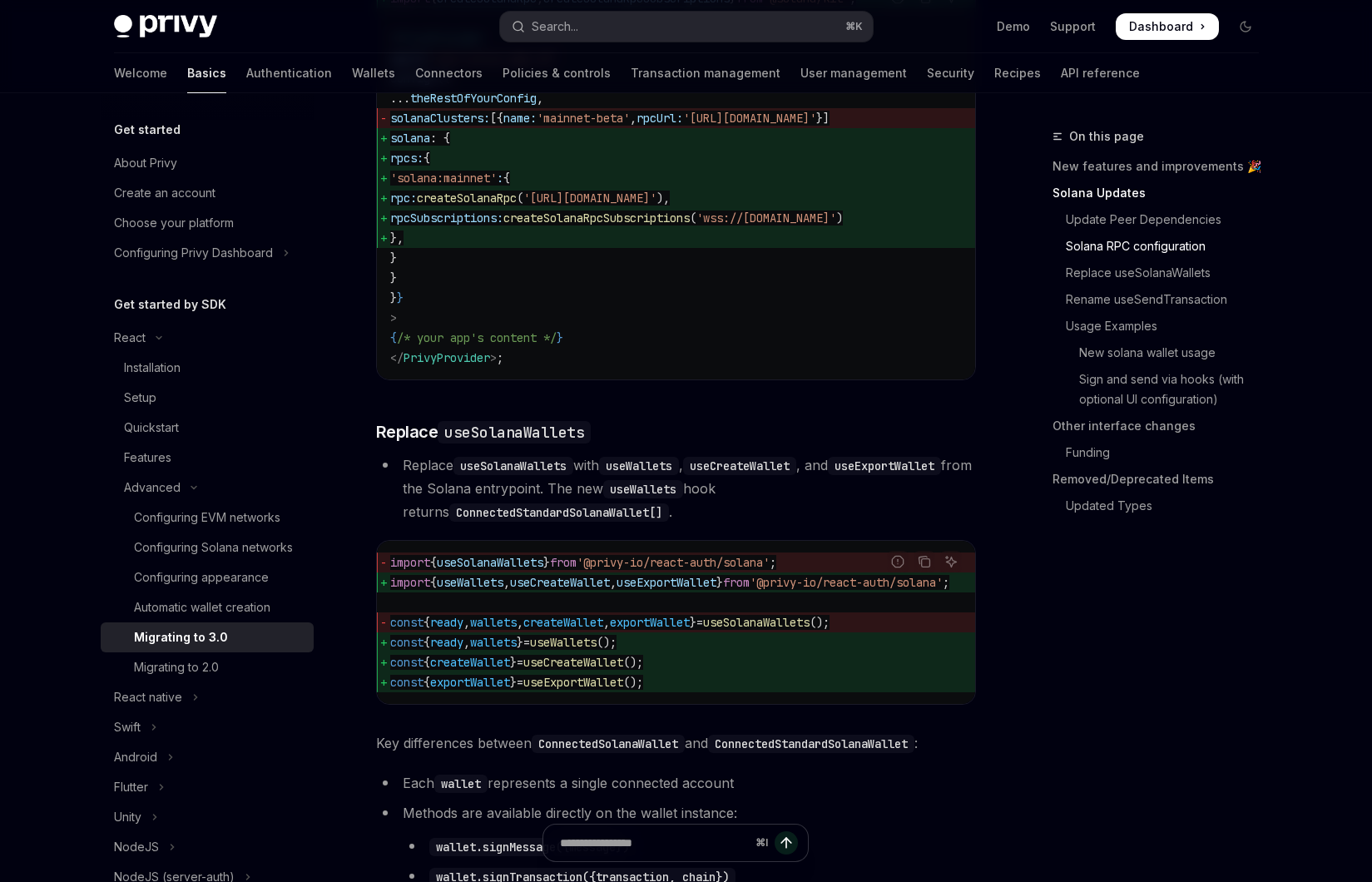
scroll to position [1180, 0]
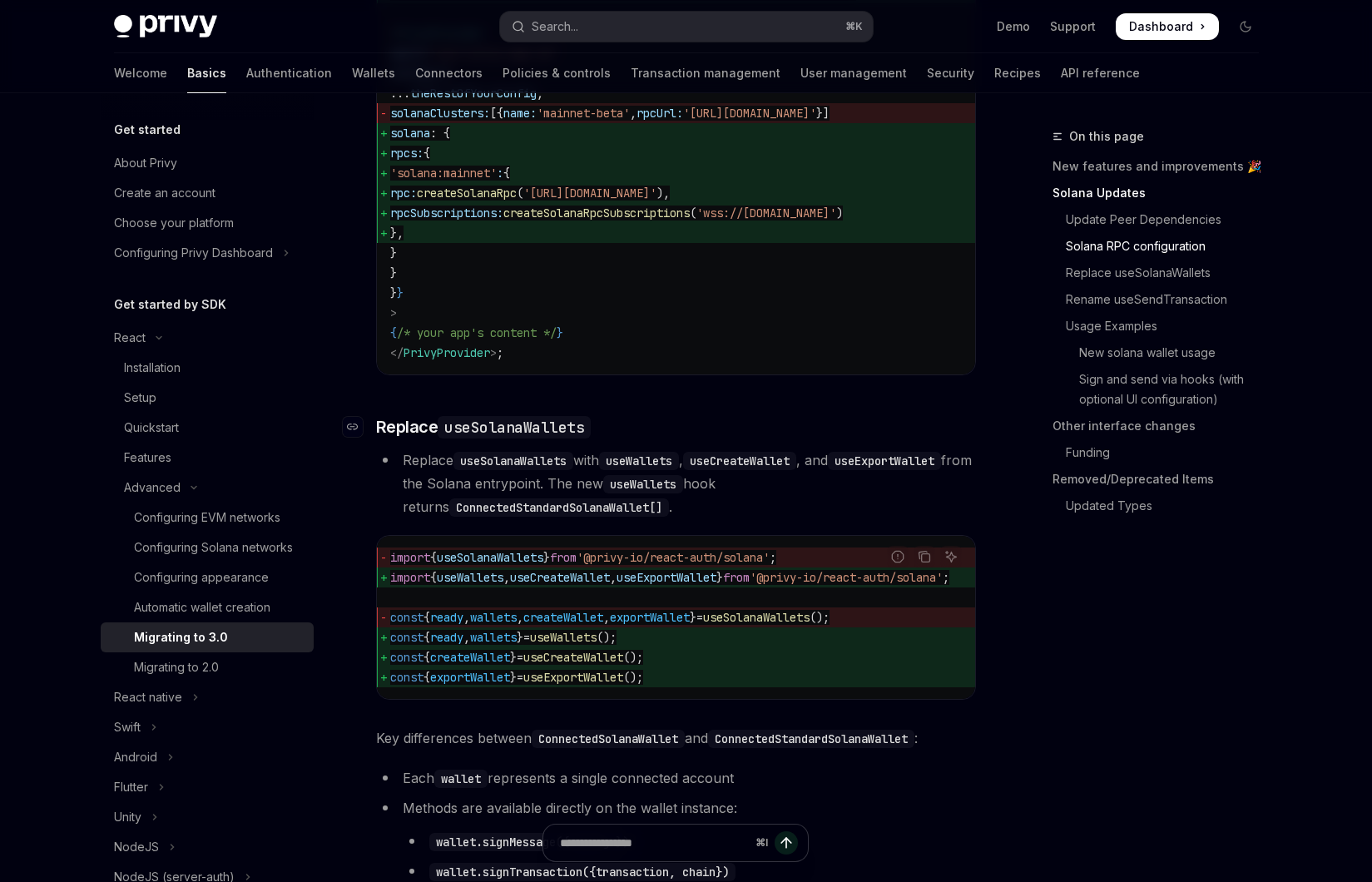
click at [665, 438] on h3 "​ Replace useSolanaWallets" at bounding box center [676, 427] width 600 height 23
click at [679, 438] on h3 "​ Replace useSolanaWallets" at bounding box center [676, 427] width 600 height 23
click at [701, 438] on h3 "​ Replace useSolanaWallets" at bounding box center [676, 427] width 600 height 23
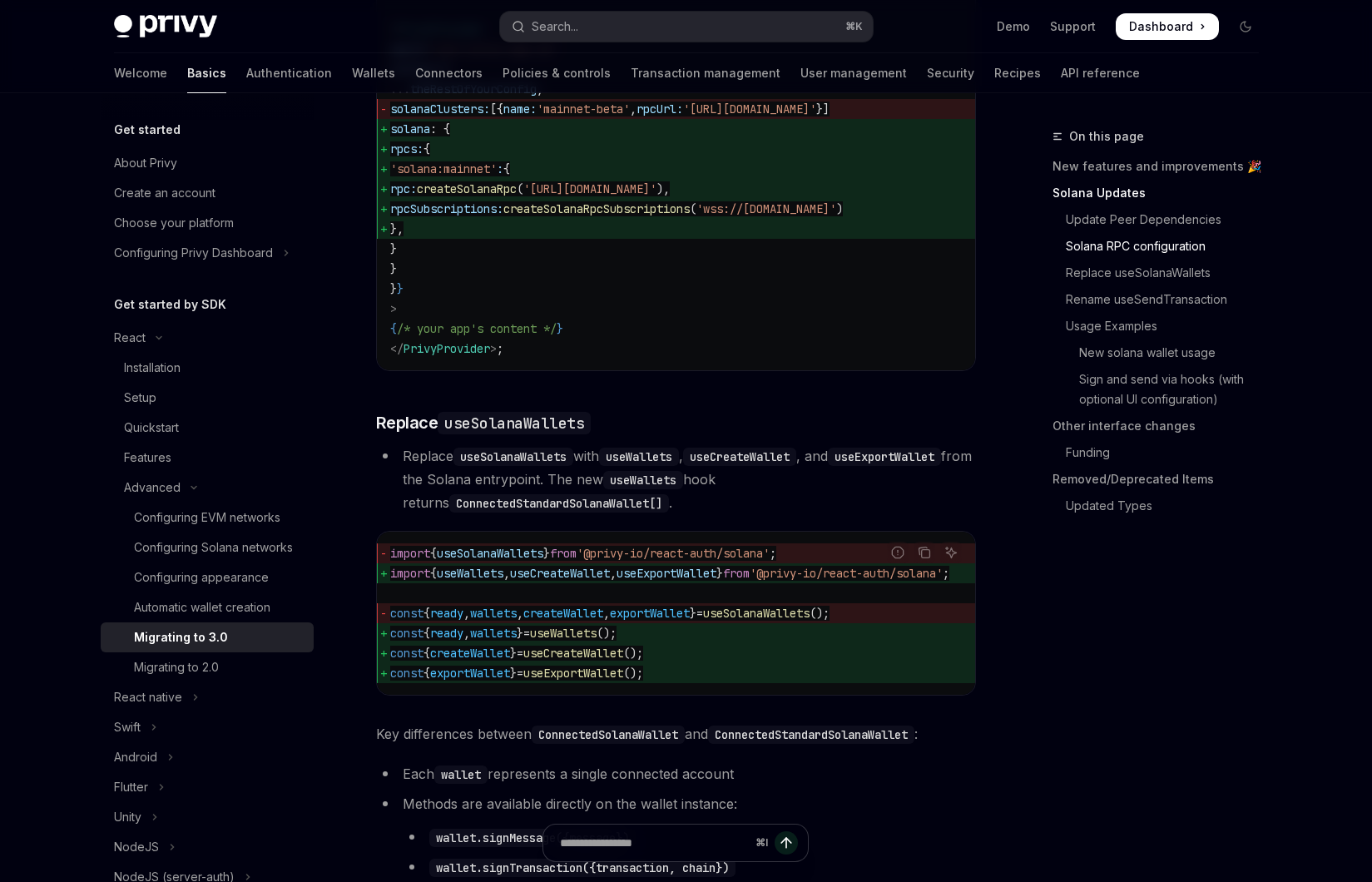
scroll to position [3391, 0]
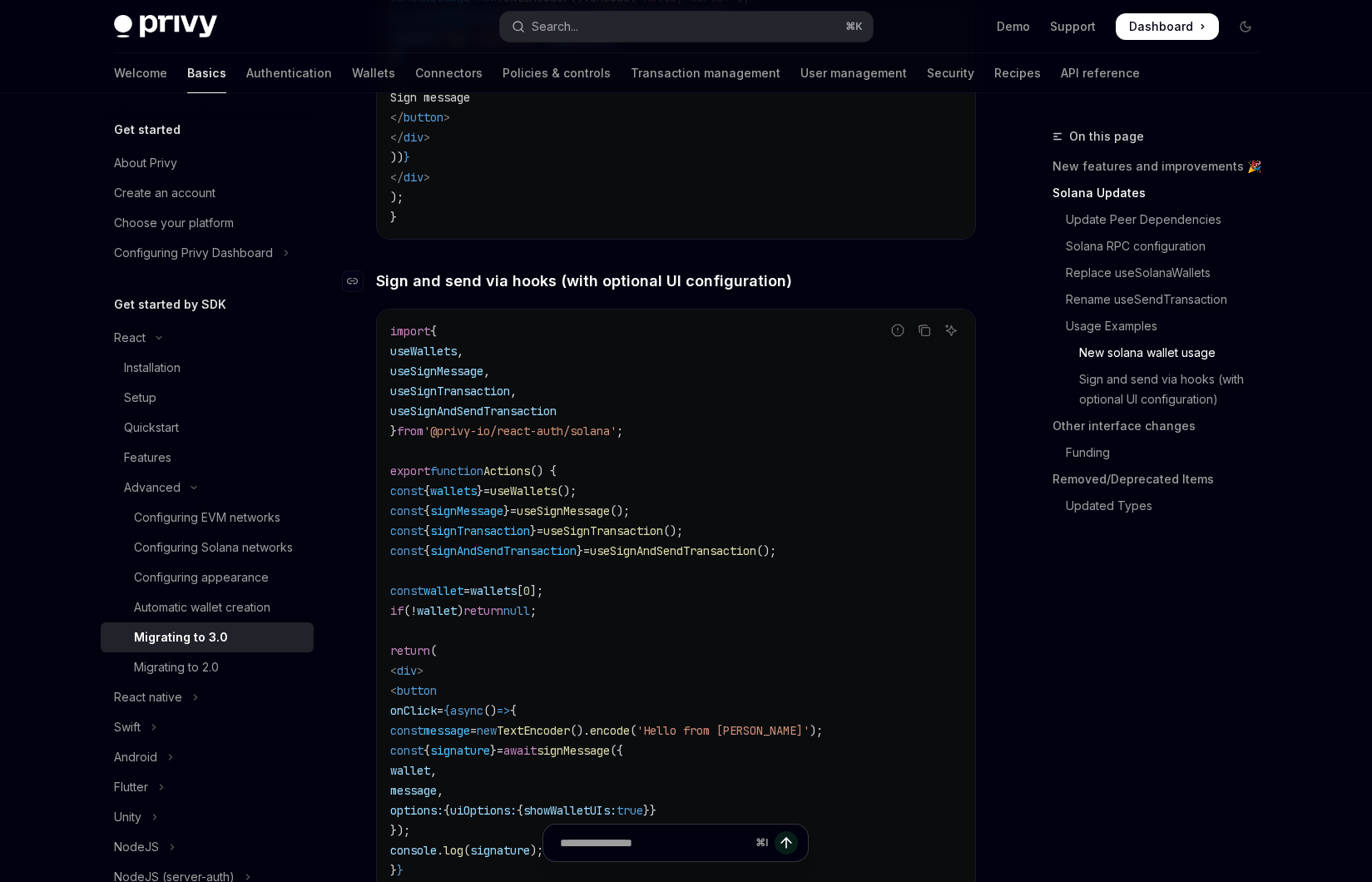
click at [631, 292] on span "Sign and send via hooks (with optional UI configuration)" at bounding box center [584, 280] width 416 height 22
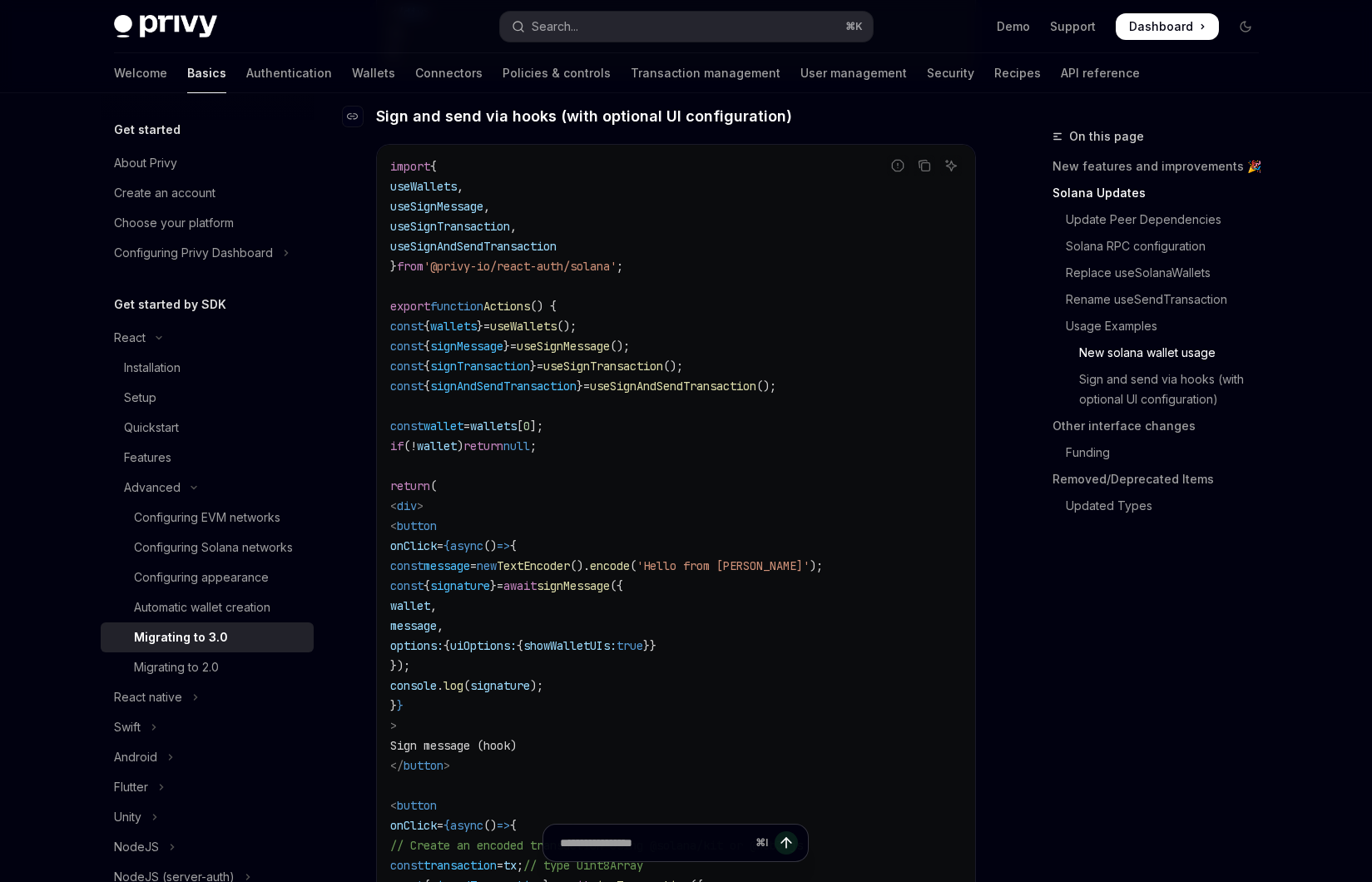
scroll to position [3584, 0]
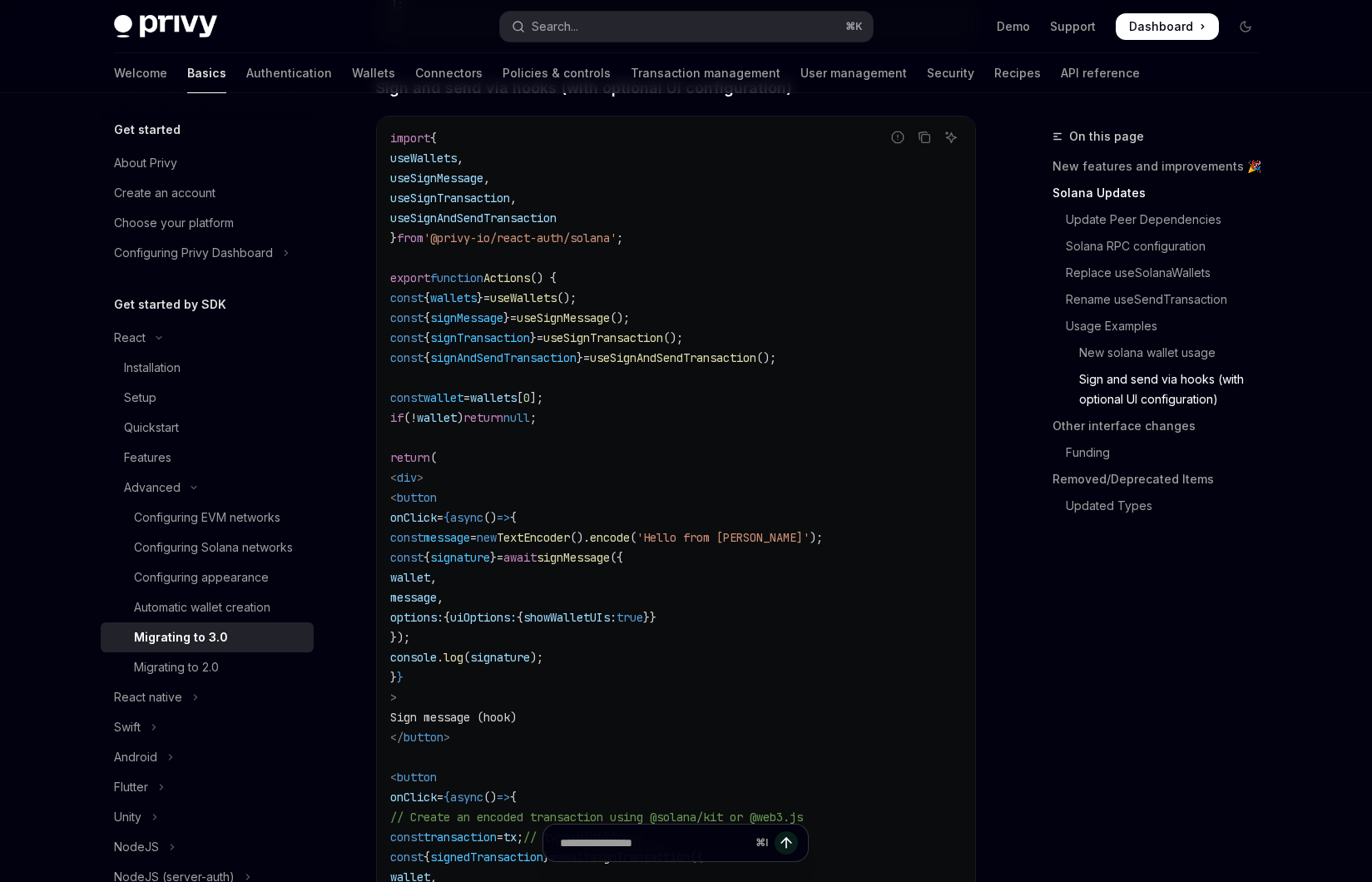
click at [734, 201] on code "import { useWallets , useSignMessage , useSignTransaction , useSignAndSendTrans…" at bounding box center [676, 766] width 572 height 1277
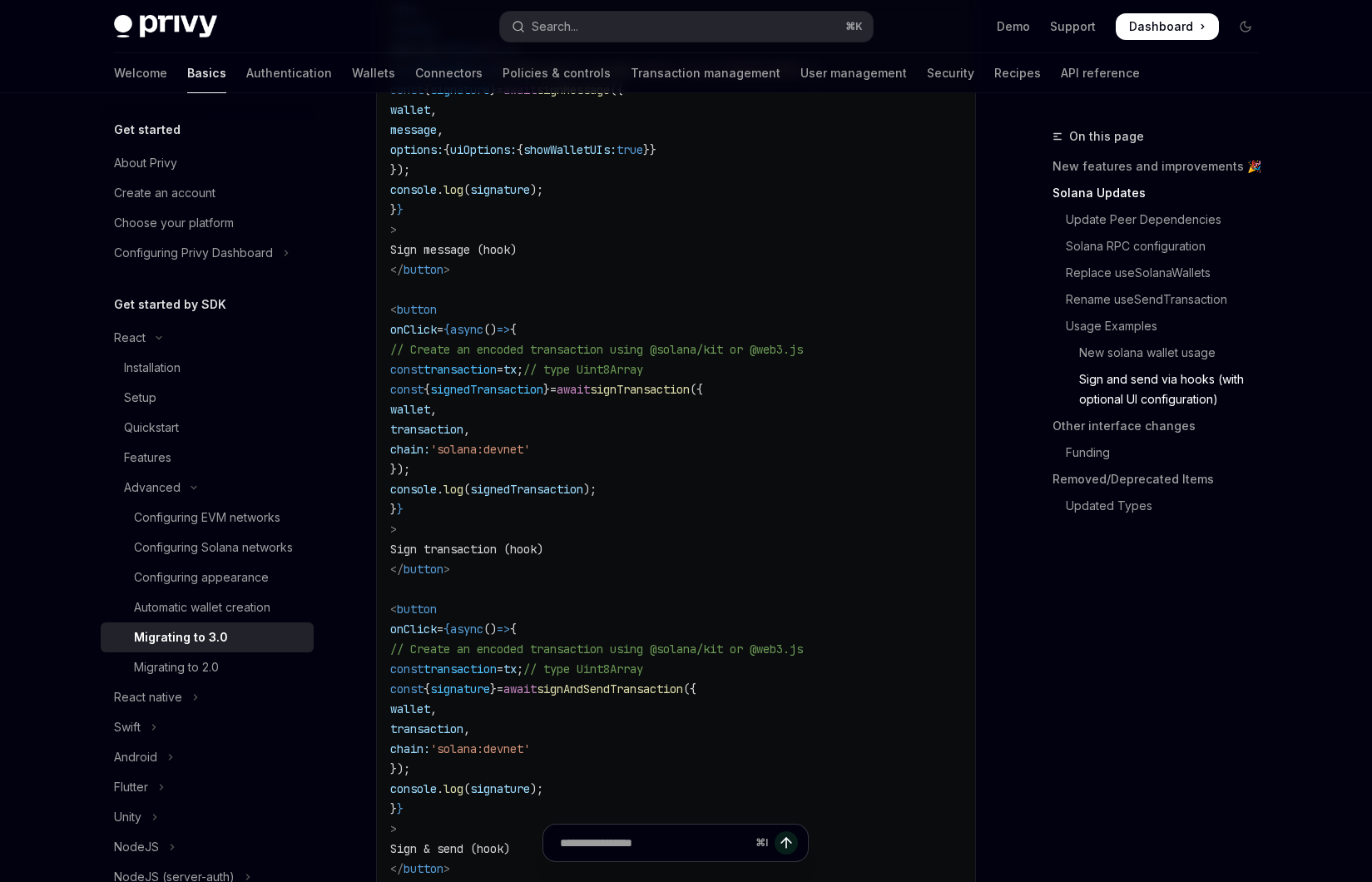
scroll to position [4058, 0]
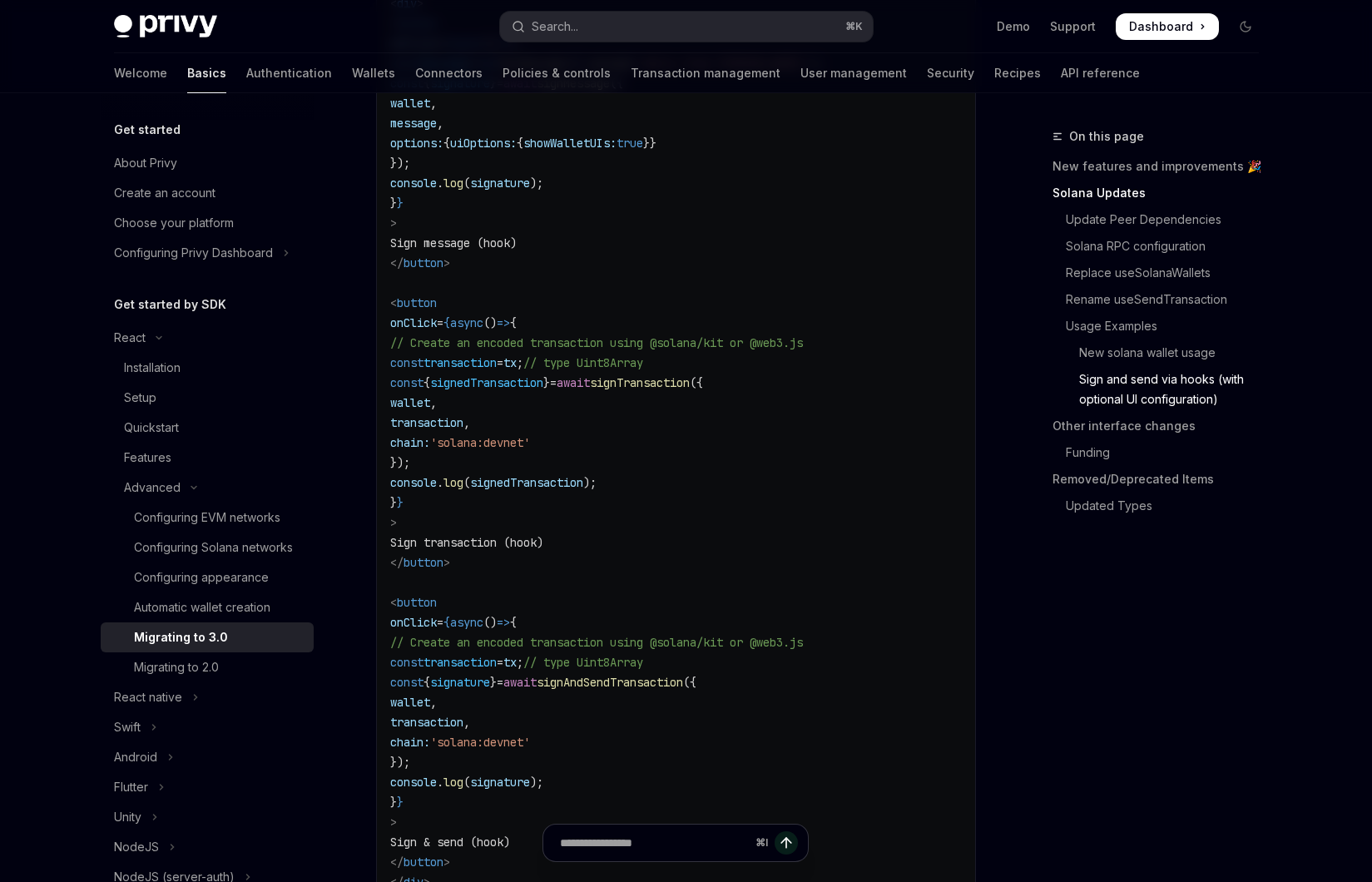
type textarea "*"
